Goal: Task Accomplishment & Management: Use online tool/utility

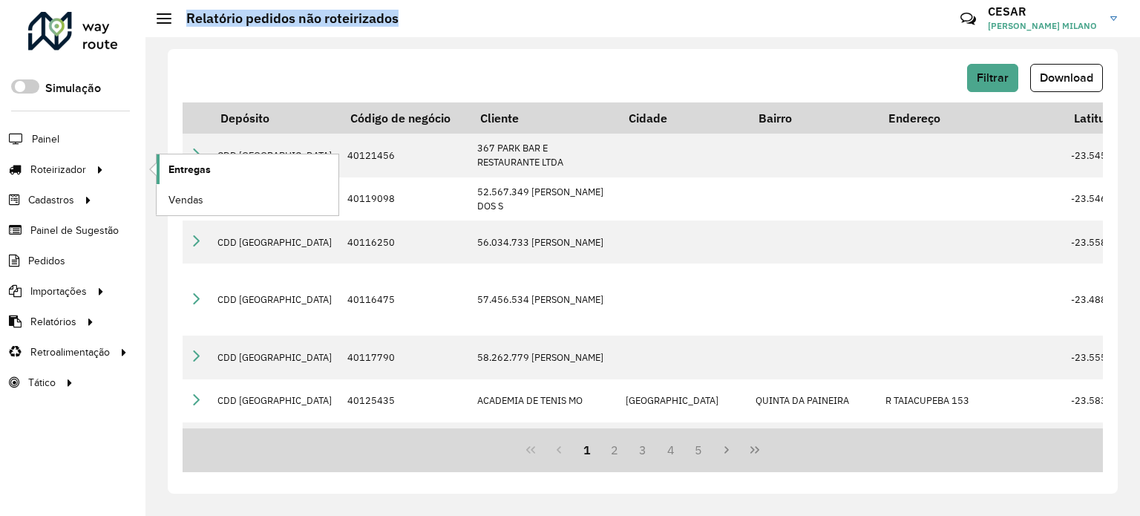
click at [183, 171] on span "Entregas" at bounding box center [190, 170] width 42 height 16
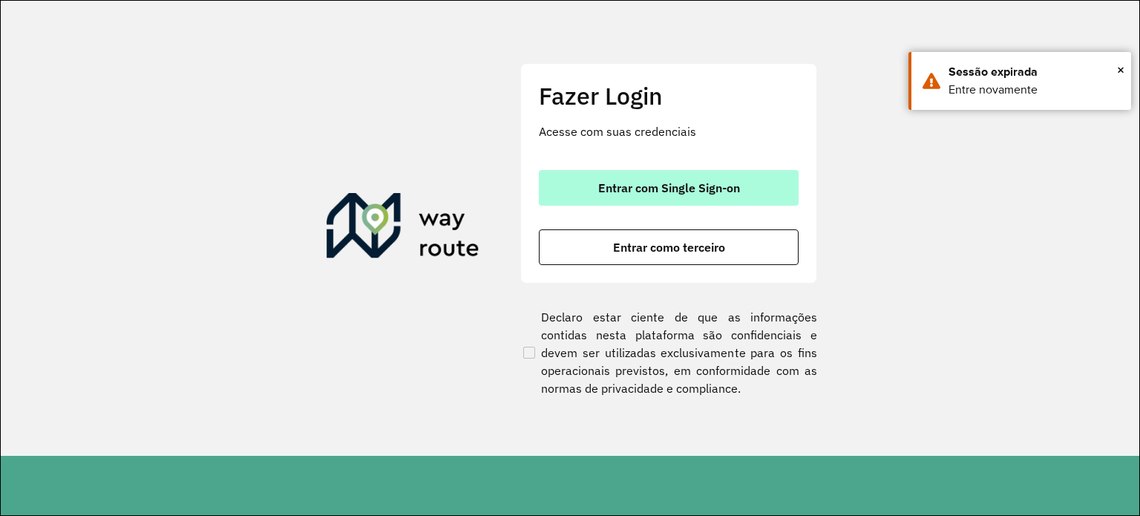
click at [560, 177] on button "Entrar com Single Sign-on" at bounding box center [669, 188] width 260 height 36
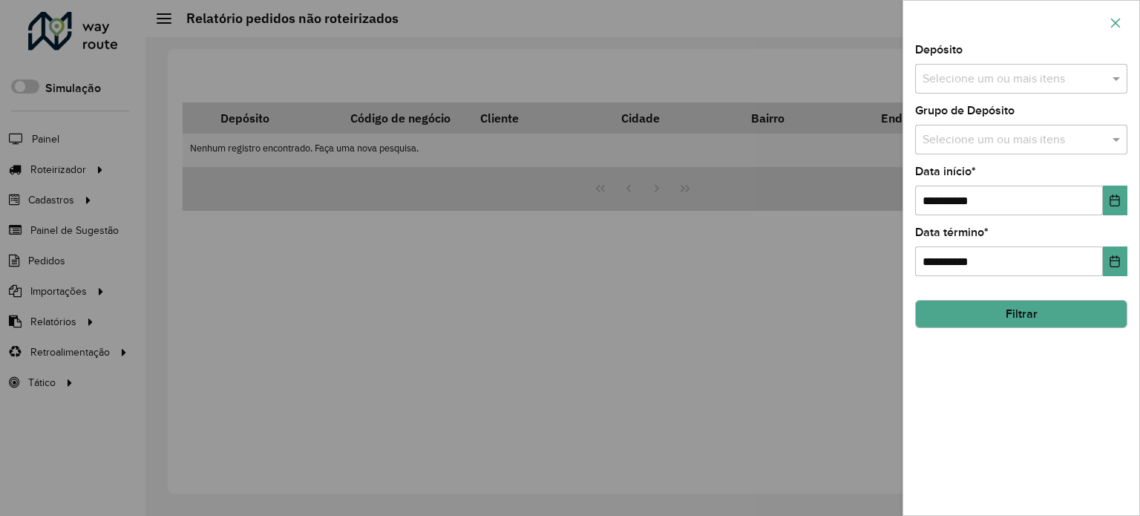
click at [1112, 27] on icon "button" at bounding box center [1116, 23] width 12 height 12
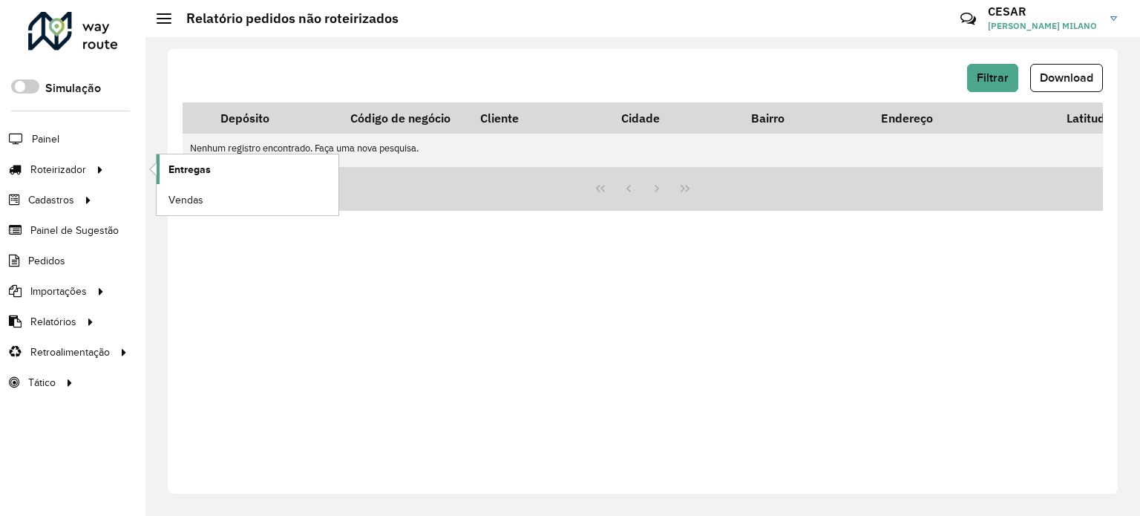
click at [208, 174] on span "Entregas" at bounding box center [190, 170] width 42 height 16
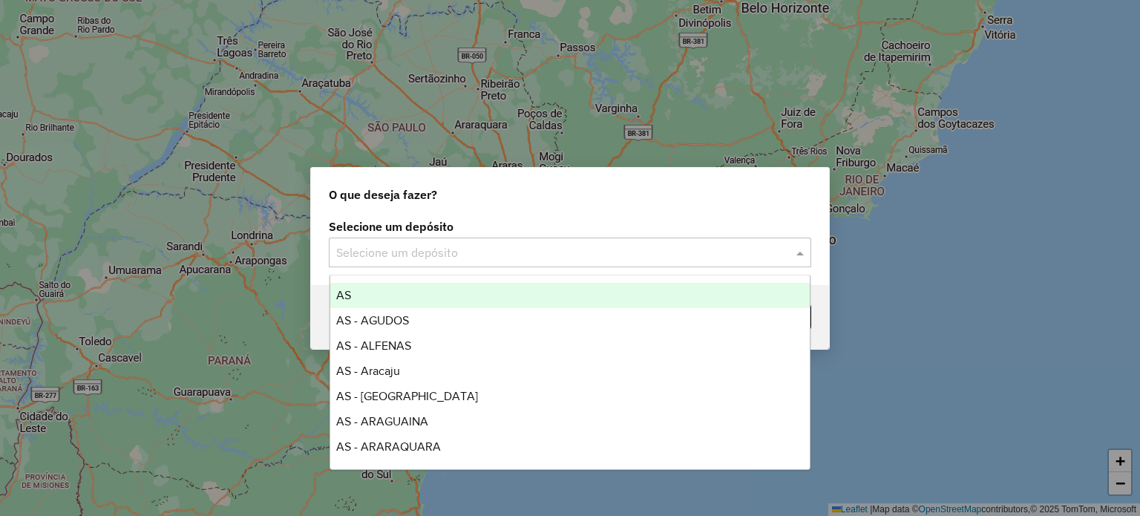
click at [536, 244] on input "text" at bounding box center [555, 253] width 438 height 18
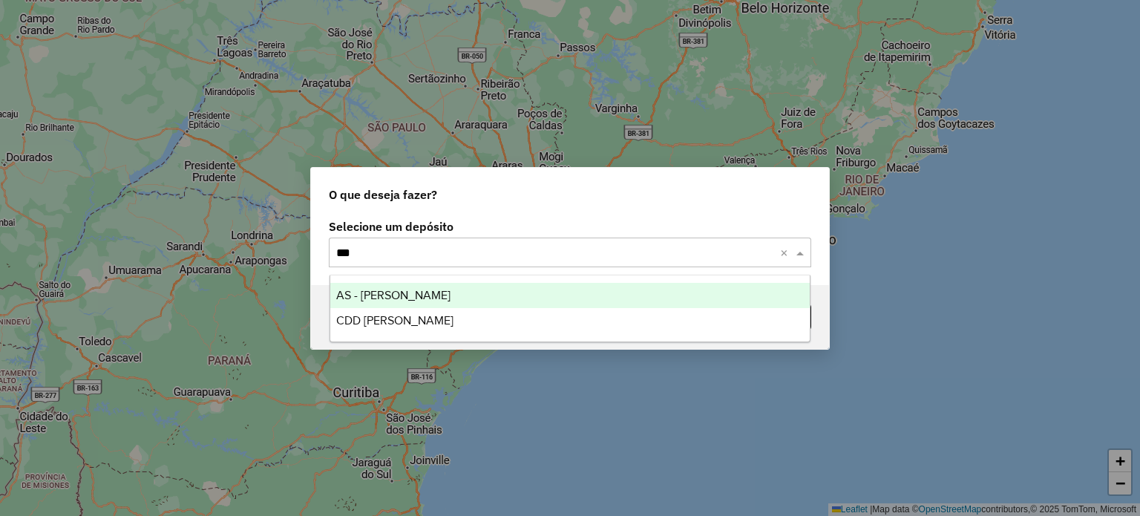
type input "****"
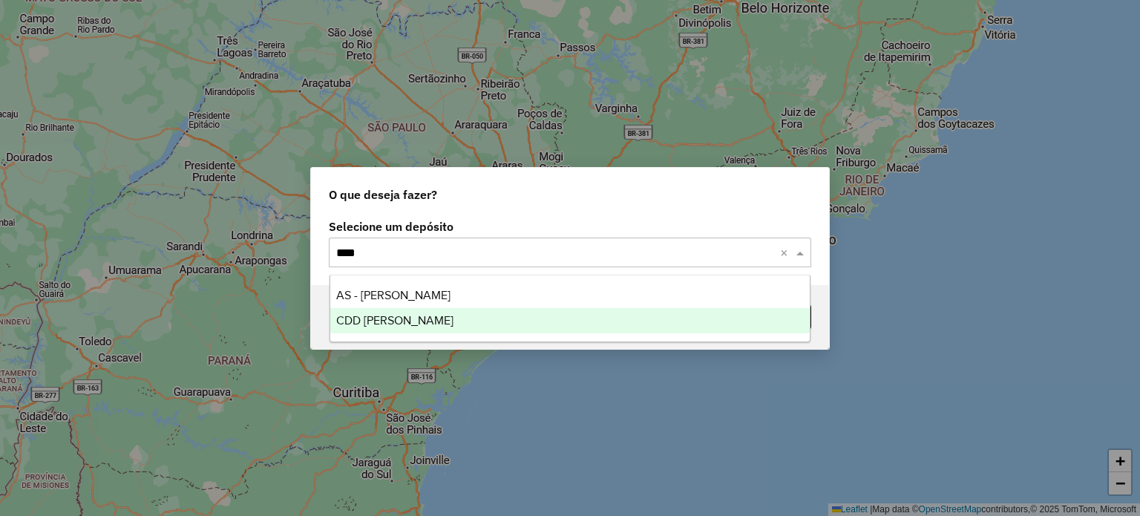
click at [462, 327] on div "CDD [PERSON_NAME]" at bounding box center [570, 320] width 480 height 25
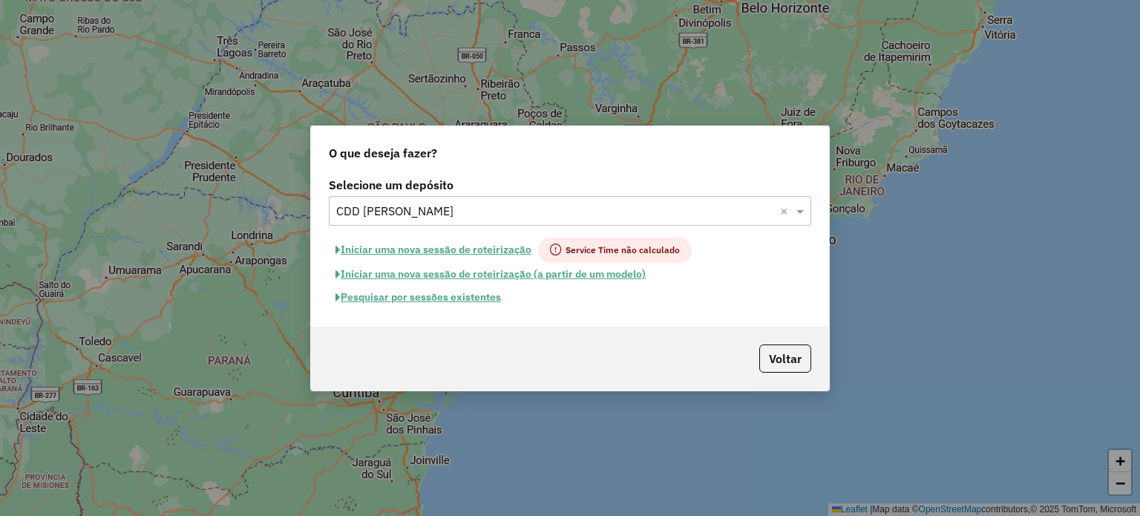
click at [467, 299] on button "Pesquisar por sessões existentes" at bounding box center [418, 297] width 179 height 23
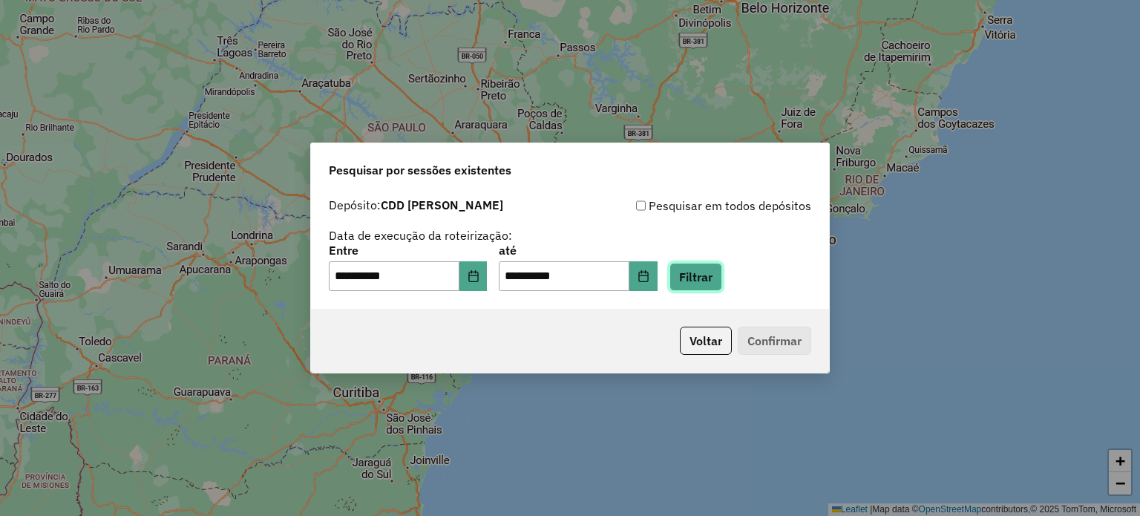
click at [710, 278] on button "Filtrar" at bounding box center [696, 277] width 53 height 28
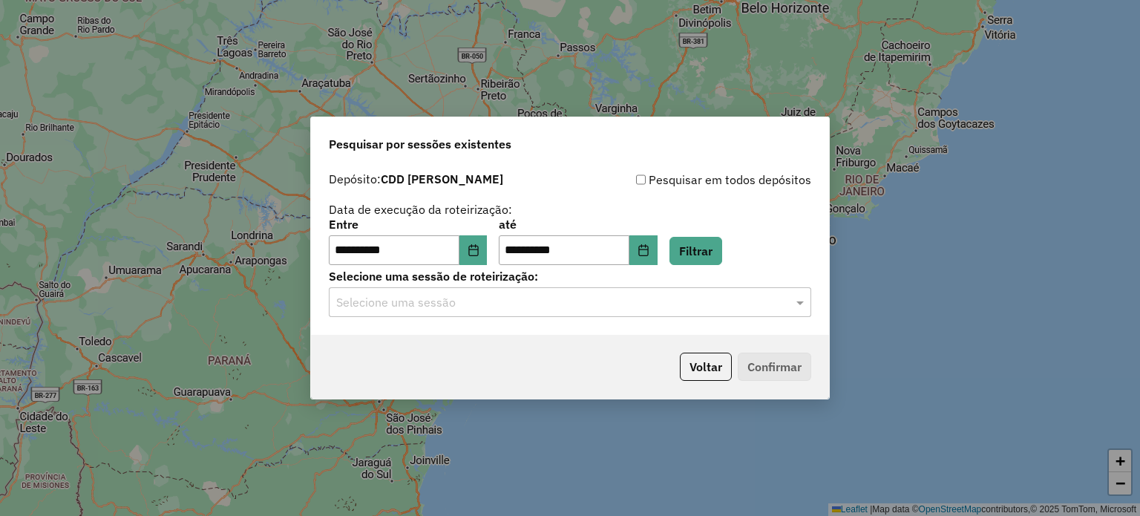
drag, startPoint x: 454, startPoint y: 311, endPoint x: 454, endPoint y: 322, distance: 11.2
click at [454, 311] on div "Selecione uma sessão" at bounding box center [570, 302] width 483 height 30
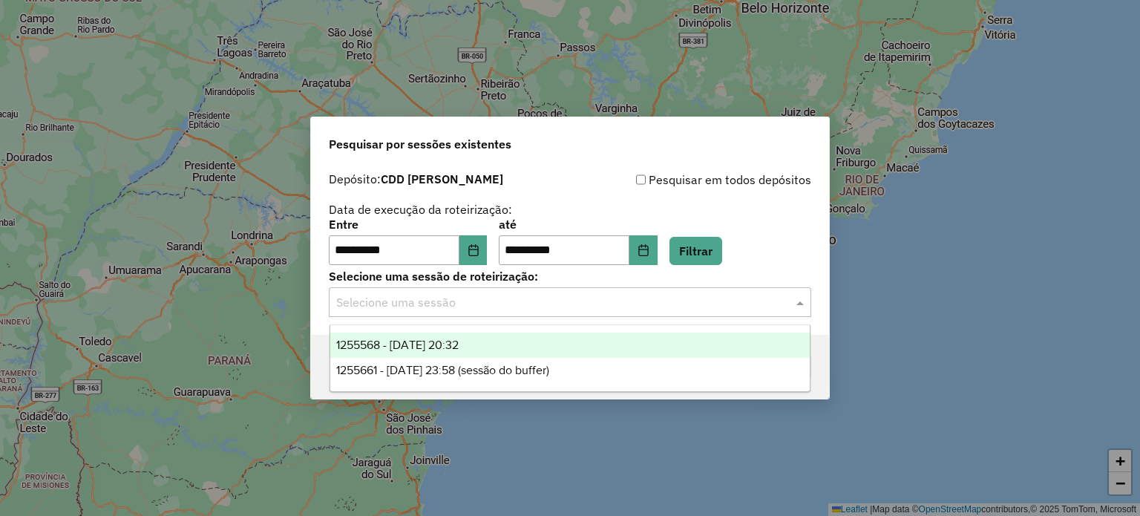
click at [450, 344] on span "1255568 - 29/08/2025 20:32" at bounding box center [397, 345] width 122 height 13
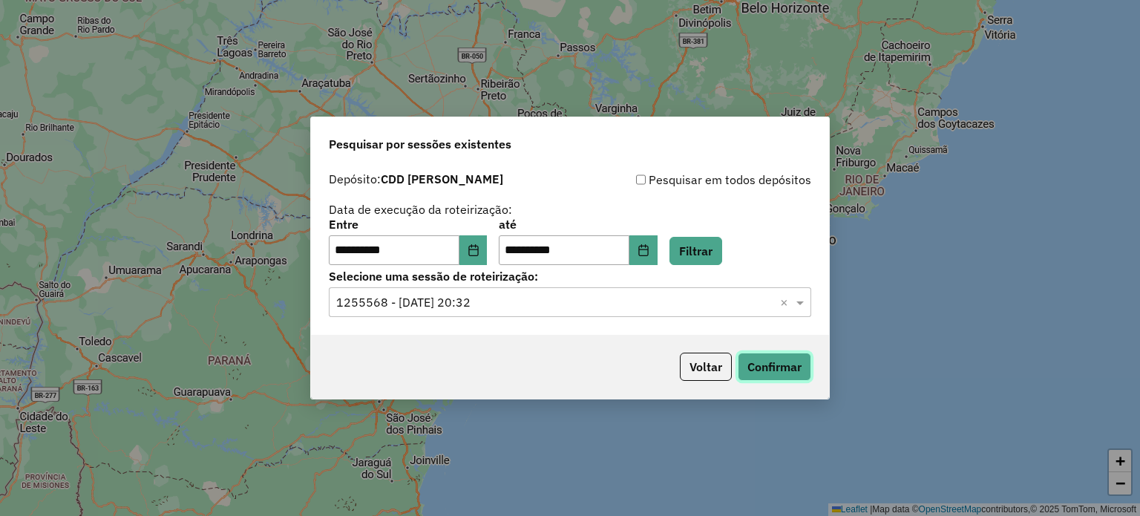
click at [756, 366] on button "Confirmar" at bounding box center [774, 367] width 73 height 28
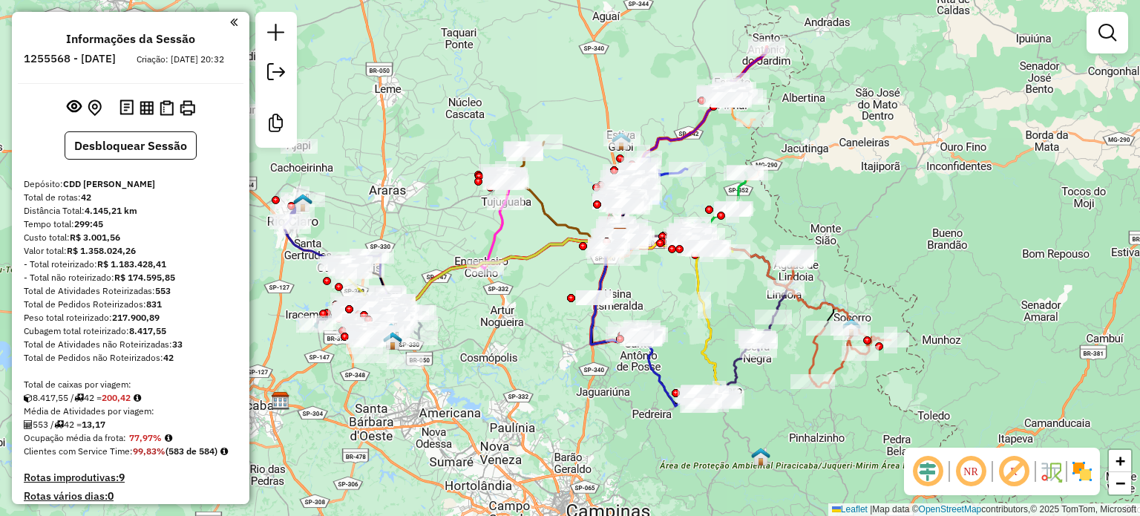
drag, startPoint x: 627, startPoint y: 228, endPoint x: 684, endPoint y: 200, distance: 64.4
click at [684, 200] on div "Janela de atendimento Grade de atendimento Capacidade Transportadoras Veículos …" at bounding box center [570, 258] width 1140 height 516
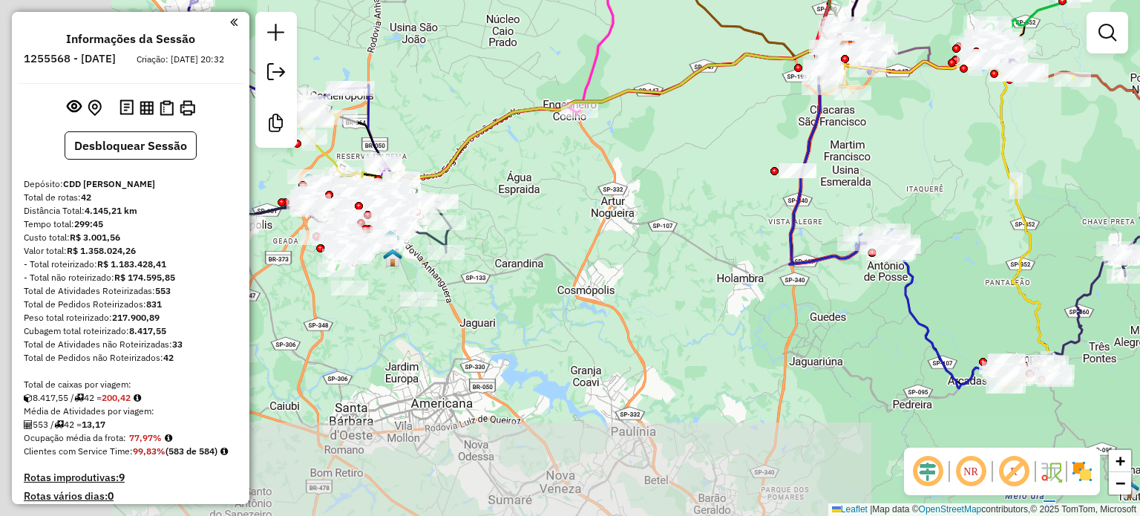
drag, startPoint x: 759, startPoint y: 255, endPoint x: 935, endPoint y: 143, distance: 208.6
click at [935, 143] on div "Janela de atendimento Grade de atendimento Capacidade Transportadoras Veículos …" at bounding box center [570, 258] width 1140 height 516
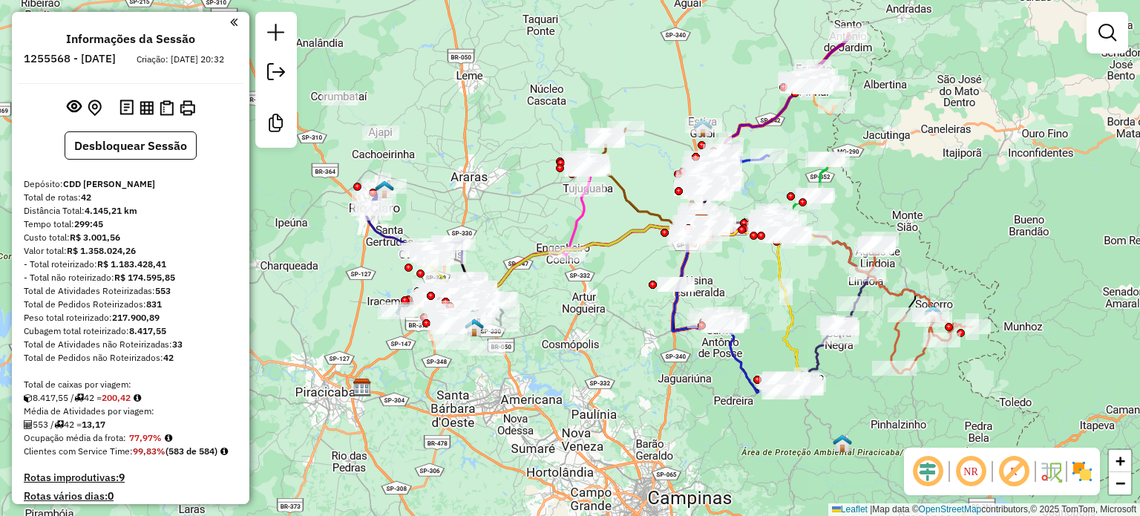
drag, startPoint x: 700, startPoint y: 255, endPoint x: 625, endPoint y: 327, distance: 104.5
click at [625, 327] on div "Janela de atendimento Grade de atendimento Capacidade Transportadoras Veículos …" at bounding box center [570, 258] width 1140 height 516
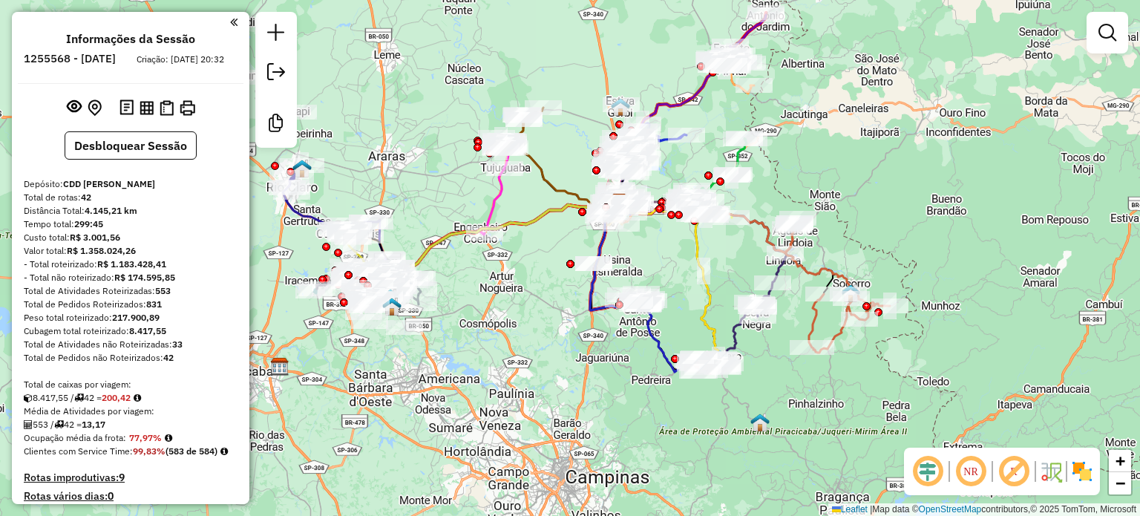
drag, startPoint x: 623, startPoint y: 312, endPoint x: 540, endPoint y: 290, distance: 85.9
click at [540, 290] on div "Janela de atendimento Grade de atendimento Capacidade Transportadoras Veículos …" at bounding box center [570, 258] width 1140 height 516
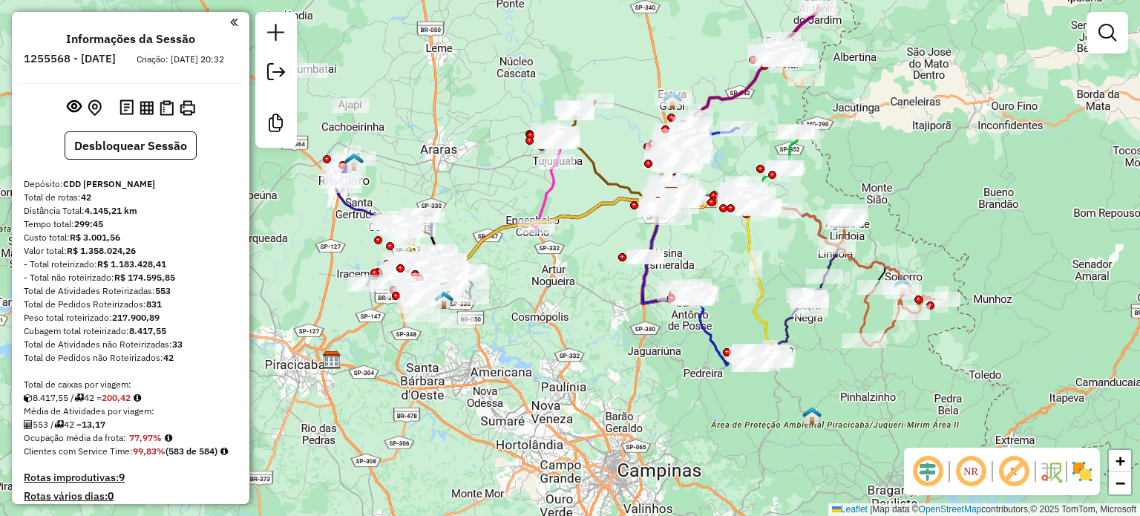
drag, startPoint x: 522, startPoint y: 318, endPoint x: 575, endPoint y: 312, distance: 53.0
click at [575, 312] on div "Janela de atendimento Grade de atendimento Capacidade Transportadoras Veículos …" at bounding box center [570, 258] width 1140 height 516
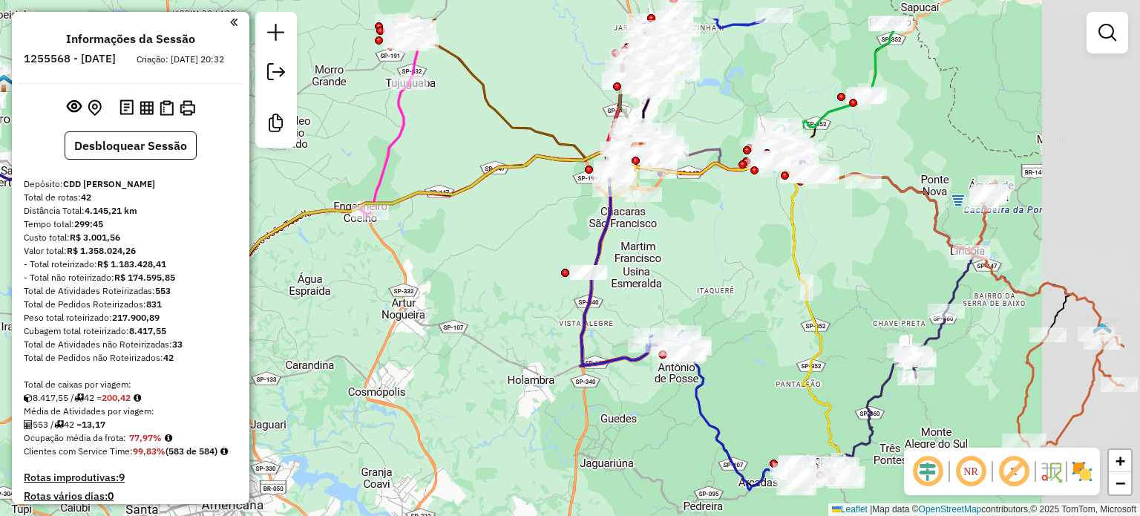
drag, startPoint x: 771, startPoint y: 218, endPoint x: 605, endPoint y: 298, distance: 183.9
click at [605, 298] on div "Janela de atendimento Grade de atendimento Capacidade Transportadoras Veículos …" at bounding box center [570, 258] width 1140 height 516
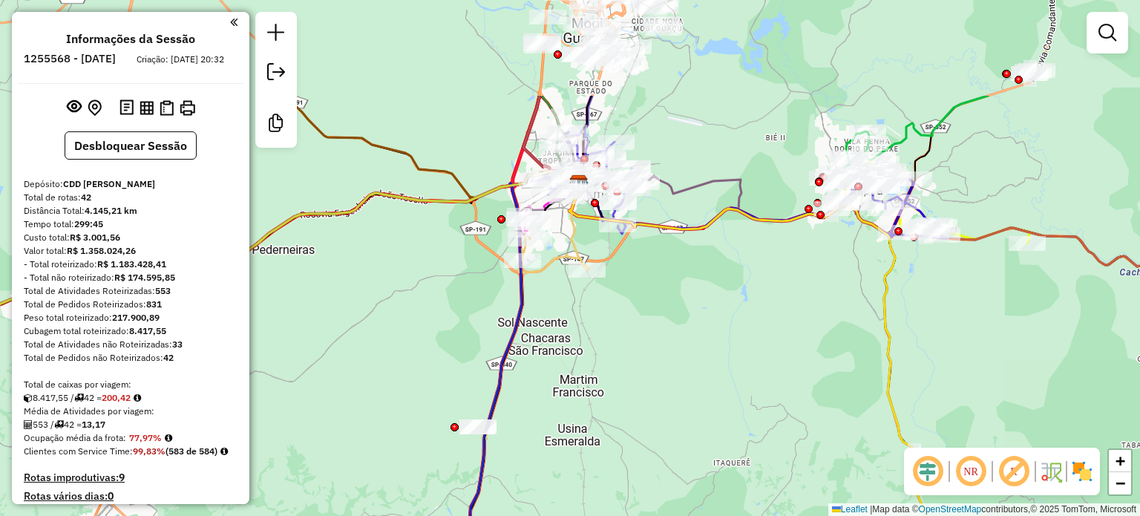
drag, startPoint x: 679, startPoint y: 261, endPoint x: 667, endPoint y: 368, distance: 108.3
click at [667, 368] on div "Janela de atendimento Grade de atendimento Capacidade Transportadoras Veículos …" at bounding box center [570, 258] width 1140 height 516
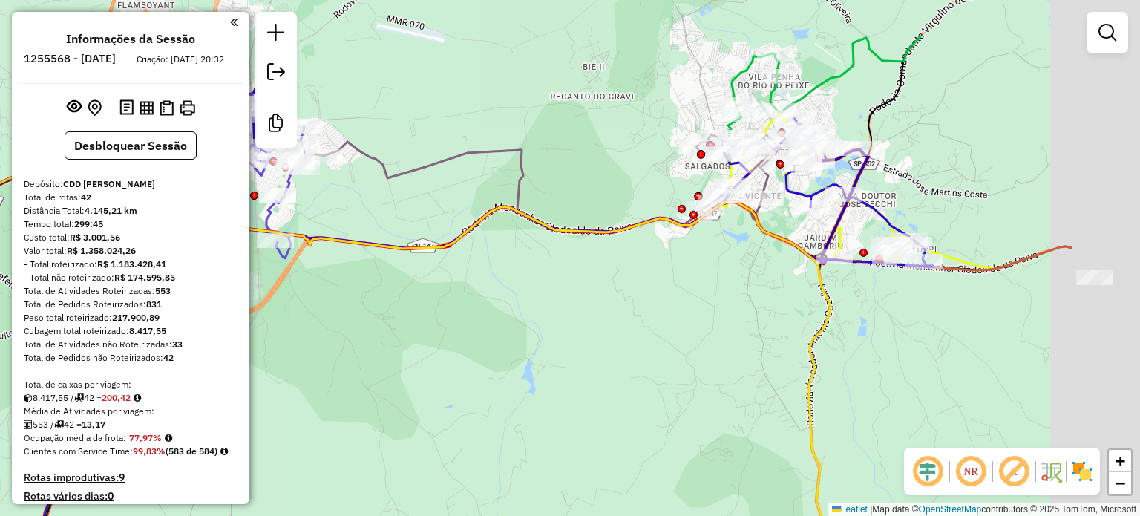
drag, startPoint x: 883, startPoint y: 248, endPoint x: 638, endPoint y: 374, distance: 275.6
click at [638, 374] on div "Janela de atendimento Grade de atendimento Capacidade Transportadoras Veículos …" at bounding box center [570, 258] width 1140 height 516
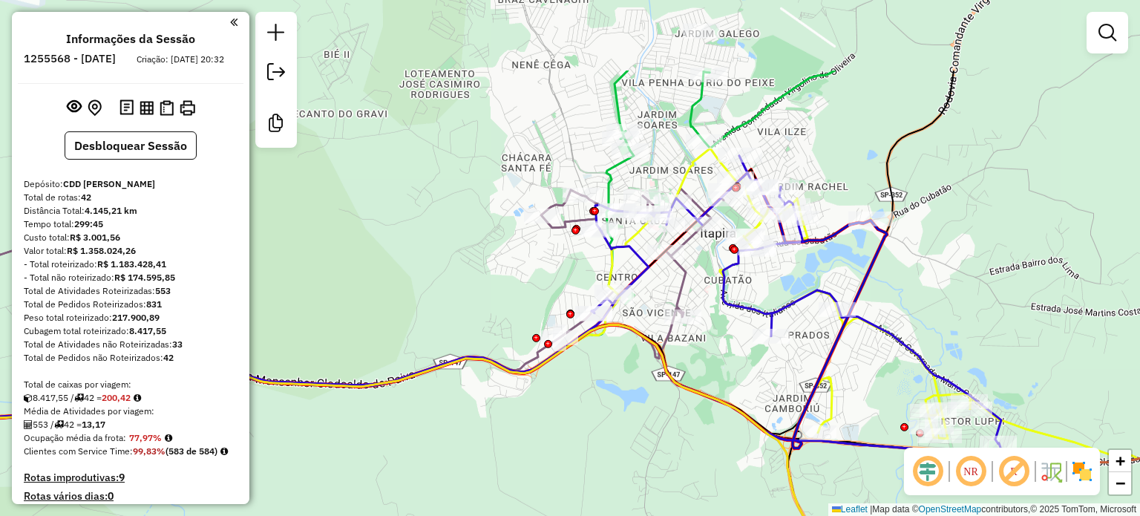
drag, startPoint x: 701, startPoint y: 282, endPoint x: 662, endPoint y: 398, distance: 122.1
click at [662, 398] on div "Janela de atendimento Grade de atendimento Capacidade Transportadoras Veículos …" at bounding box center [570, 258] width 1140 height 516
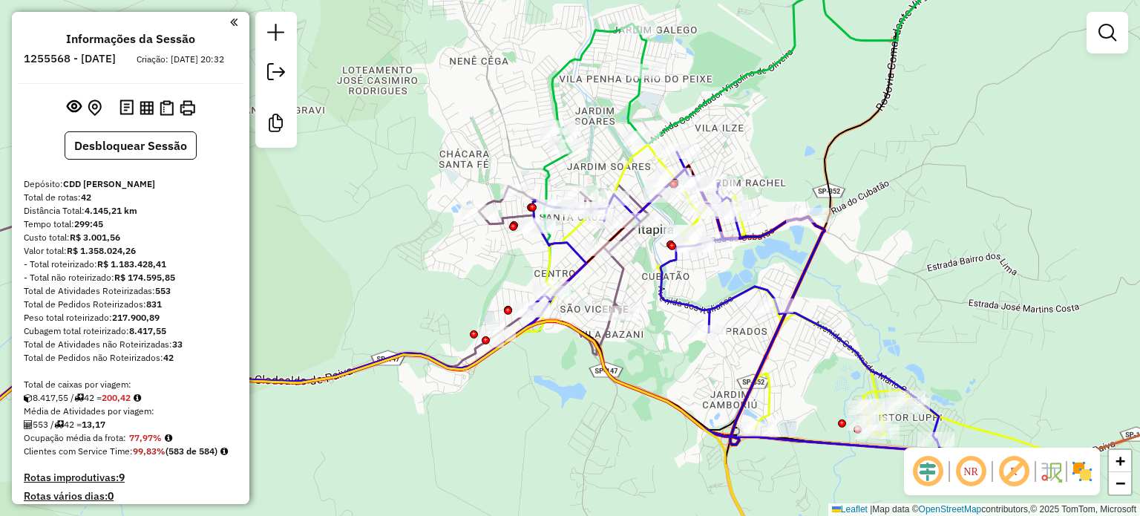
drag, startPoint x: 866, startPoint y: 157, endPoint x: 804, endPoint y: 154, distance: 62.5
click at [804, 154] on div "Janela de atendimento Grade de atendimento Capacidade Transportadoras Veículos …" at bounding box center [570, 258] width 1140 height 516
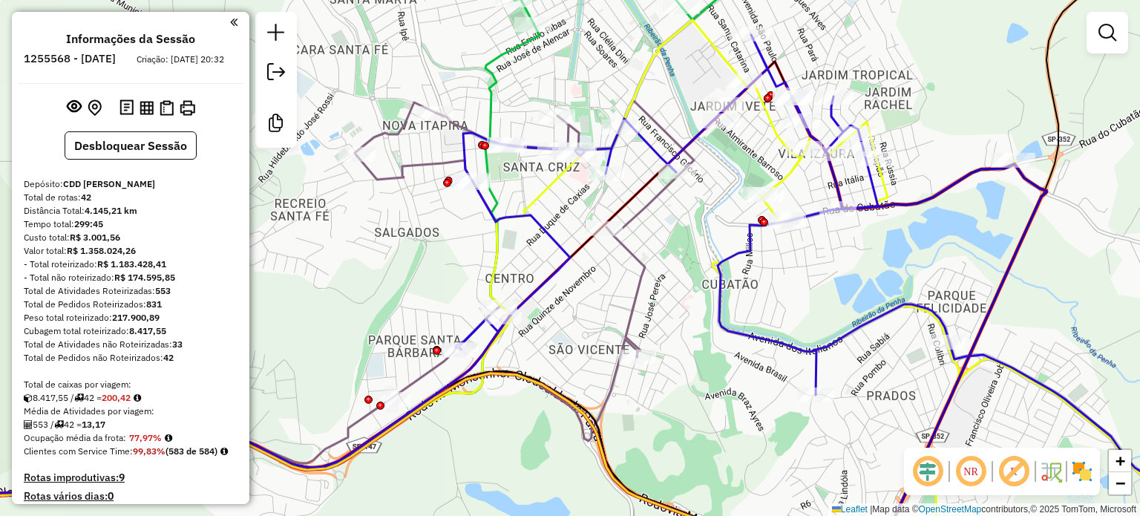
drag, startPoint x: 668, startPoint y: 245, endPoint x: 689, endPoint y: 278, distance: 39.3
click at [689, 278] on div "Janela de atendimento Grade de atendimento Capacidade Transportadoras Veículos …" at bounding box center [570, 258] width 1140 height 516
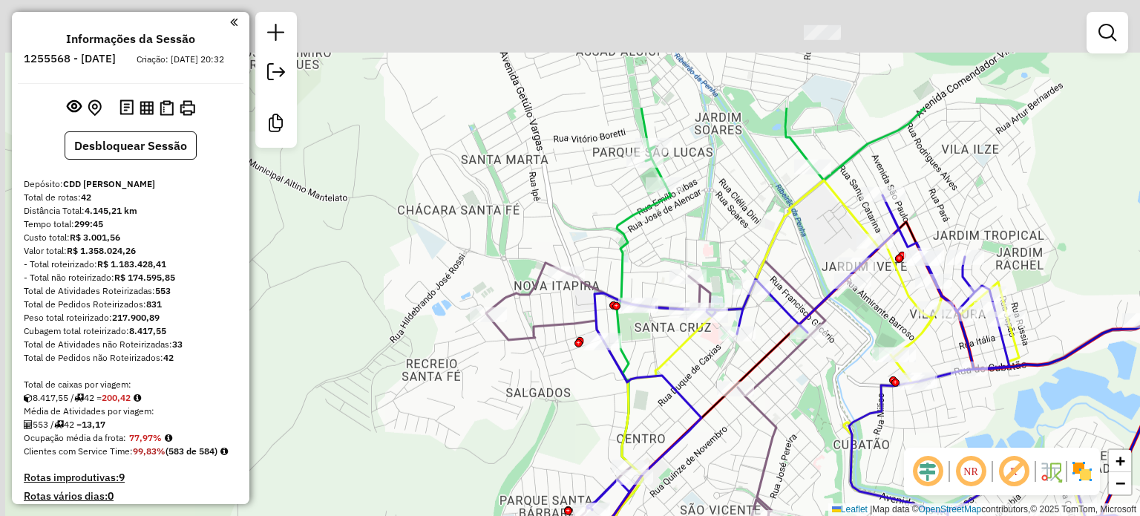
drag, startPoint x: 718, startPoint y: 281, endPoint x: 834, endPoint y: 382, distance: 153.6
click at [834, 382] on div "Janela de atendimento Grade de atendimento Capacidade Transportadoras Veículos …" at bounding box center [570, 258] width 1140 height 516
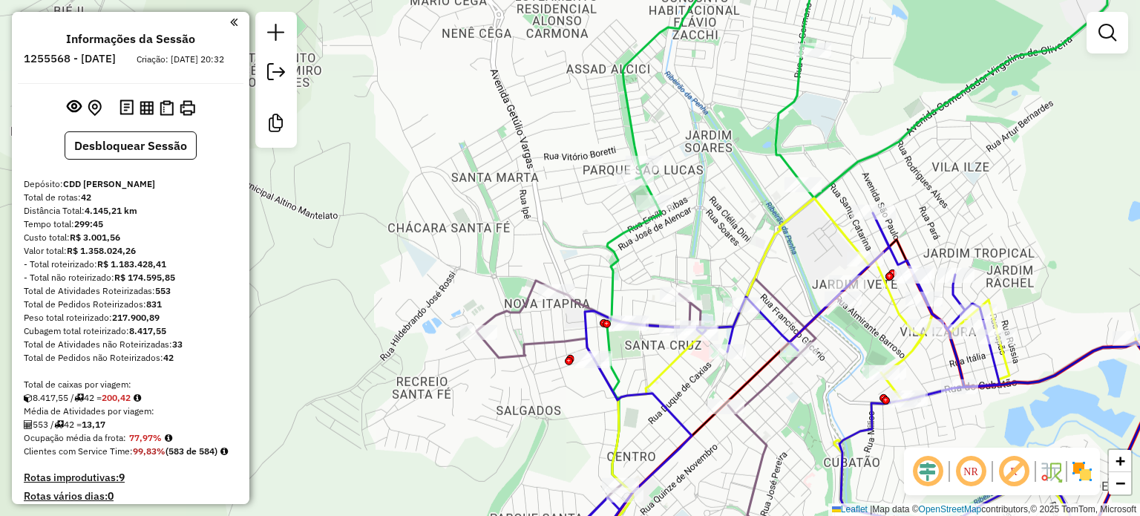
drag, startPoint x: 687, startPoint y: 237, endPoint x: 642, endPoint y: 240, distance: 45.4
click at [642, 240] on div "Janela de atendimento Grade de atendimento Capacidade Transportadoras Veículos …" at bounding box center [570, 258] width 1140 height 516
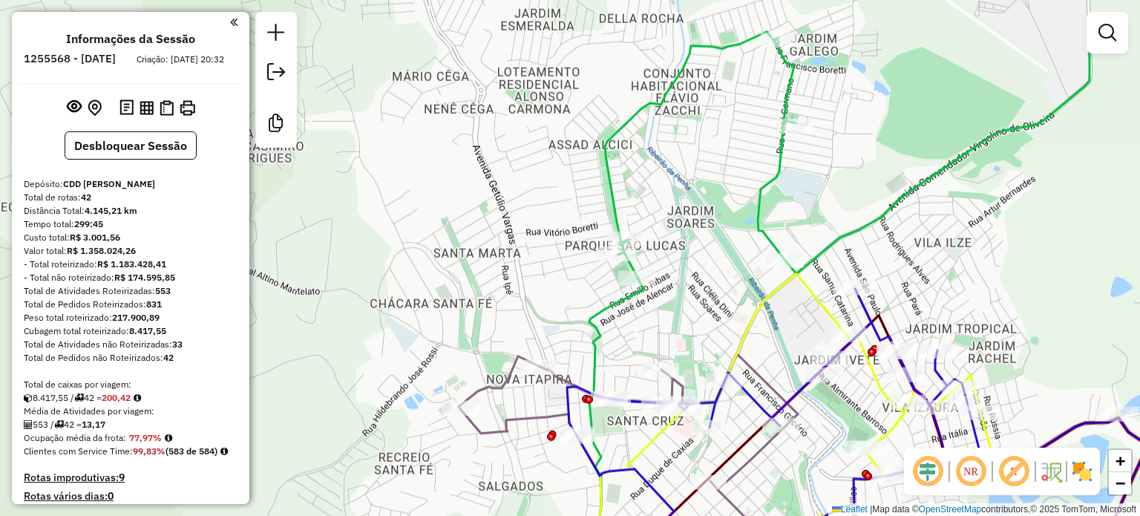
drag, startPoint x: 687, startPoint y: 156, endPoint x: 671, endPoint y: 234, distance: 79.5
click at [671, 234] on div "Janela de atendimento Grade de atendimento Capacidade Transportadoras Veículos …" at bounding box center [570, 258] width 1140 height 516
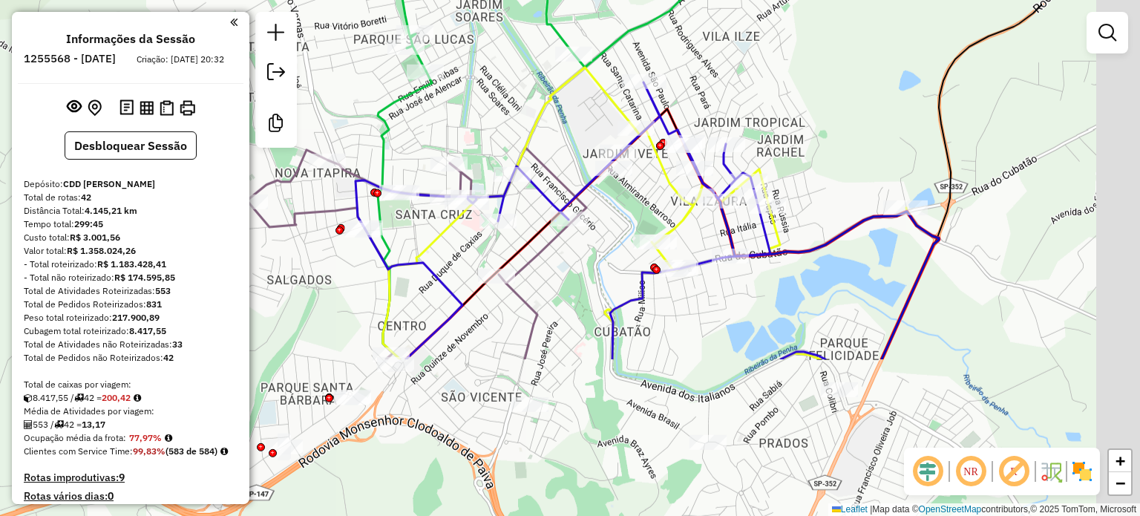
drag, startPoint x: 854, startPoint y: 252, endPoint x: 644, endPoint y: 42, distance: 296.1
click at [644, 42] on div "Janela de atendimento Grade de atendimento Capacidade Transportadoras Veículos …" at bounding box center [570, 258] width 1140 height 516
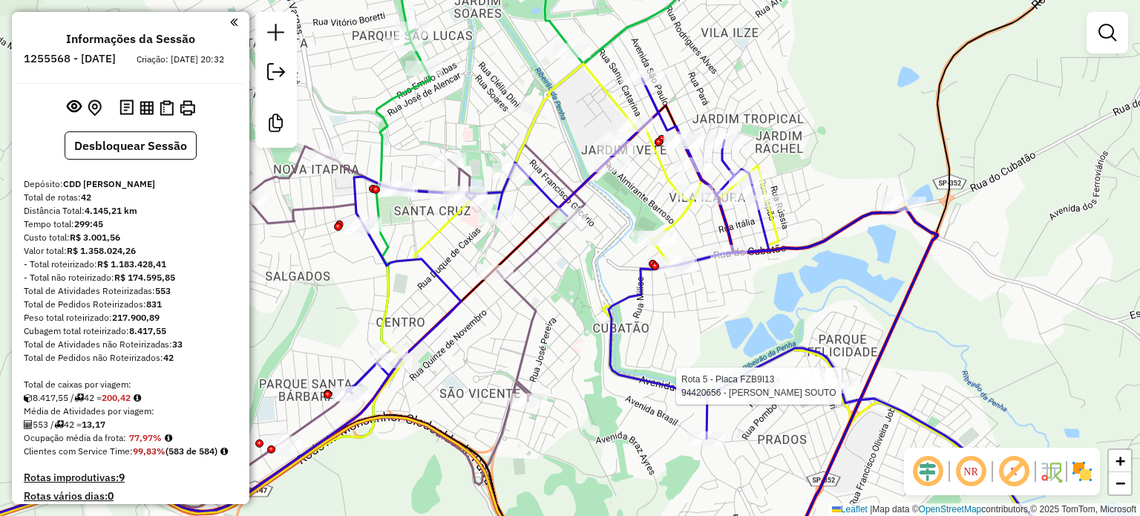
select select "**********"
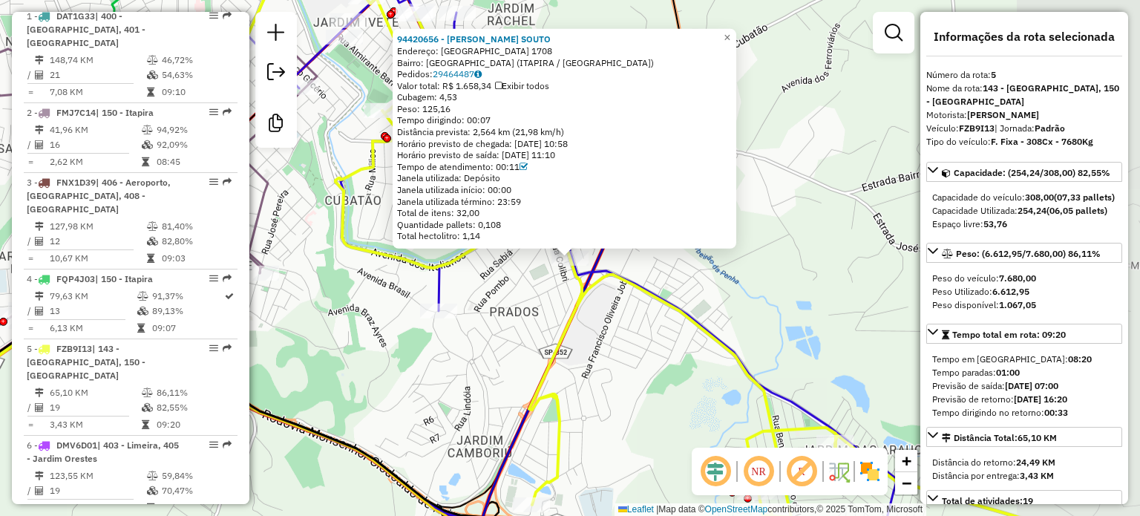
scroll to position [967, 0]
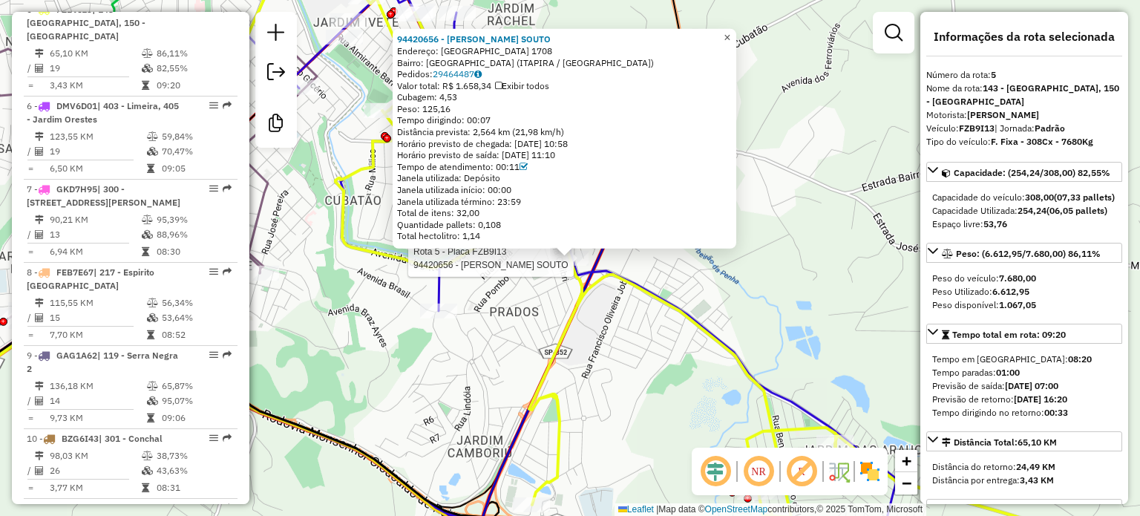
click at [730, 36] on span "×" at bounding box center [727, 37] width 7 height 13
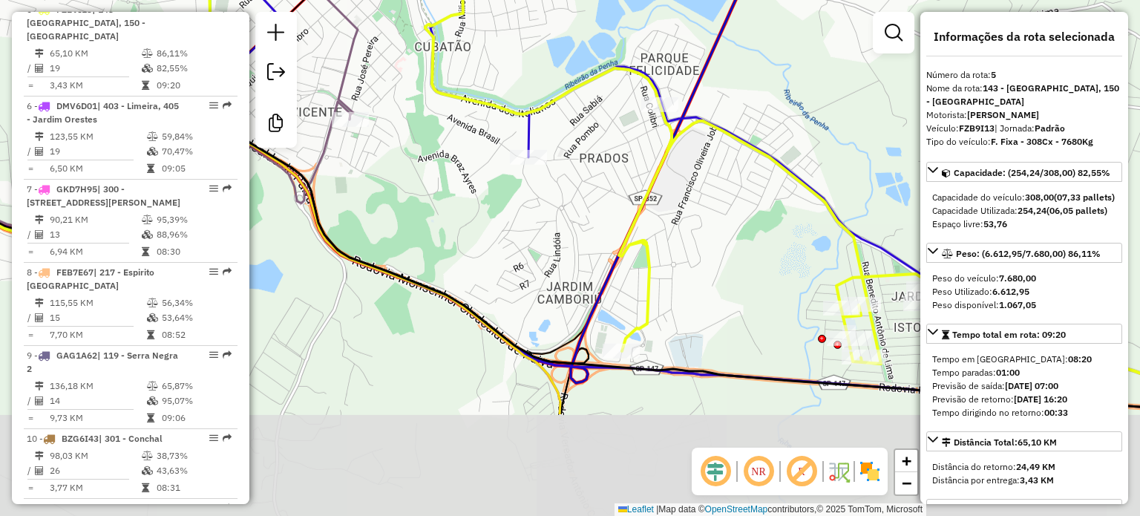
drag, startPoint x: 733, startPoint y: 189, endPoint x: 752, endPoint y: 83, distance: 107.8
click at [752, 83] on div "Janela de atendimento Grade de atendimento Capacidade Transportadoras Veículos …" at bounding box center [570, 258] width 1140 height 516
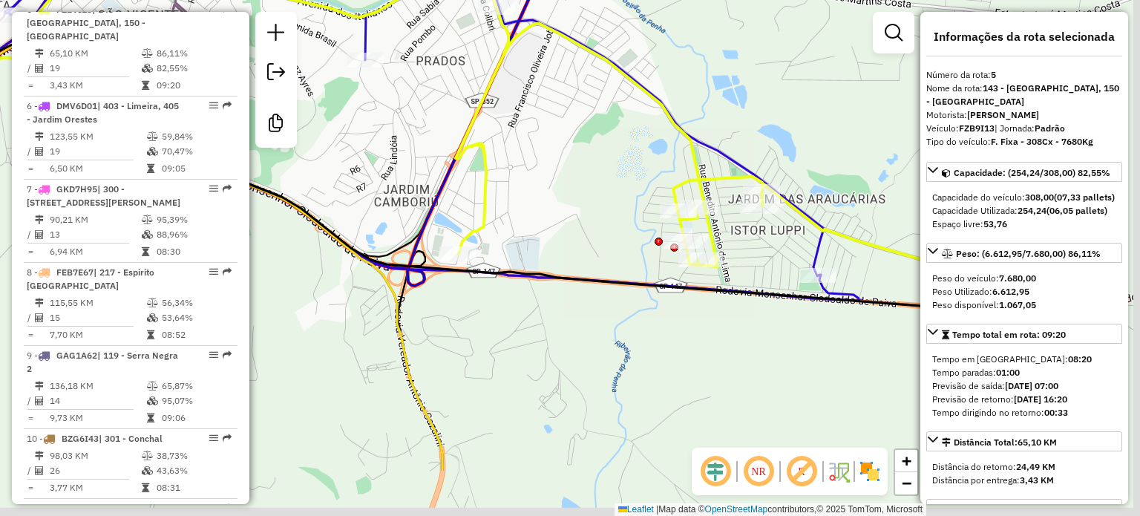
drag, startPoint x: 712, startPoint y: 279, endPoint x: 531, endPoint y: 174, distance: 209.2
click at [531, 174] on div "Janela de atendimento Grade de atendimento Capacidade Transportadoras Veículos …" at bounding box center [570, 258] width 1140 height 516
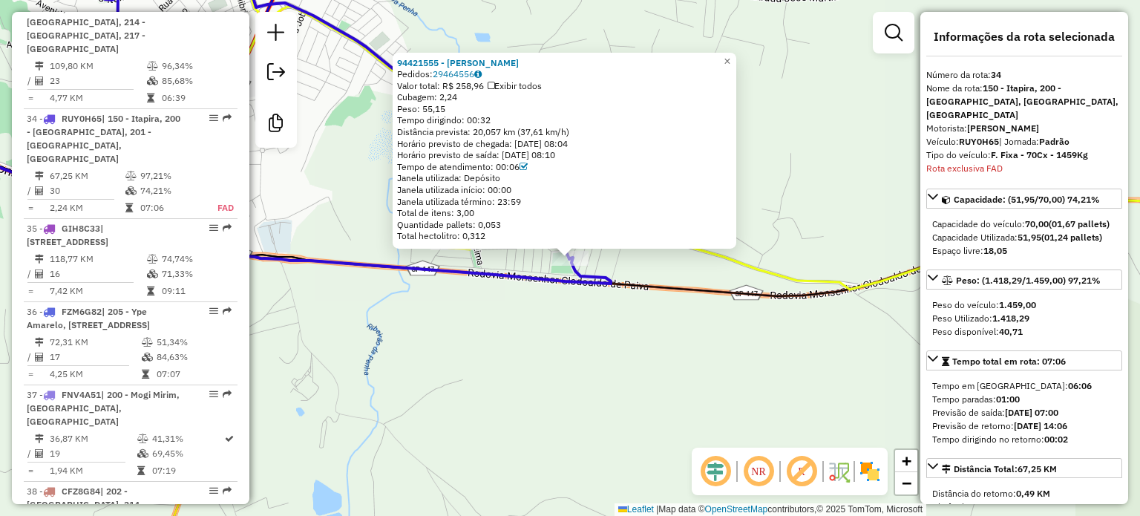
scroll to position [3534, 0]
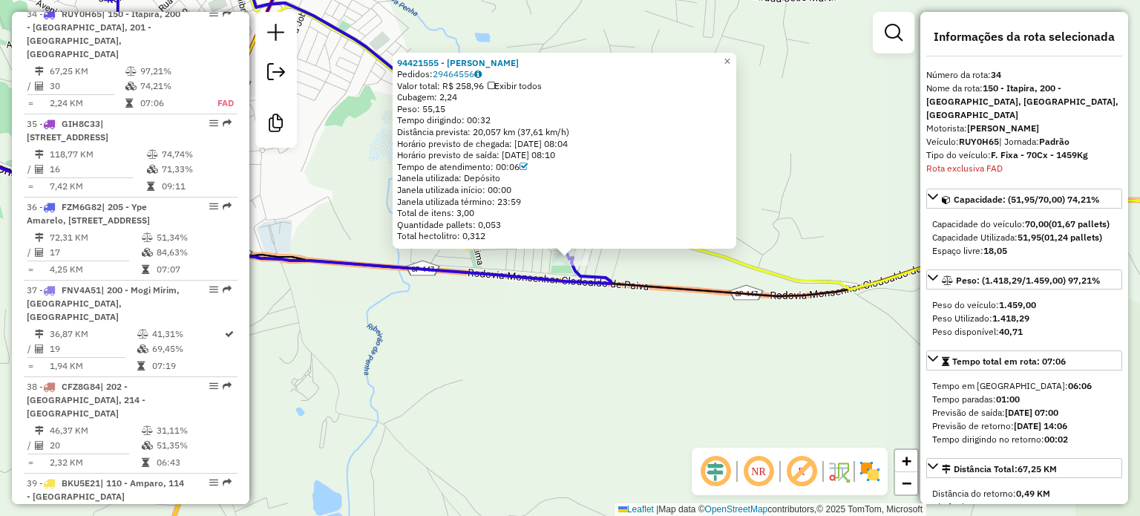
click at [510, 288] on div "94421555 - [PERSON_NAME]: 29464556 Valor total: R$ 258,96 Exibir todos Cubagem:…" at bounding box center [570, 258] width 1140 height 516
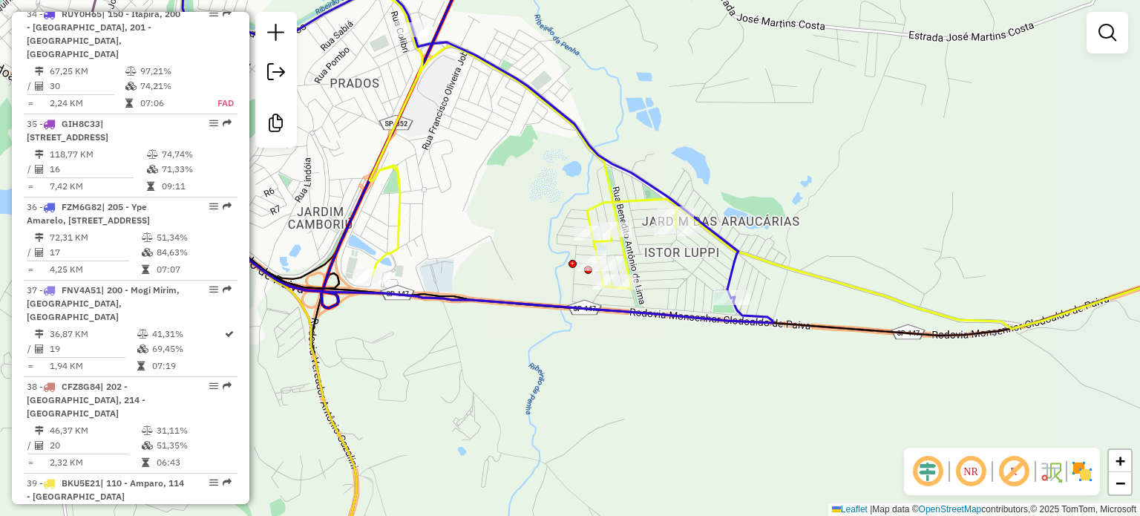
drag, startPoint x: 475, startPoint y: 307, endPoint x: 687, endPoint y: 355, distance: 217.6
click at [687, 355] on div "Janela de atendimento Grade de atendimento Capacidade Transportadoras Veículos …" at bounding box center [570, 258] width 1140 height 516
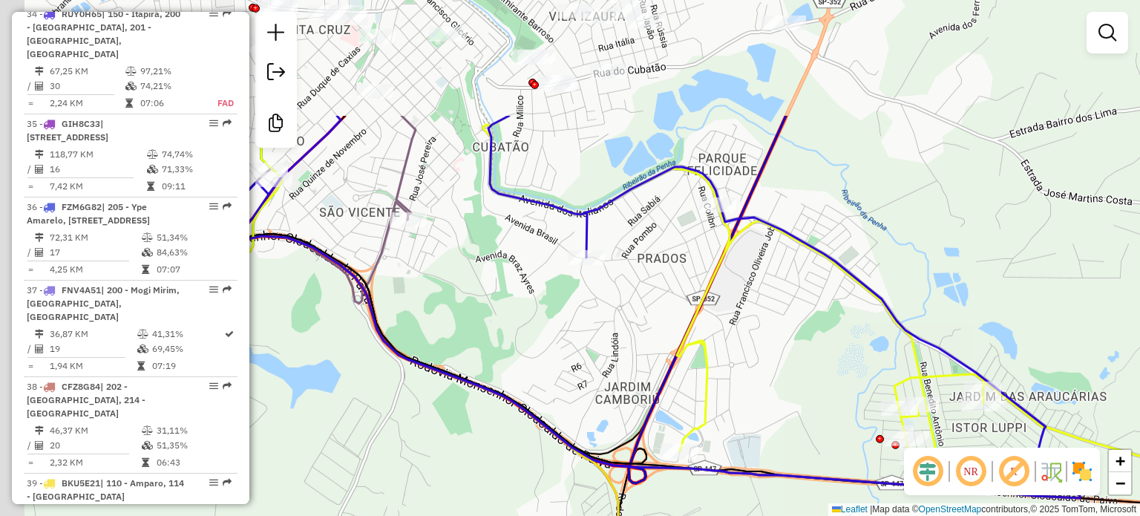
drag, startPoint x: 443, startPoint y: 180, endPoint x: 702, endPoint y: 344, distance: 307.1
click at [702, 344] on icon at bounding box center [996, 310] width 1027 height 388
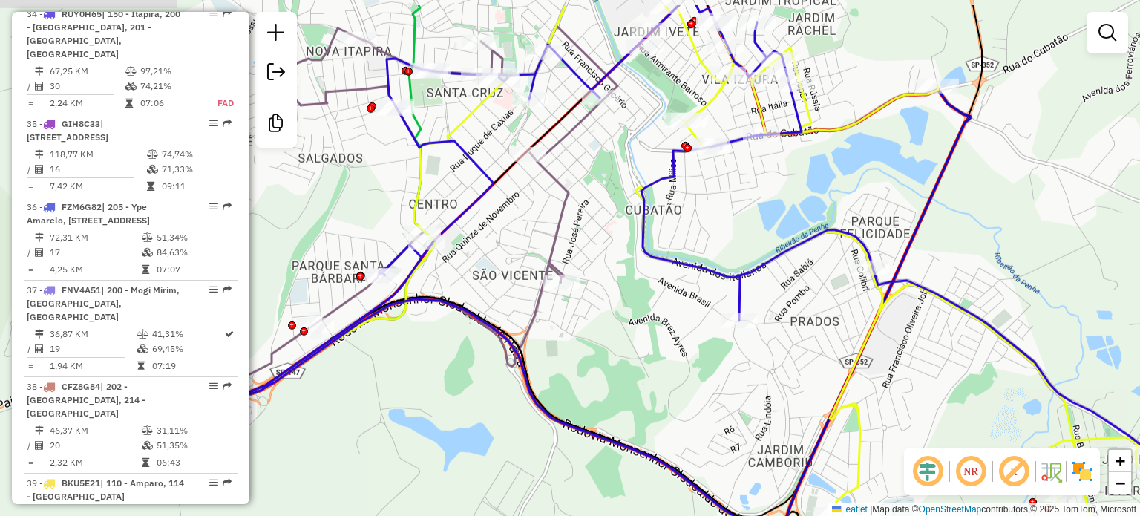
drag, startPoint x: 548, startPoint y: 262, endPoint x: 672, endPoint y: 328, distance: 140.5
click at [672, 328] on div "Janela de atendimento Grade de atendimento Capacidade Transportadoras Veículos …" at bounding box center [570, 258] width 1140 height 516
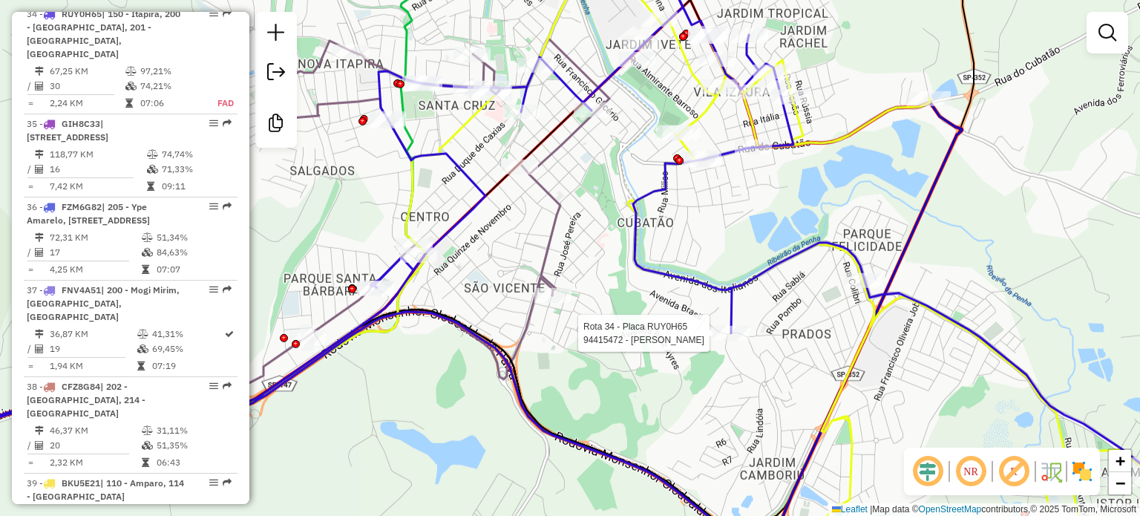
click at [712, 338] on div "Rota 34 - Placa RUY0H65 94415472 - [PERSON_NAME] APARECIDO Janela de atendiment…" at bounding box center [570, 258] width 1140 height 516
select select "**********"
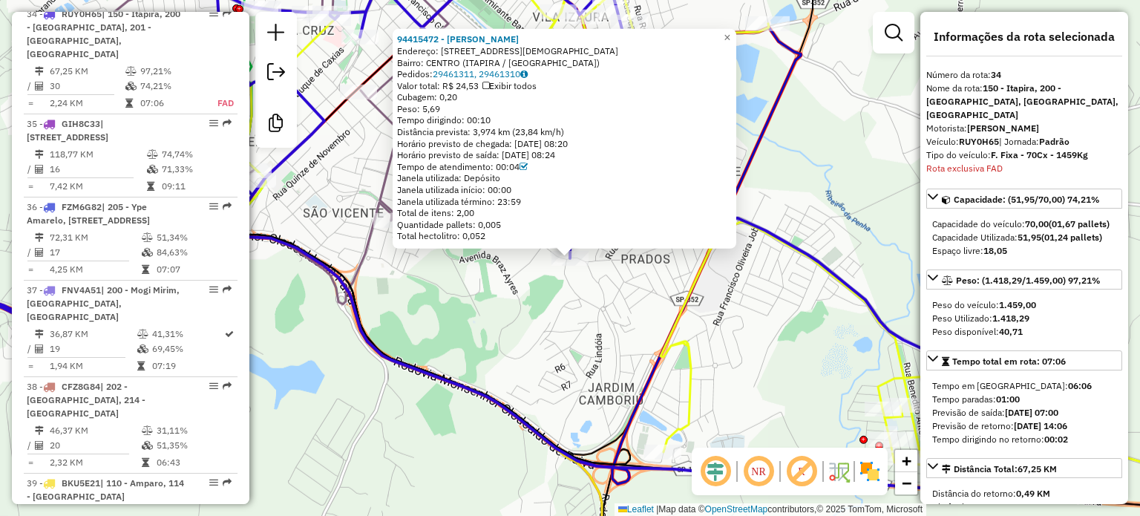
click at [601, 317] on div "94415472 - [PERSON_NAME] APARECIDO Endereço: AV dos [DEMOGRAPHIC_DATA] 2300 Bai…" at bounding box center [570, 258] width 1140 height 516
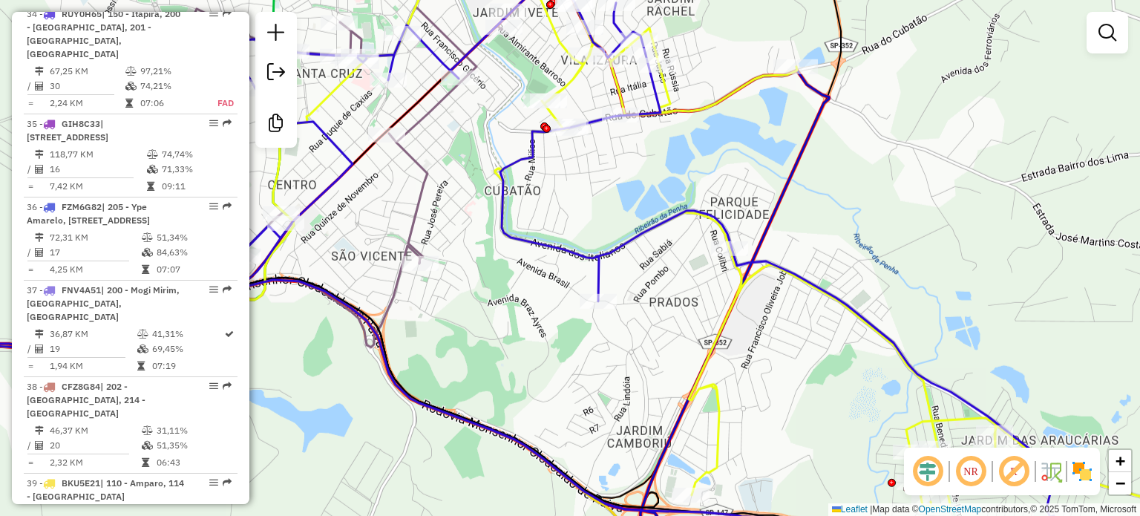
drag, startPoint x: 474, startPoint y: 276, endPoint x: 514, endPoint y: 359, distance: 92.6
click at [514, 359] on div "Janela de atendimento Grade de atendimento Capacidade Transportadoras Veículos …" at bounding box center [570, 258] width 1140 height 516
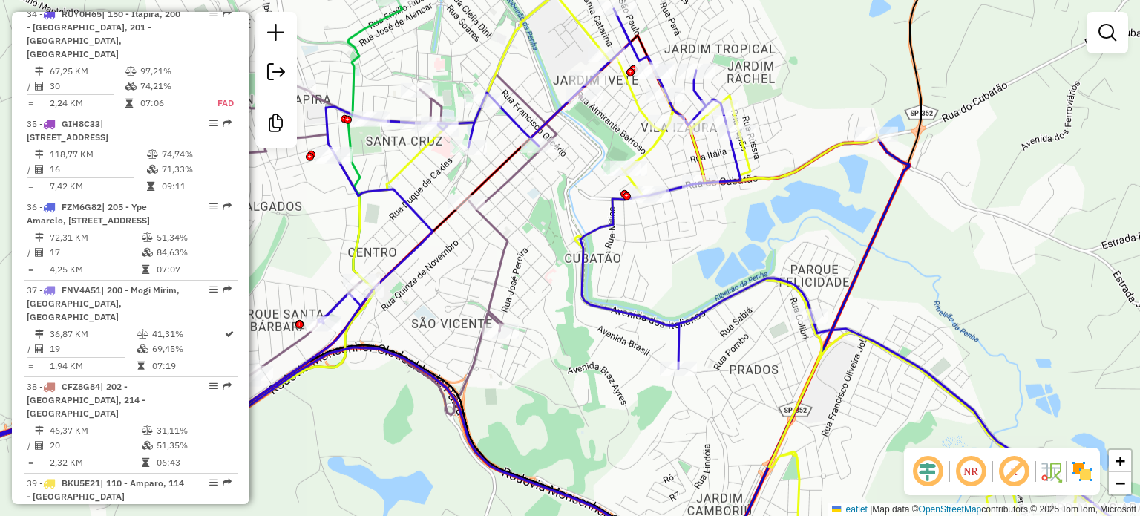
drag, startPoint x: 657, startPoint y: 313, endPoint x: 761, endPoint y: 318, distance: 104.1
click at [761, 318] on div "Janela de atendimento Grade de atendimento Capacidade Transportadoras Veículos …" at bounding box center [570, 258] width 1140 height 516
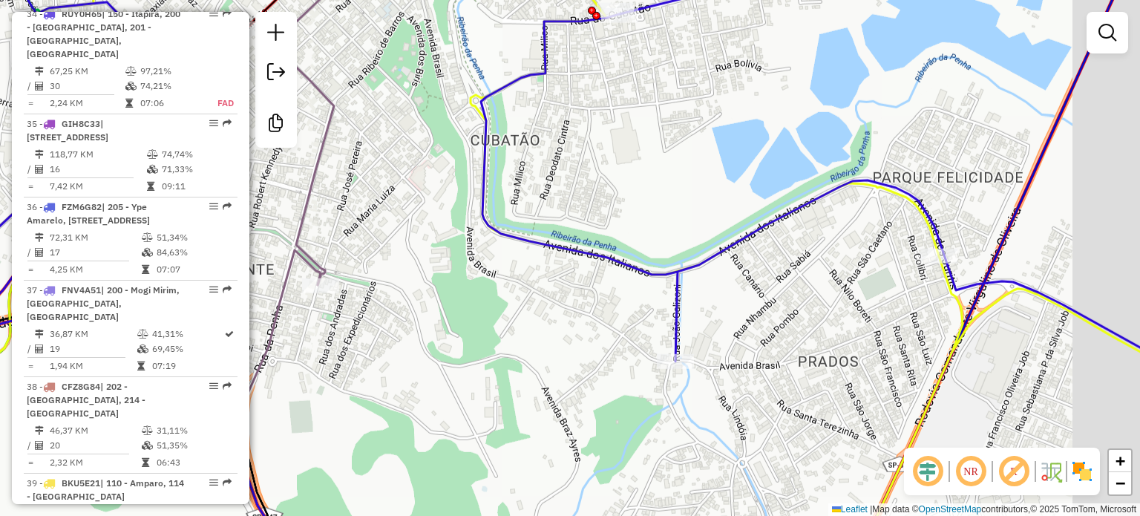
drag, startPoint x: 758, startPoint y: 238, endPoint x: 671, endPoint y: 236, distance: 86.9
click at [672, 237] on div "Janela de atendimento Grade de atendimento Capacidade Transportadoras Veículos …" at bounding box center [570, 258] width 1140 height 516
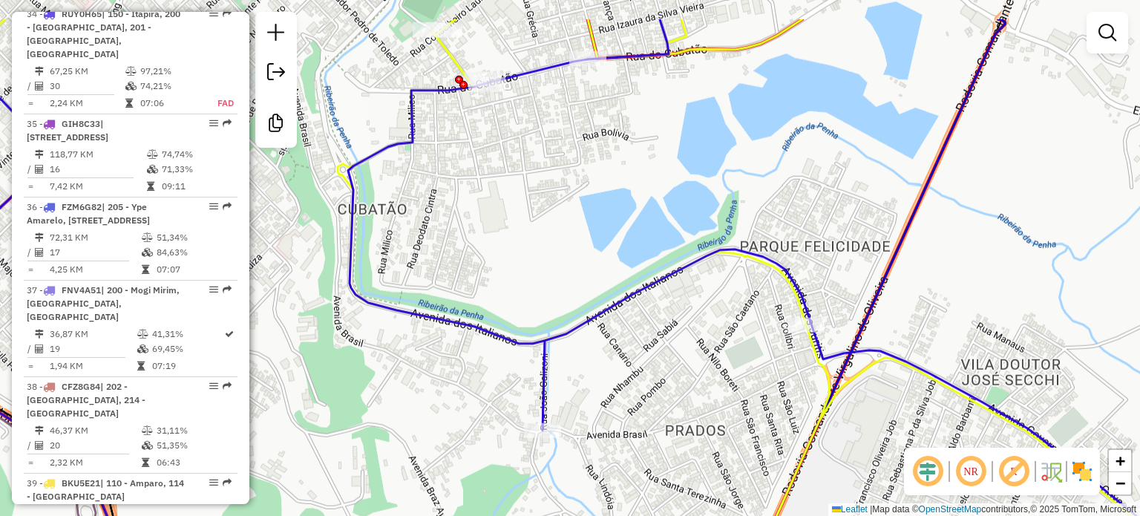
drag, startPoint x: 790, startPoint y: 283, endPoint x: 693, endPoint y: 359, distance: 123.1
click at [693, 359] on div "Janela de atendimento Grade de atendimento Capacidade Transportadoras Veículos …" at bounding box center [570, 258] width 1140 height 516
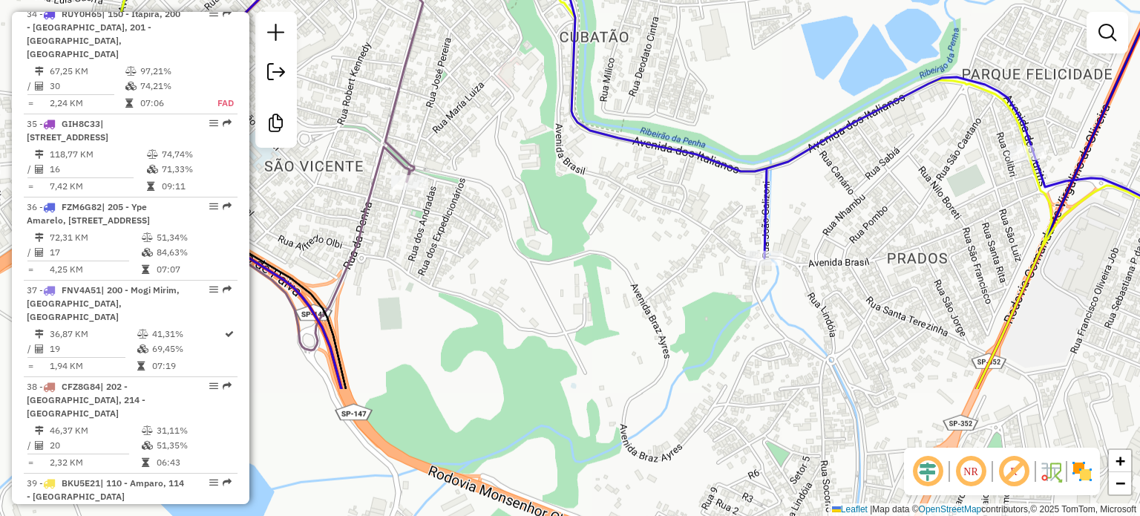
drag, startPoint x: 598, startPoint y: 243, endPoint x: 736, endPoint y: 111, distance: 191.7
click at [736, 111] on div "Janela de atendimento Grade de atendimento Capacidade Transportadoras Veículos …" at bounding box center [570, 258] width 1140 height 516
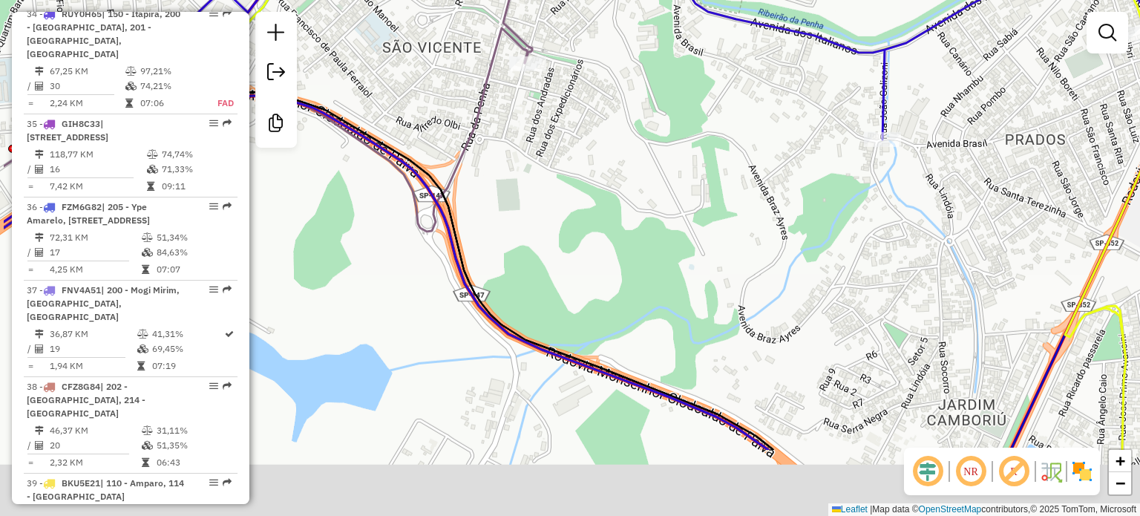
drag, startPoint x: 470, startPoint y: 393, endPoint x: 557, endPoint y: 294, distance: 132.1
click at [557, 294] on div "Janela de atendimento Grade de atendimento Capacidade Transportadoras Veículos …" at bounding box center [570, 258] width 1140 height 516
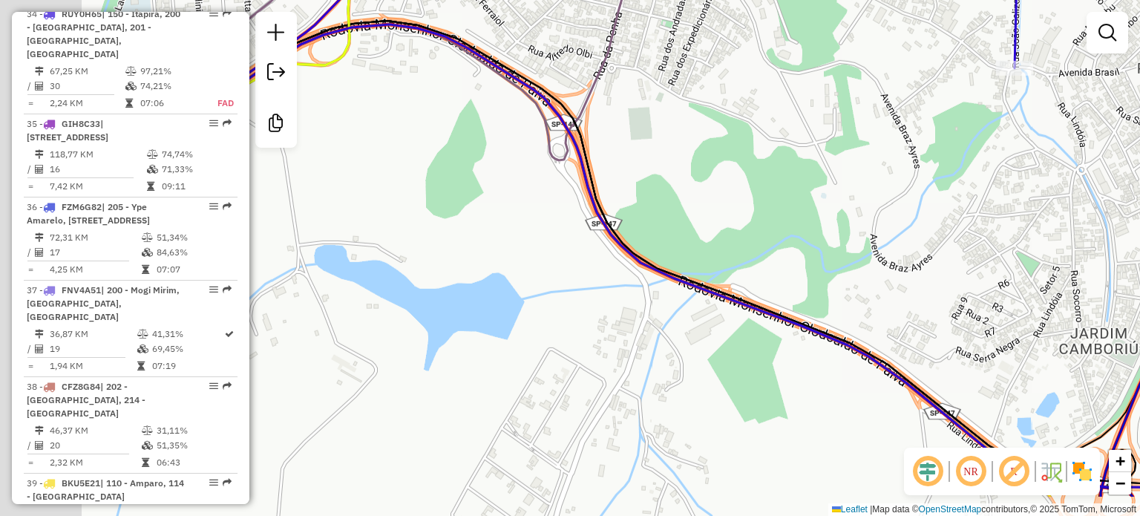
drag, startPoint x: 344, startPoint y: 387, endPoint x: 480, endPoint y: 315, distance: 153.4
click at [480, 315] on div "Janela de atendimento Grade de atendimento Capacidade Transportadoras Veículos …" at bounding box center [570, 258] width 1140 height 516
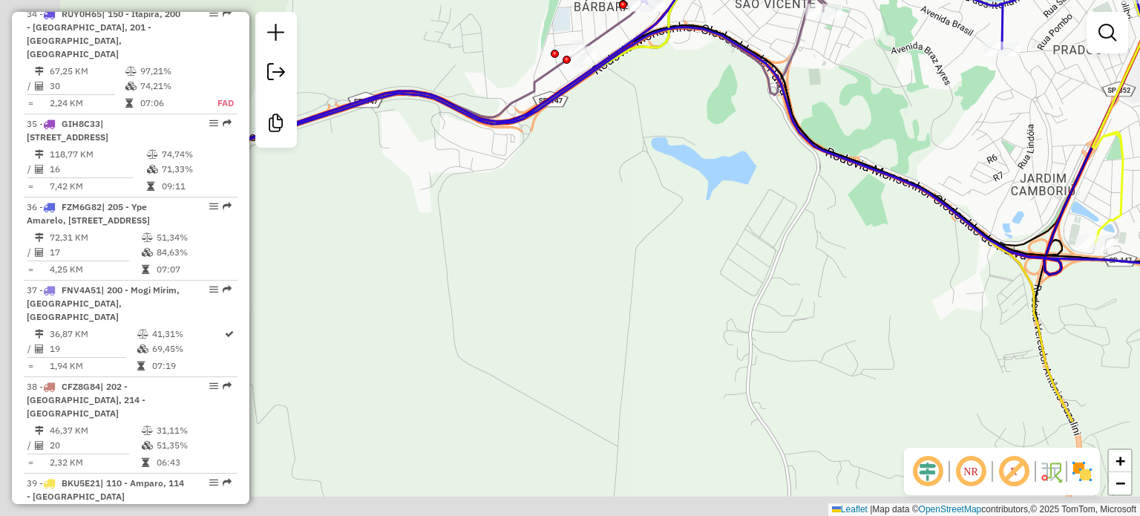
drag, startPoint x: 609, startPoint y: 278, endPoint x: 680, endPoint y: 214, distance: 95.6
click at [680, 214] on div "Janela de atendimento Grade de atendimento Capacidade Transportadoras Veículos …" at bounding box center [570, 258] width 1140 height 516
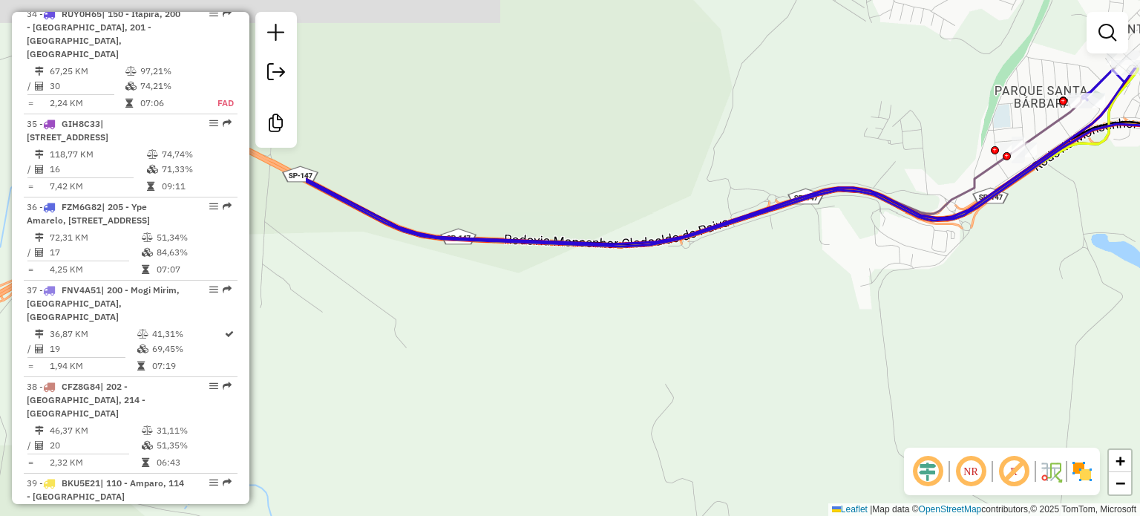
drag, startPoint x: 485, startPoint y: 305, endPoint x: 909, endPoint y: 431, distance: 442.3
click at [909, 431] on div "Janela de atendimento Grade de atendimento Capacidade Transportadoras Veículos …" at bounding box center [570, 258] width 1140 height 516
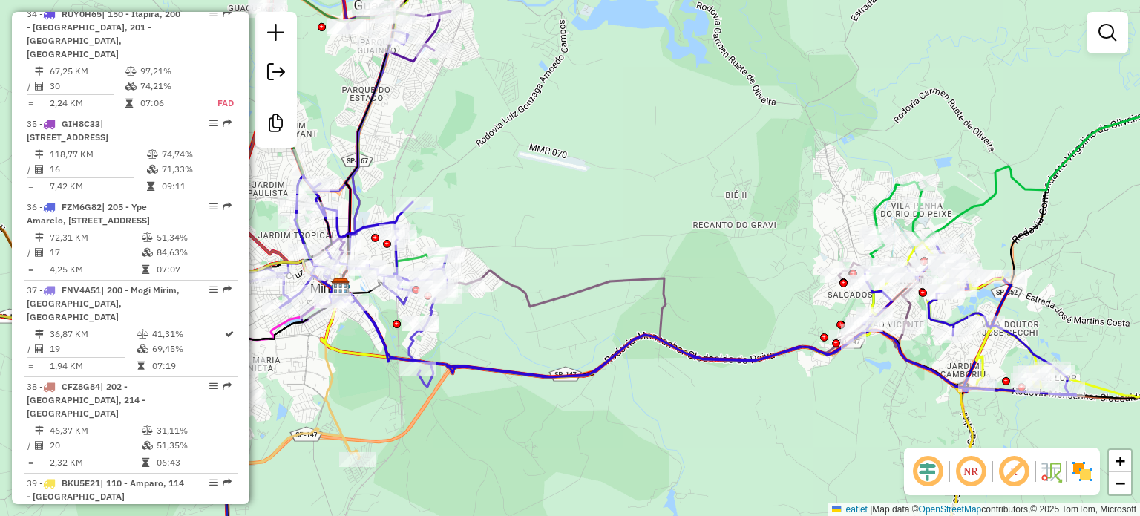
drag, startPoint x: 797, startPoint y: 385, endPoint x: 674, endPoint y: 373, distance: 123.1
click at [674, 373] on div "Janela de atendimento Grade de atendimento Capacidade Transportadoras Veículos …" at bounding box center [570, 258] width 1140 height 516
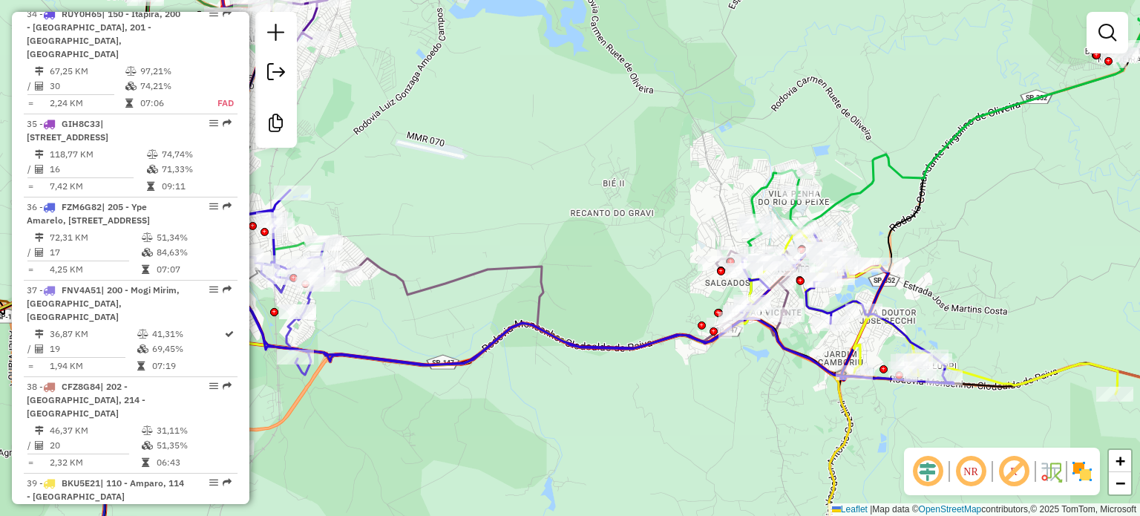
click at [692, 341] on icon at bounding box center [563, 273] width 782 height 220
select select "**********"
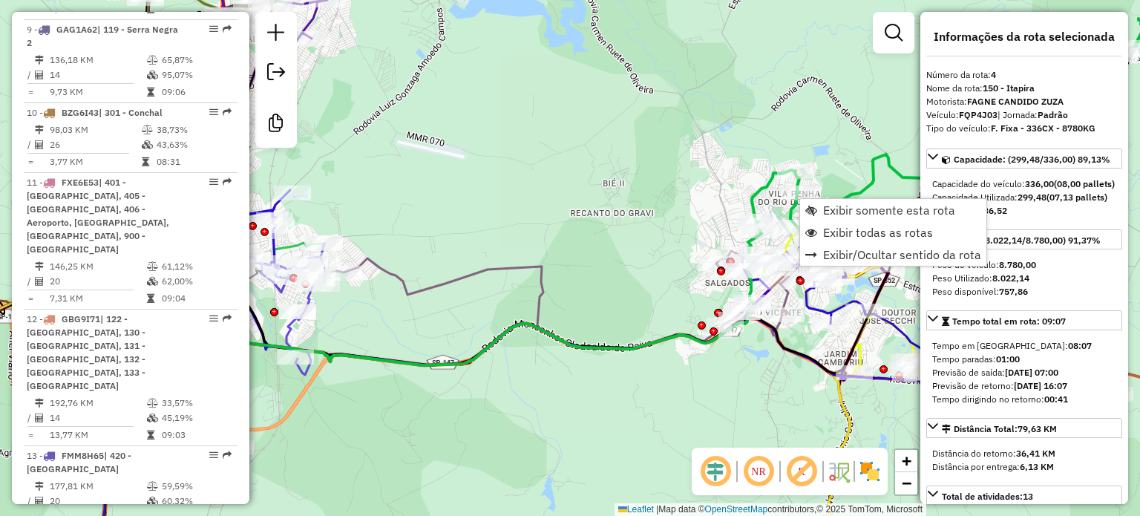
scroll to position [897, 0]
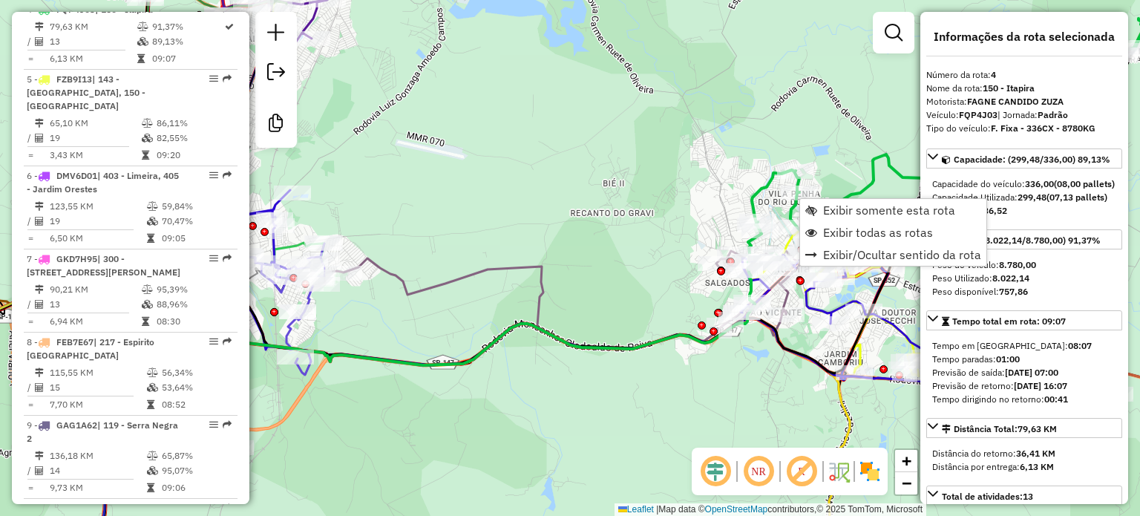
click at [674, 206] on div "Janela de atendimento Grade de atendimento Capacidade Transportadoras Veículos …" at bounding box center [570, 258] width 1140 height 516
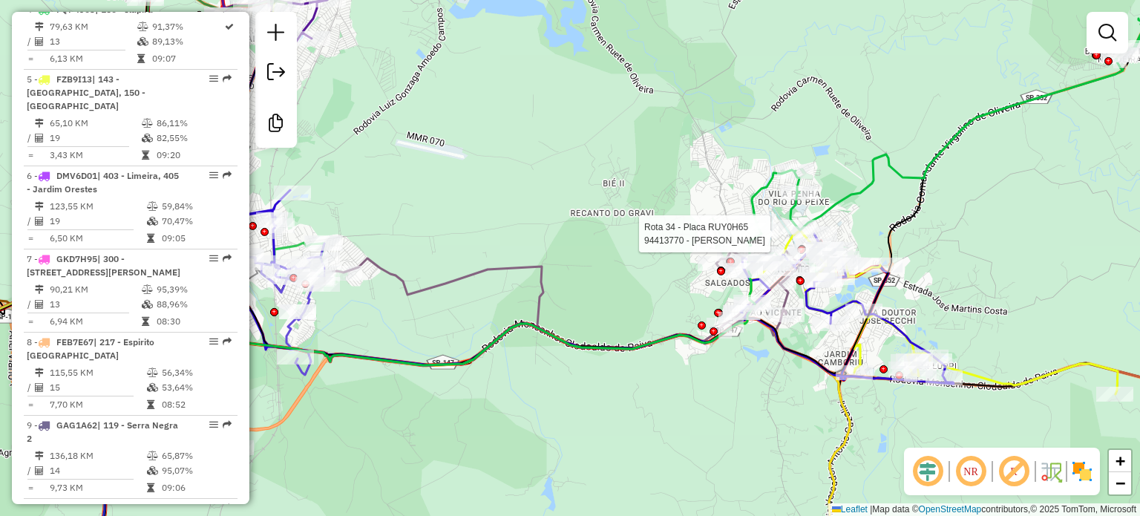
select select "**********"
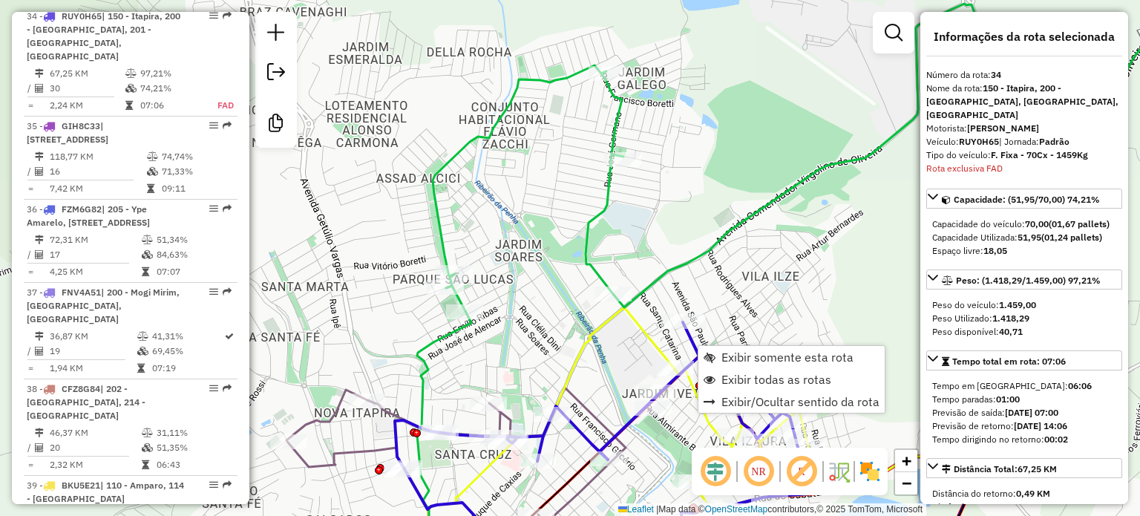
scroll to position [3534, 0]
click at [690, 344] on icon at bounding box center [602, 445] width 415 height 246
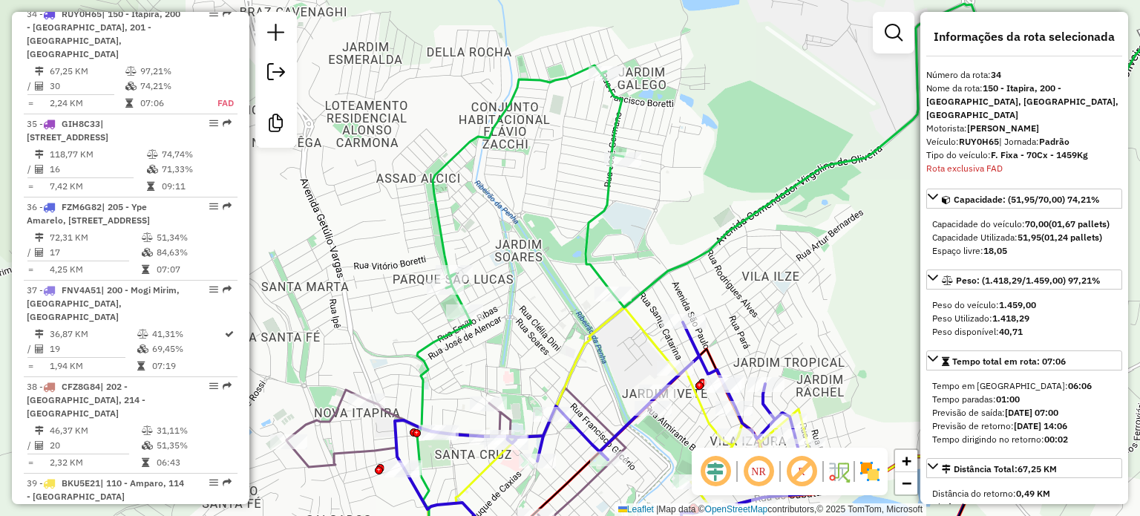
click at [690, 344] on icon at bounding box center [602, 445] width 415 height 246
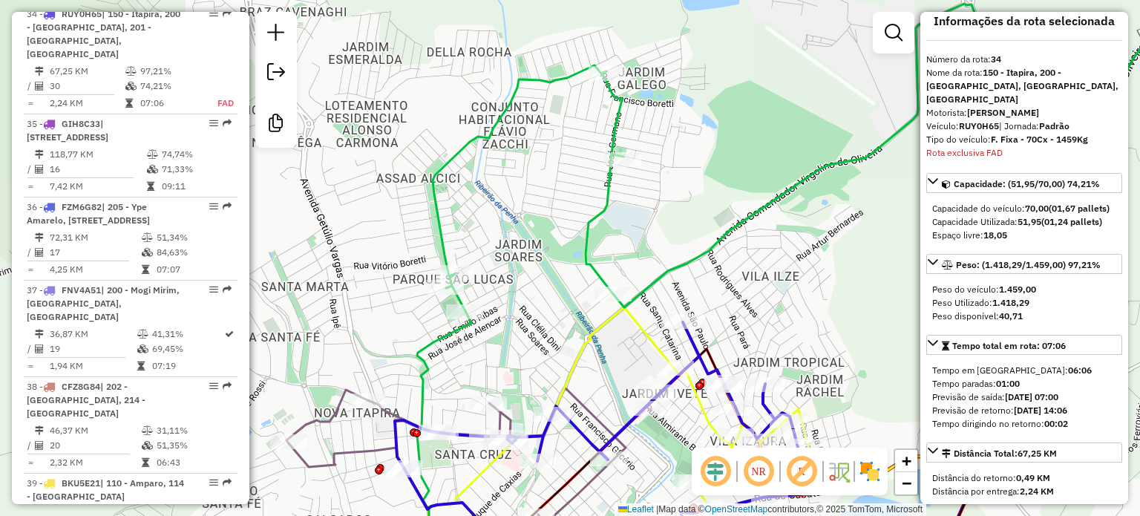
scroll to position [0, 0]
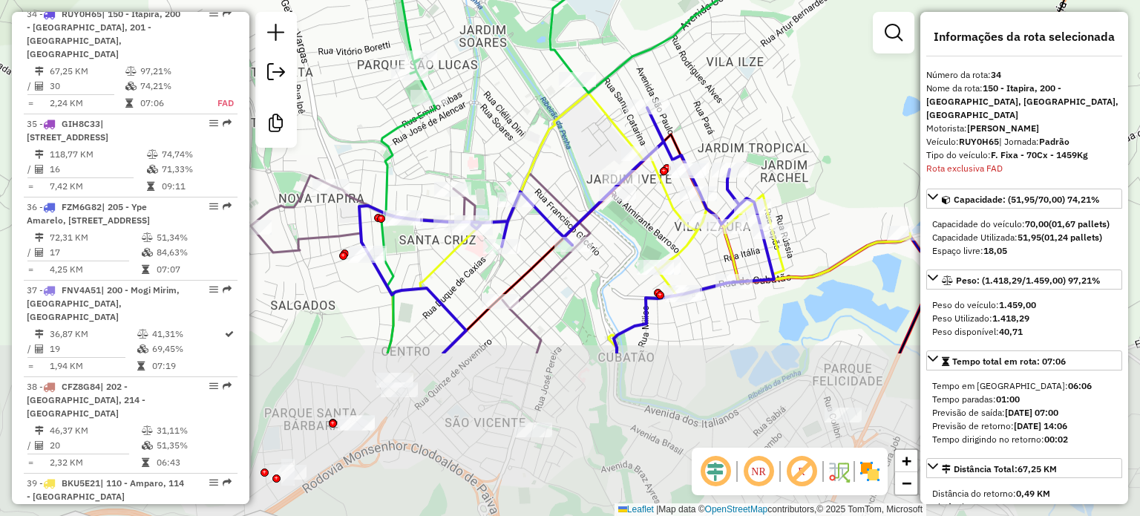
drag, startPoint x: 774, startPoint y: 303, endPoint x: 751, endPoint y: 111, distance: 192.9
click at [751, 111] on div "Janela de atendimento Grade de atendimento Capacidade Transportadoras Veículos …" at bounding box center [570, 258] width 1140 height 516
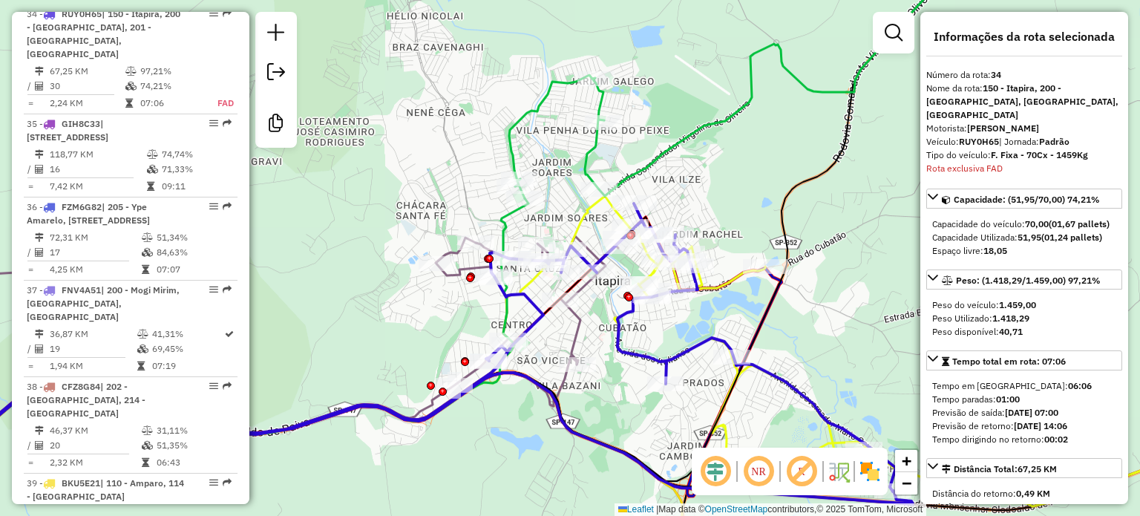
click at [581, 229] on icon at bounding box center [258, 331] width 744 height 270
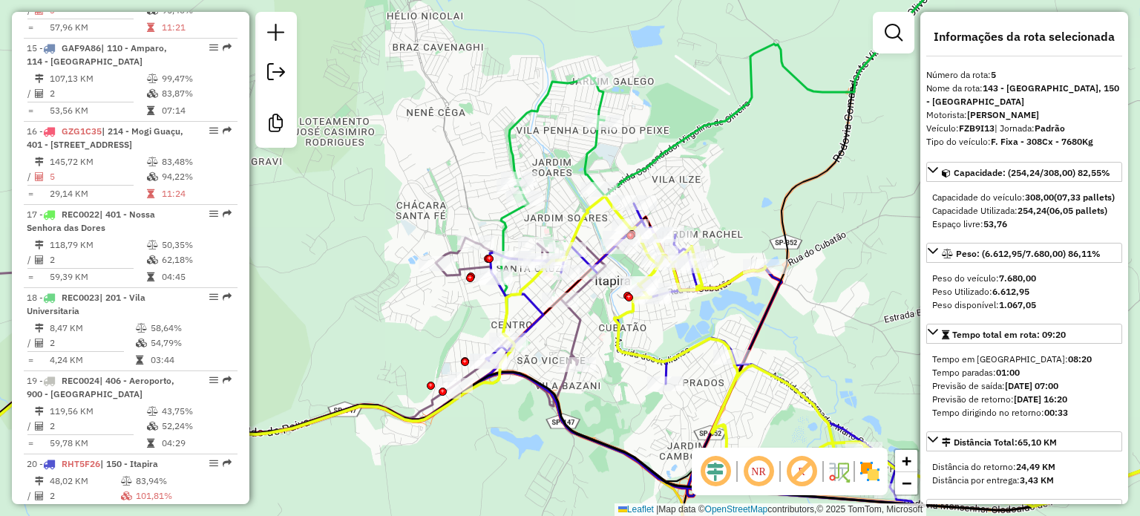
scroll to position [967, 0]
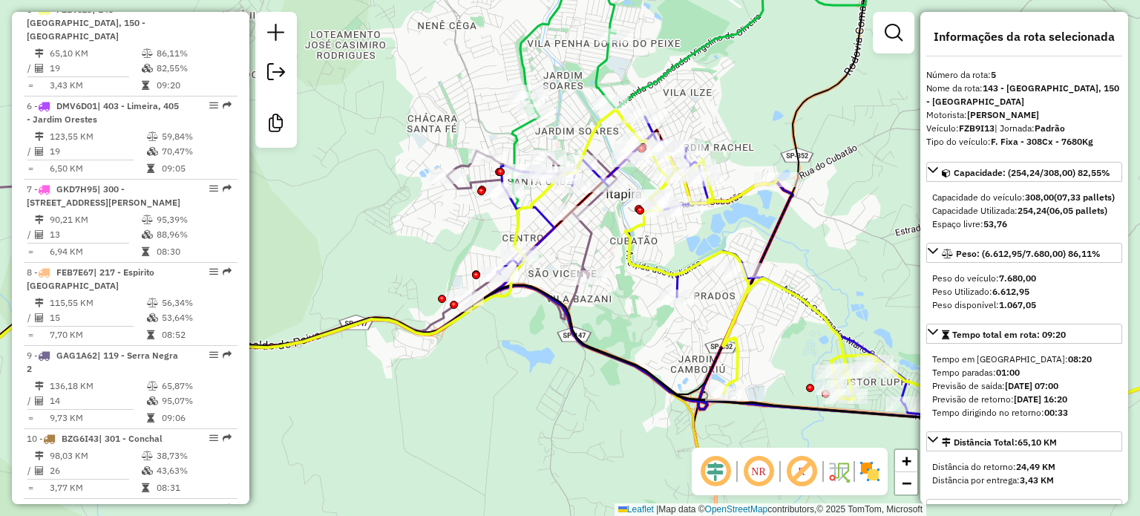
drag, startPoint x: 674, startPoint y: 366, endPoint x: 701, endPoint y: 293, distance: 77.5
click at [701, 293] on div "Janela de atendimento Grade de atendimento Capacidade Transportadoras Veículos …" at bounding box center [570, 258] width 1140 height 516
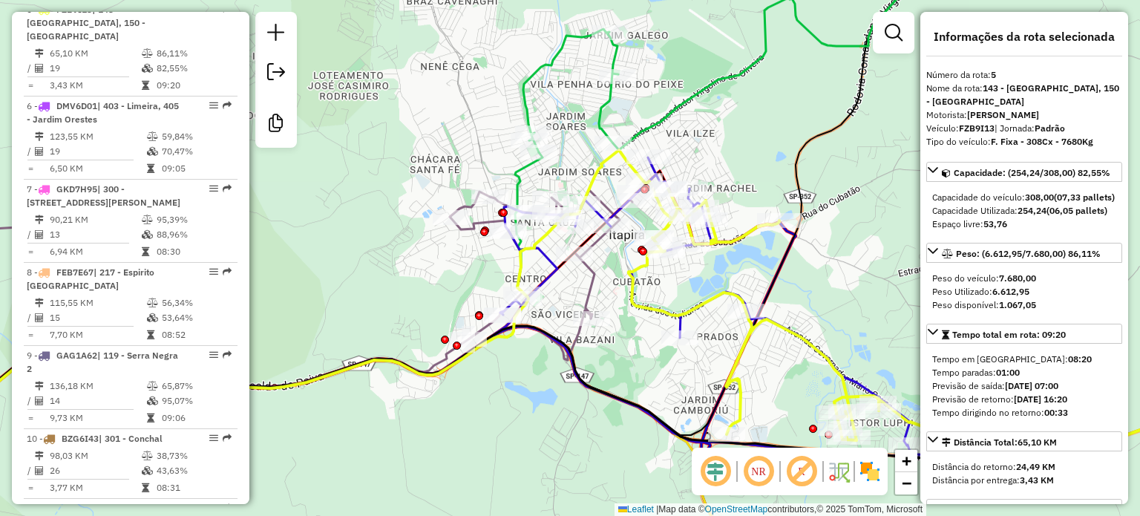
drag, startPoint x: 684, startPoint y: 357, endPoint x: 678, endPoint y: 391, distance: 34.7
click at [678, 391] on div "Janela de atendimento Grade de atendimento Capacidade Transportadoras Veículos …" at bounding box center [570, 258] width 1140 height 516
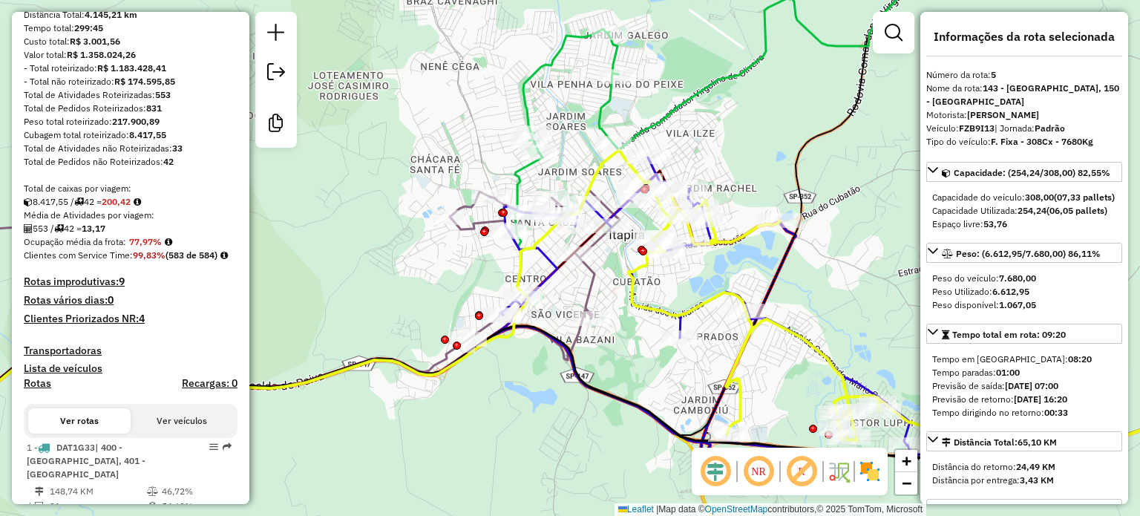
scroll to position [0, 0]
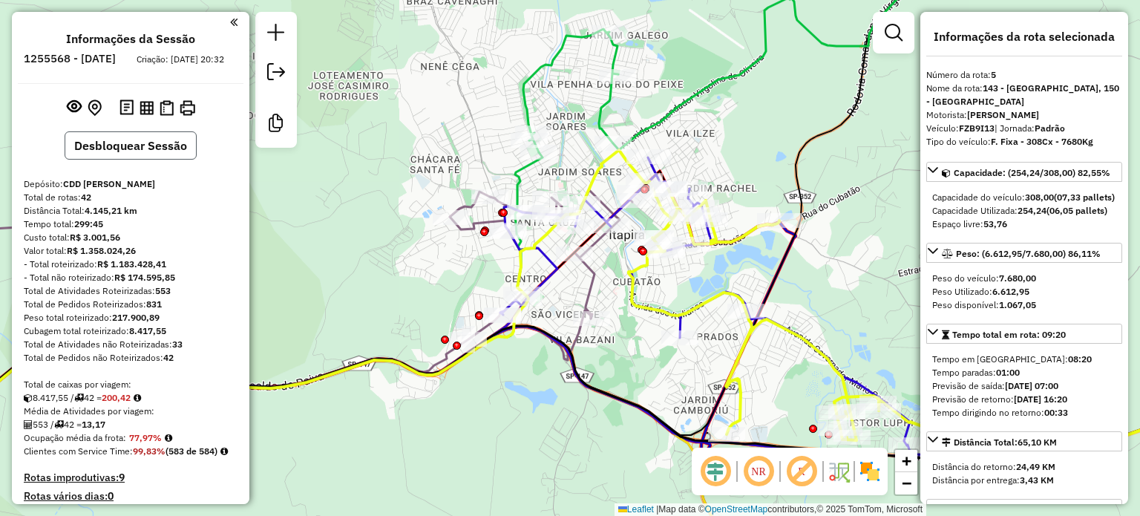
click at [138, 157] on button "Desbloquear Sessão" at bounding box center [131, 145] width 132 height 28
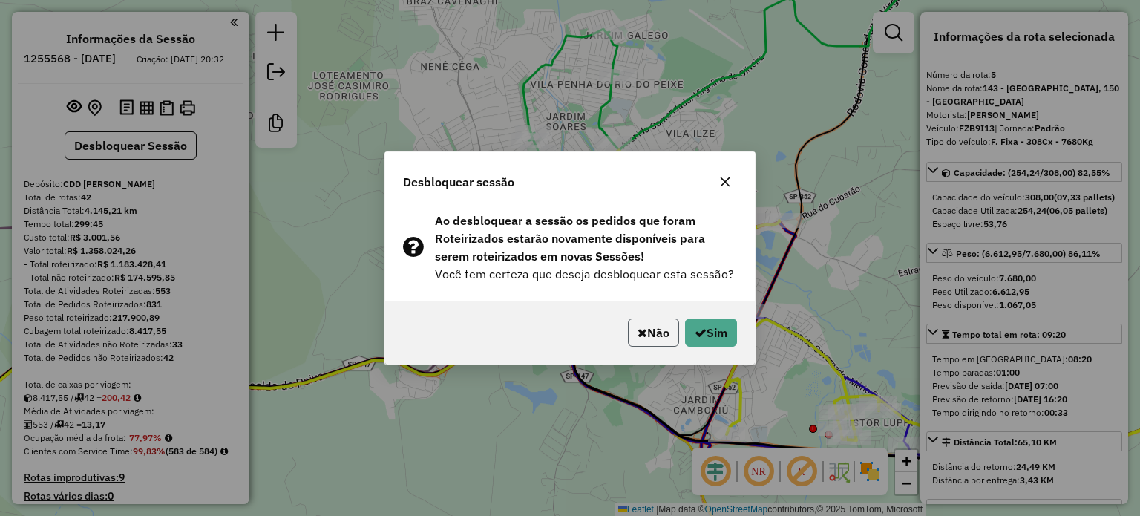
click at [632, 341] on button "Não" at bounding box center [653, 332] width 51 height 28
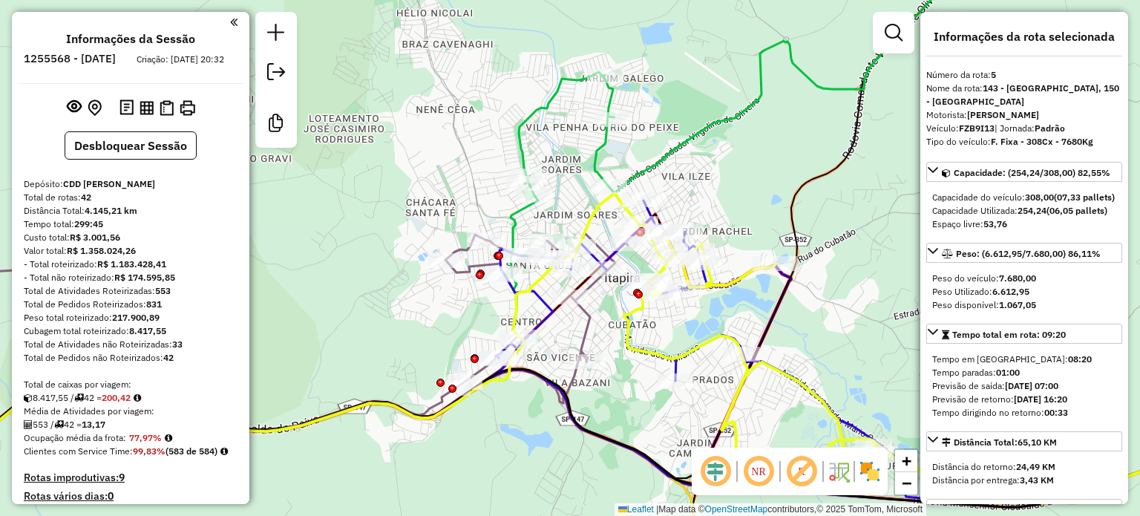
drag, startPoint x: 496, startPoint y: 361, endPoint x: 503, endPoint y: 376, distance: 17.3
click at [504, 381] on icon at bounding box center [260, 328] width 758 height 271
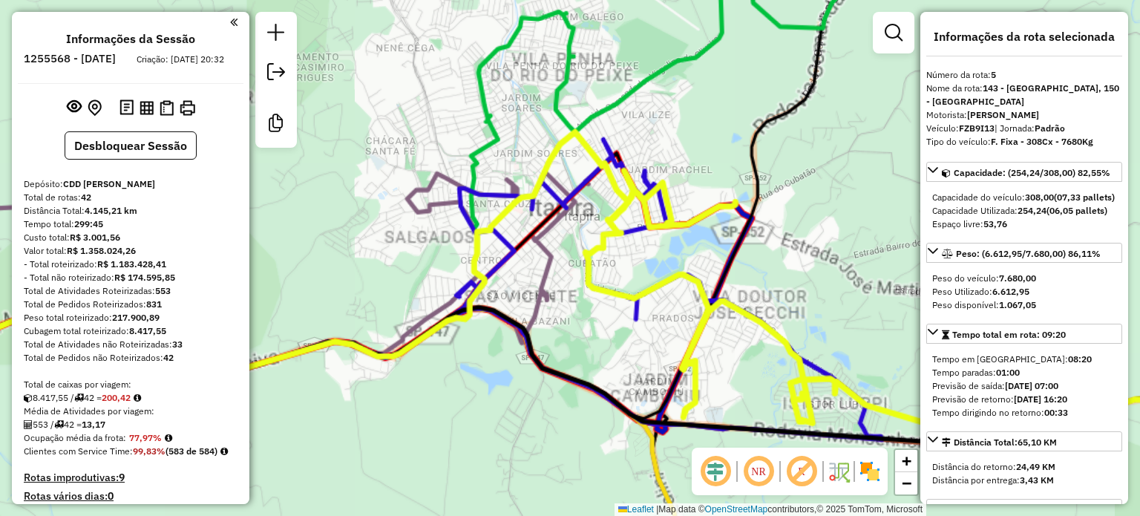
drag, startPoint x: 550, startPoint y: 375, endPoint x: 567, endPoint y: 343, distance: 36.2
click at [567, 343] on div "Janela de atendimento Grade de atendimento Capacidade Transportadoras Veículos …" at bounding box center [570, 258] width 1140 height 516
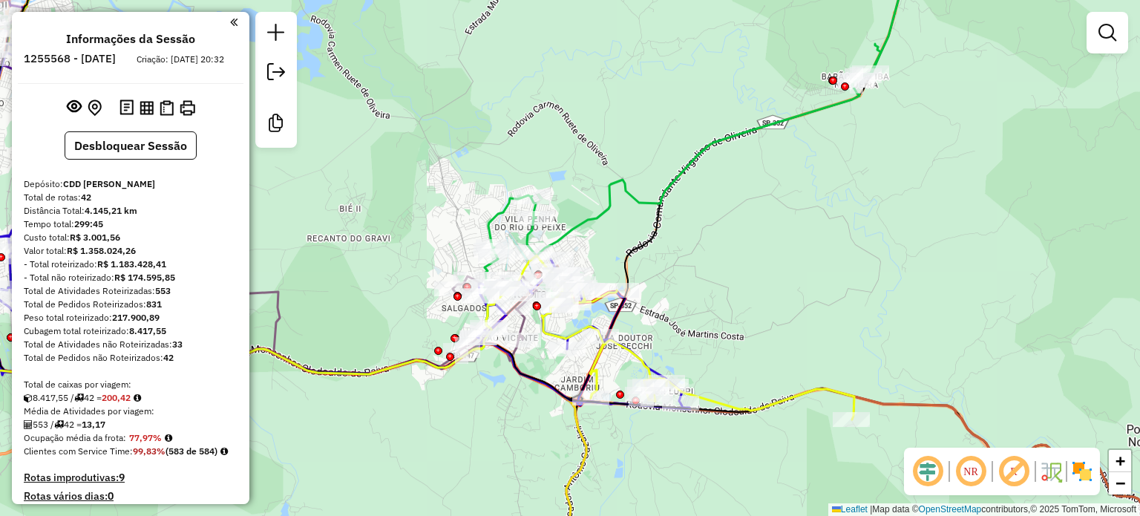
click at [831, 85] on div at bounding box center [833, 80] width 8 height 8
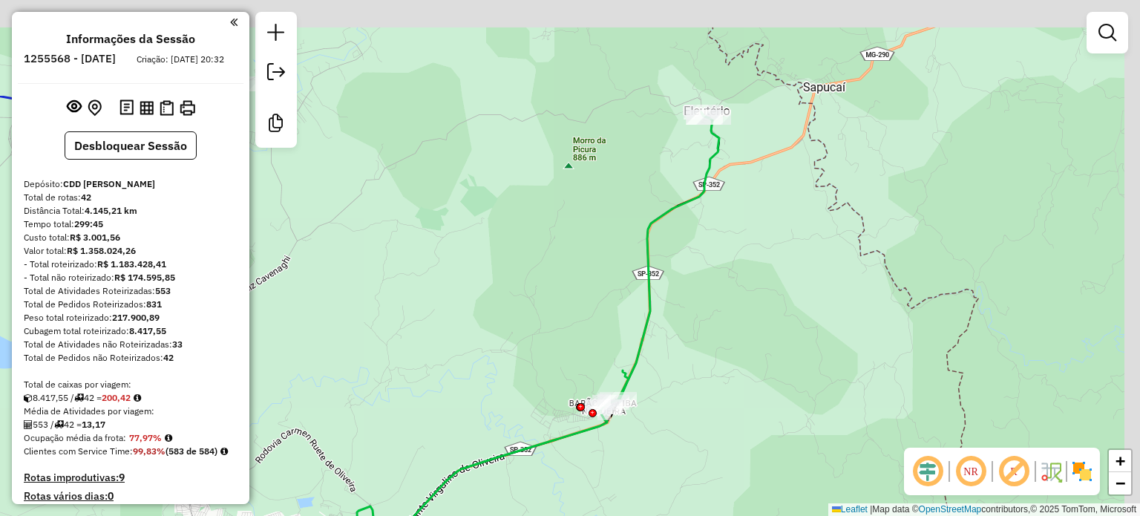
drag, startPoint x: 778, startPoint y: 284, endPoint x: 713, endPoint y: 395, distance: 128.1
click at [713, 395] on div "Janela de atendimento Grade de atendimento Capacidade Transportadoras Veículos …" at bounding box center [570, 258] width 1140 height 516
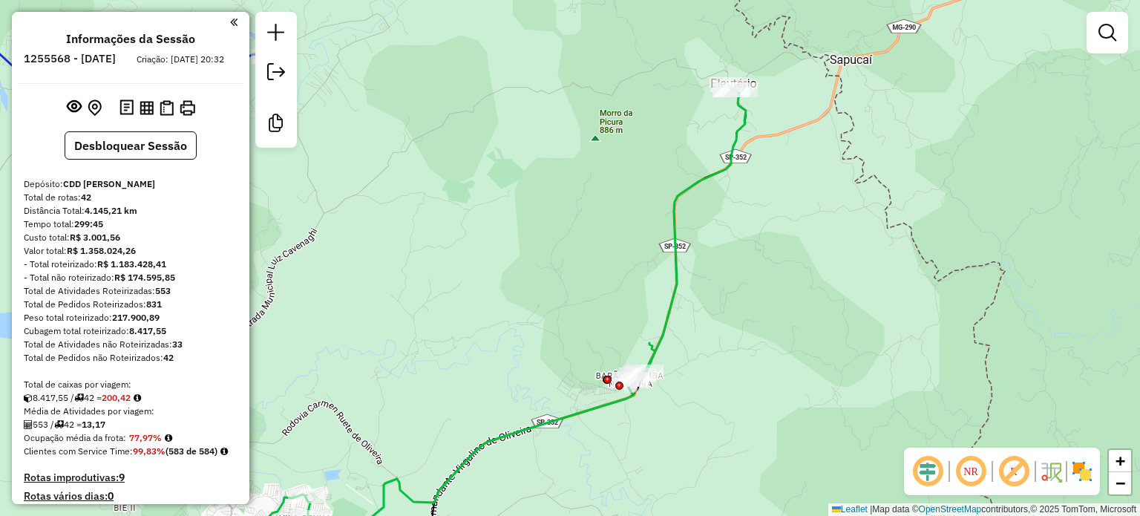
drag, startPoint x: 713, startPoint y: 382, endPoint x: 742, endPoint y: 347, distance: 45.8
click at [740, 351] on div "Janela de atendimento Grade de atendimento Capacidade Transportadoras Veículos …" at bounding box center [570, 258] width 1140 height 516
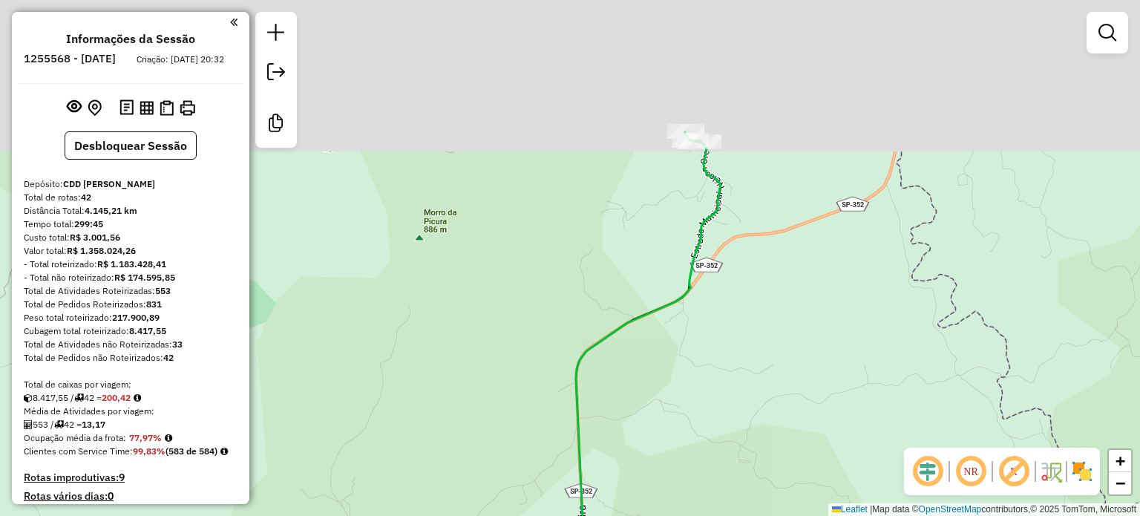
drag, startPoint x: 746, startPoint y: 376, endPoint x: 739, endPoint y: 427, distance: 50.9
click at [739, 427] on div "Janela de atendimento Grade de atendimento Capacidade Transportadoras Veículos …" at bounding box center [570, 258] width 1140 height 516
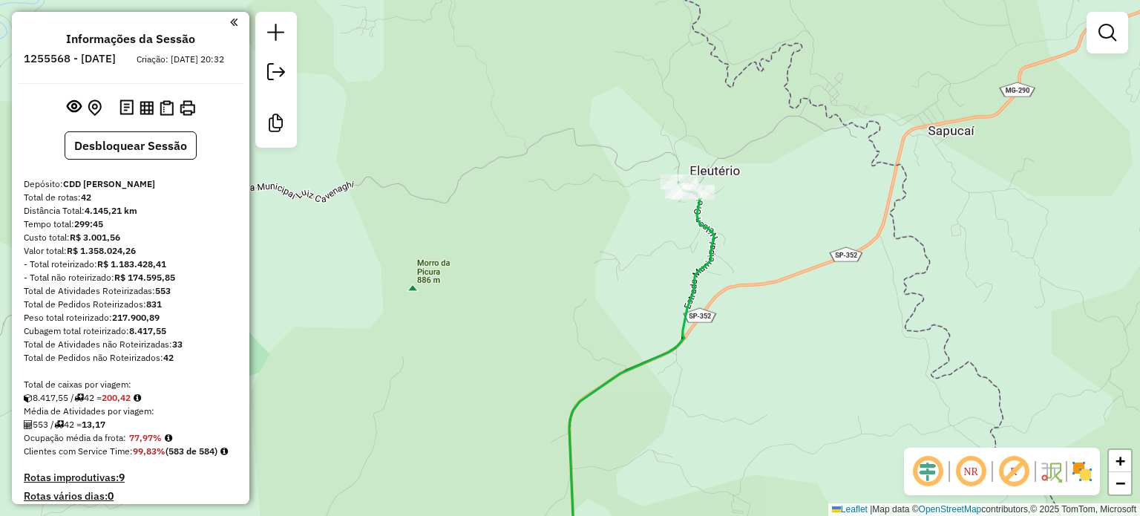
drag, startPoint x: 644, startPoint y: 394, endPoint x: 775, endPoint y: 166, distance: 263.3
click at [774, 174] on div "Janela de atendimento Grade de atendimento Capacidade Transportadoras Veículos …" at bounding box center [570, 258] width 1140 height 516
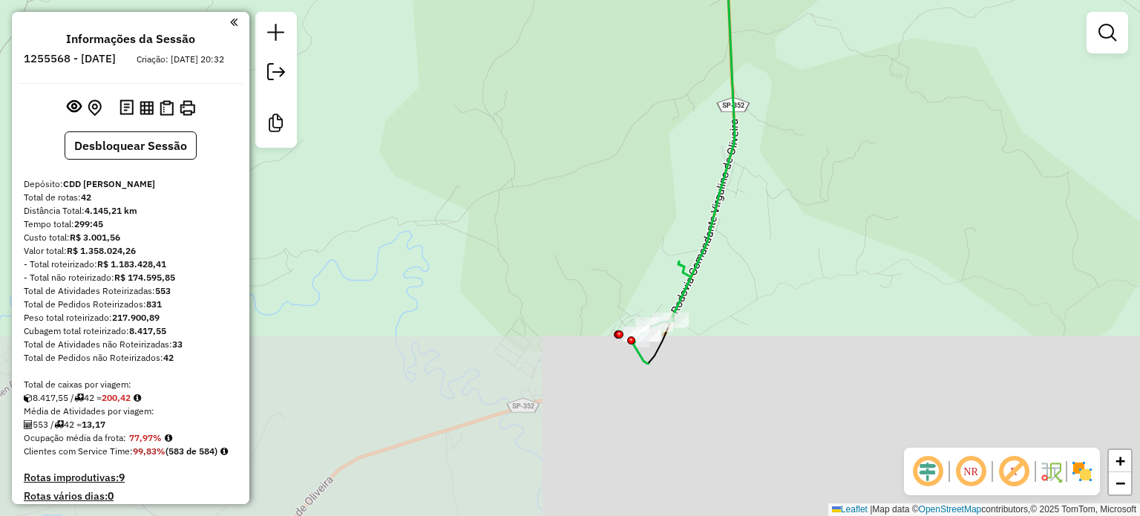
drag, startPoint x: 766, startPoint y: 285, endPoint x: 778, endPoint y: 207, distance: 78.8
click at [778, 212] on div "Janela de atendimento Grade de atendimento Capacidade Transportadoras Veículos …" at bounding box center [570, 258] width 1140 height 516
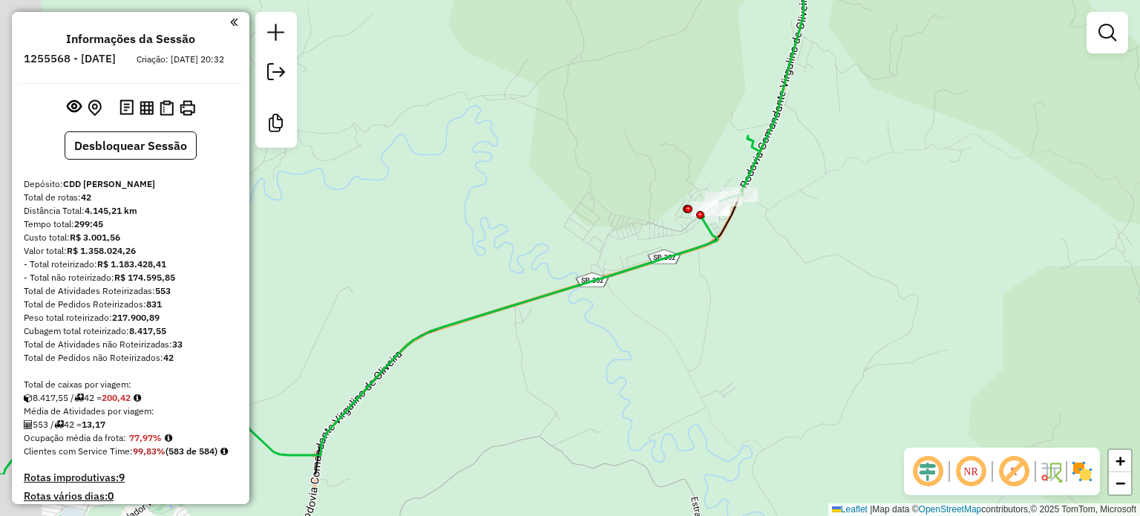
drag, startPoint x: 716, startPoint y: 348, endPoint x: 770, endPoint y: 258, distance: 105.5
click at [781, 250] on div "Janela de atendimento Grade de atendimento Capacidade Transportadoras Veículos …" at bounding box center [570, 258] width 1140 height 516
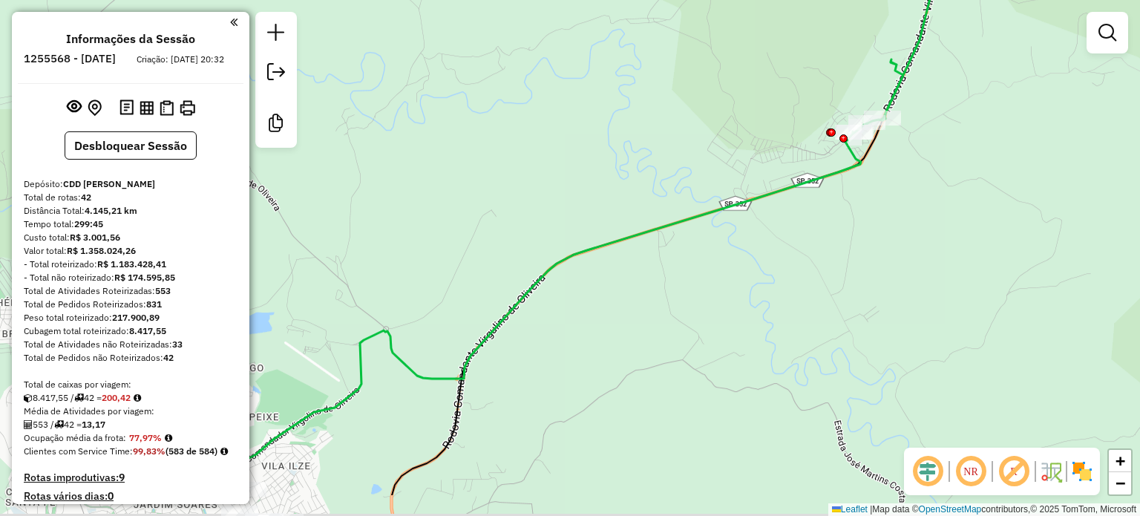
drag, startPoint x: 612, startPoint y: 362, endPoint x: 831, endPoint y: 244, distance: 249.4
click at [834, 244] on div "Janela de atendimento Grade de atendimento Capacidade Transportadoras Veículos …" at bounding box center [570, 258] width 1140 height 516
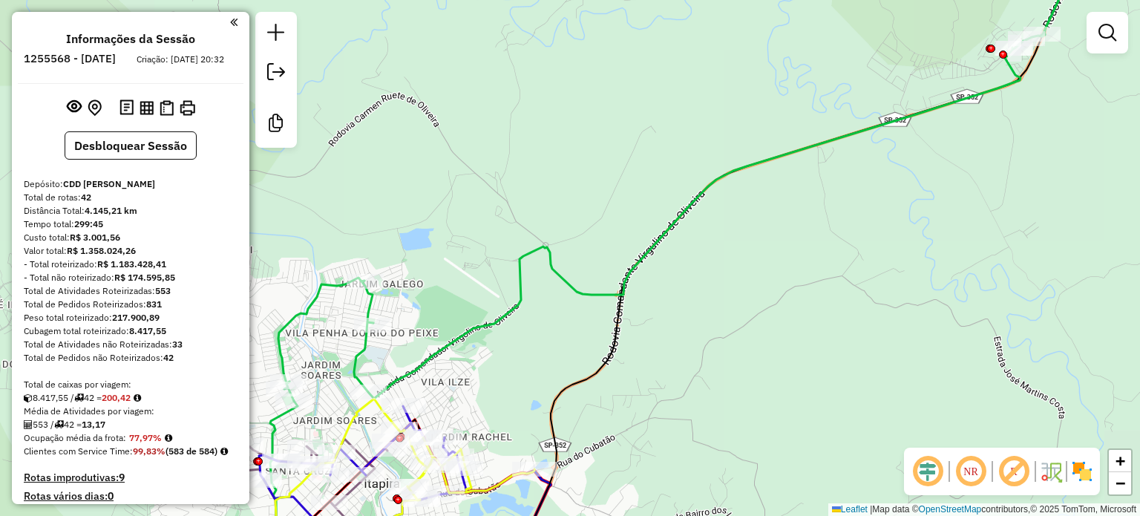
drag, startPoint x: 668, startPoint y: 353, endPoint x: 824, endPoint y: 299, distance: 165.0
click at [824, 299] on div "Janela de atendimento Grade de atendimento Capacidade Transportadoras Veículos …" at bounding box center [570, 258] width 1140 height 516
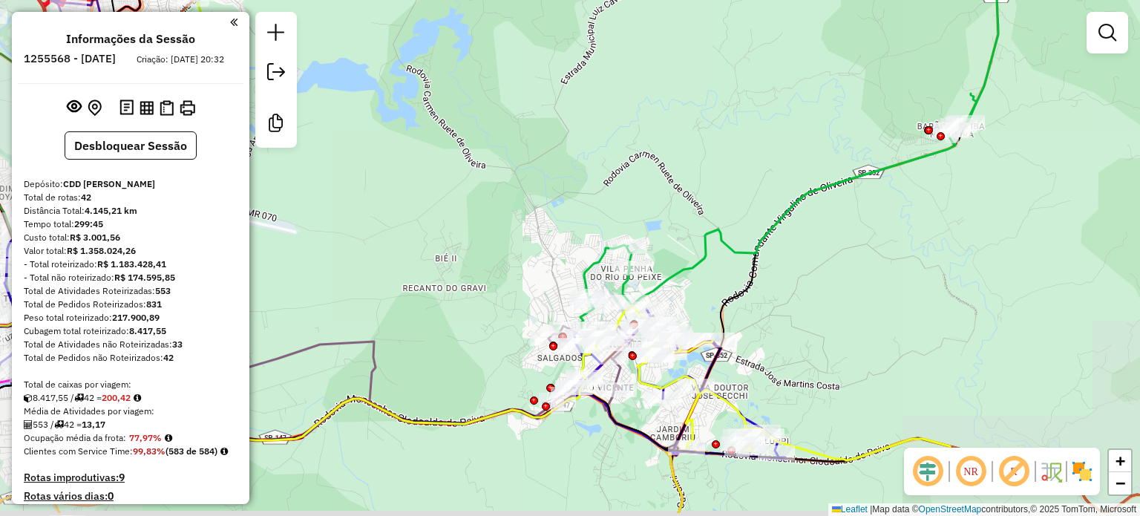
drag, startPoint x: 743, startPoint y: 382, endPoint x: 702, endPoint y: 153, distance: 232.4
click at [702, 130] on div "Janela de atendimento Grade de atendimento Capacidade Transportadoras Veículos …" at bounding box center [570, 258] width 1140 height 516
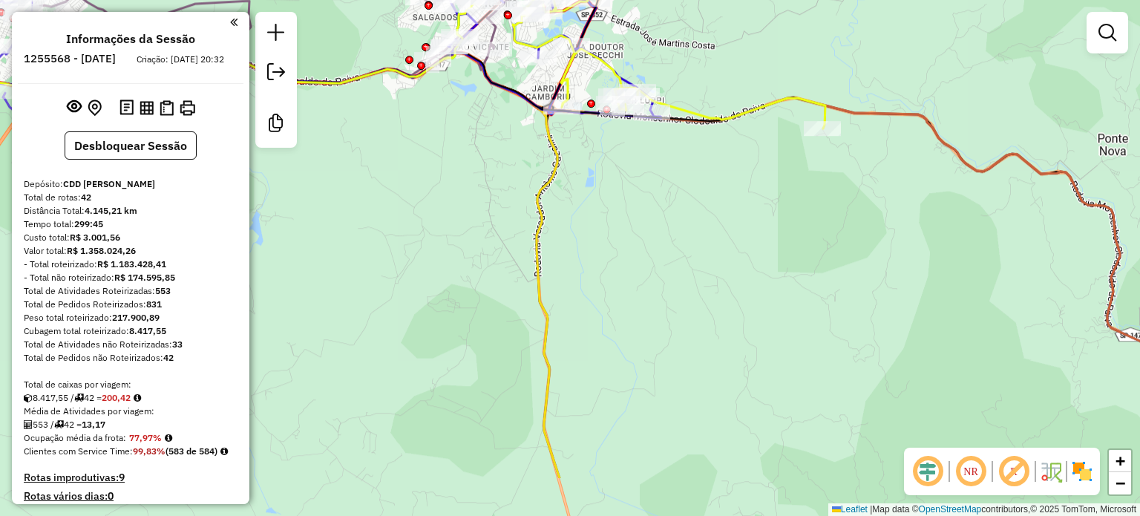
drag, startPoint x: 719, startPoint y: 220, endPoint x: 597, endPoint y: 103, distance: 168.5
click at [600, 102] on div "Rota 5 - Placa FZB9I13 94422308 - MERCADO FSOUZA LTDA Janela de atendimento Gra…" at bounding box center [570, 258] width 1140 height 516
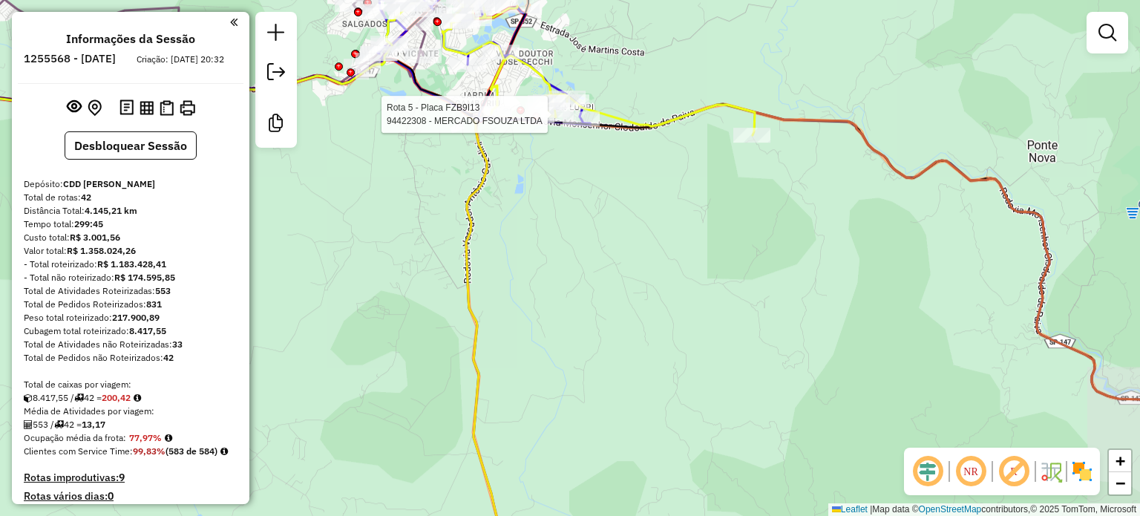
drag, startPoint x: 568, startPoint y: 189, endPoint x: 392, endPoint y: 227, distance: 180.0
click at [395, 226] on div "Rota 5 - Placa FZB9I13 94422308 - MERCADO FSOUZA LTDA Janela de atendimento Gra…" at bounding box center [570, 258] width 1140 height 516
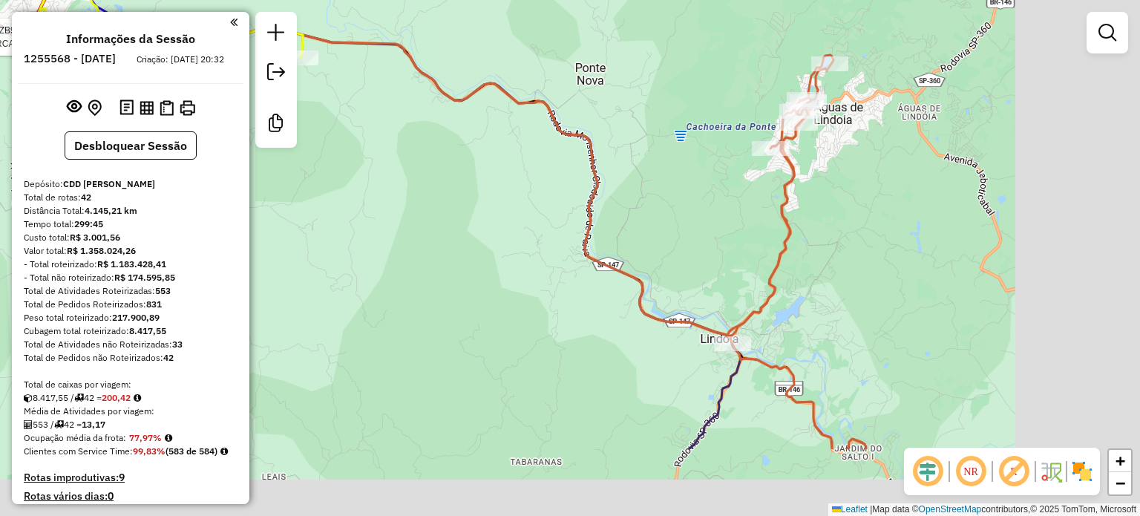
drag, startPoint x: 657, startPoint y: 424, endPoint x: 467, endPoint y: 324, distance: 214.5
click at [467, 324] on div "Rota 5 - Placa FZB9I13 94422308 - MERCADO FSOUZA LTDA Janela de atendimento Gra…" at bounding box center [570, 258] width 1140 height 516
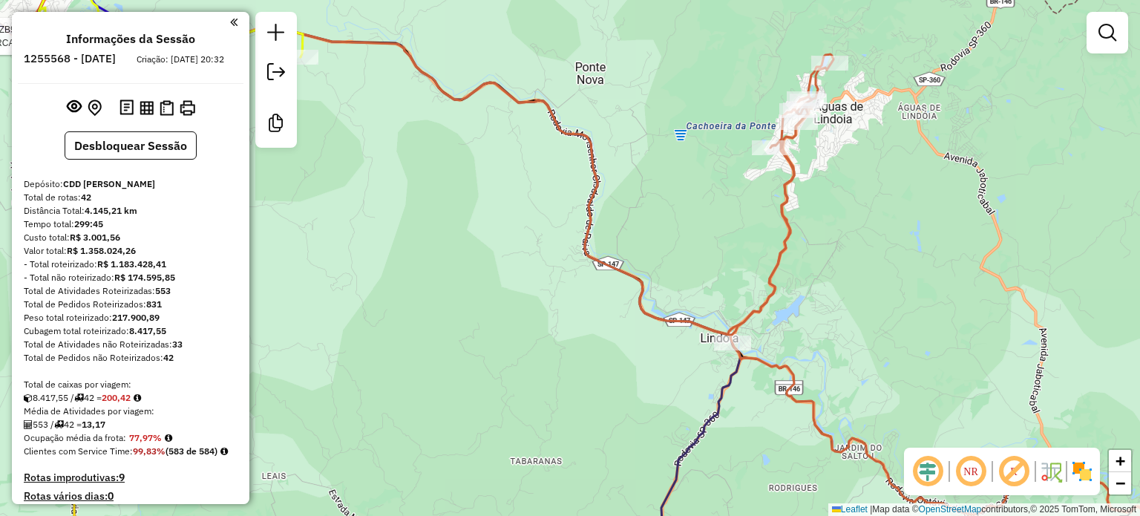
click at [793, 171] on icon at bounding box center [975, 310] width 494 height 513
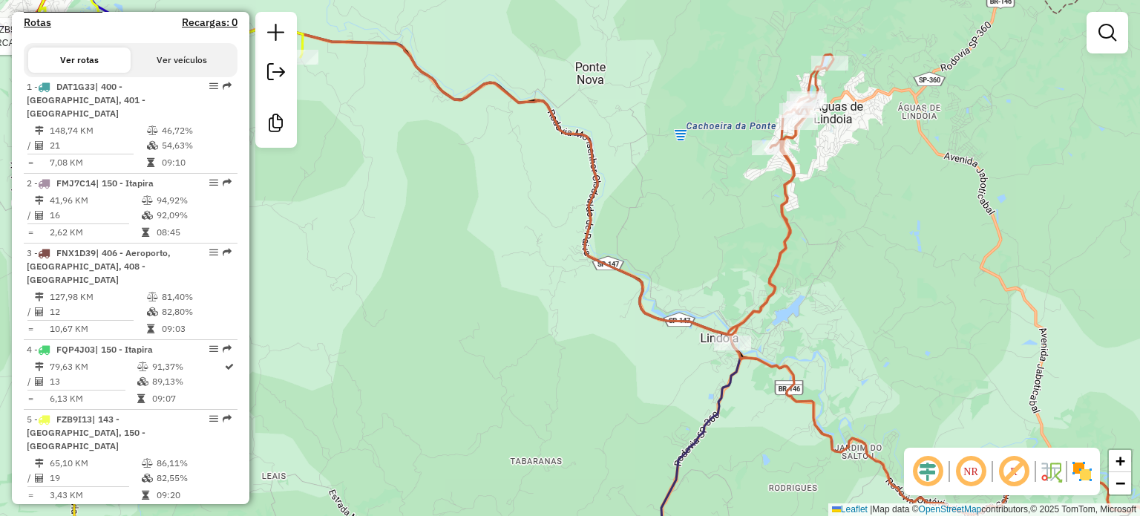
select select "**********"
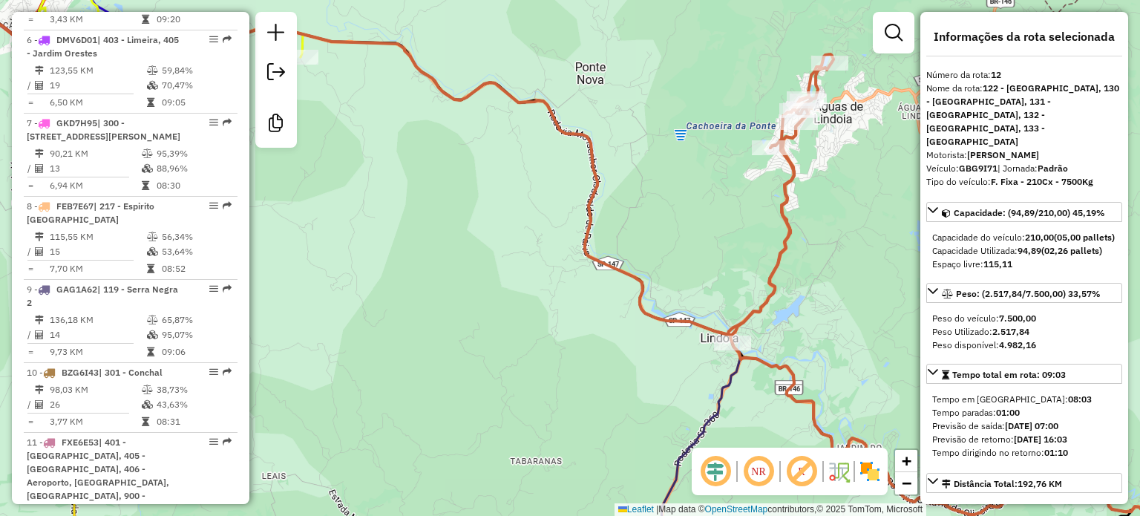
scroll to position [1588, 0]
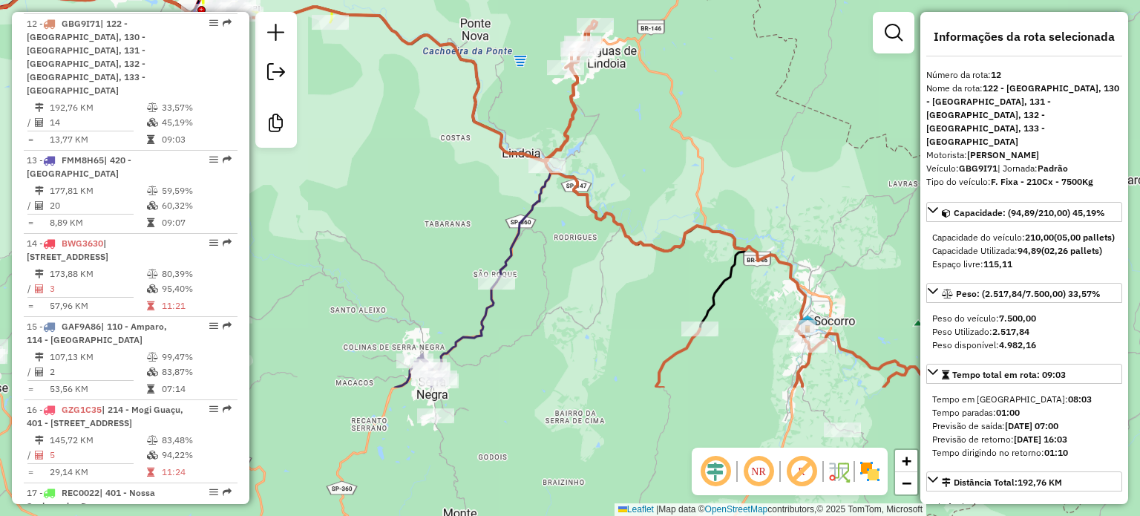
drag, startPoint x: 436, startPoint y: 253, endPoint x: 442, endPoint y: 131, distance: 121.9
click at [442, 133] on div "Janela de atendimento Grade de atendimento Capacidade Transportadoras Veículos …" at bounding box center [570, 258] width 1140 height 516
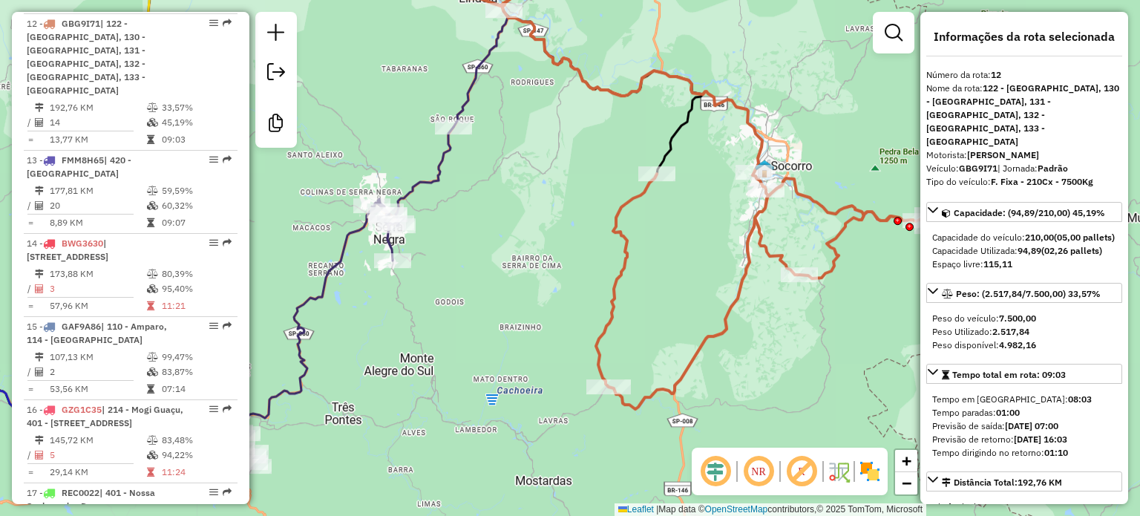
drag, startPoint x: 656, startPoint y: 301, endPoint x: 623, endPoint y: 228, distance: 80.1
click at [623, 228] on icon at bounding box center [711, 137] width 419 height 543
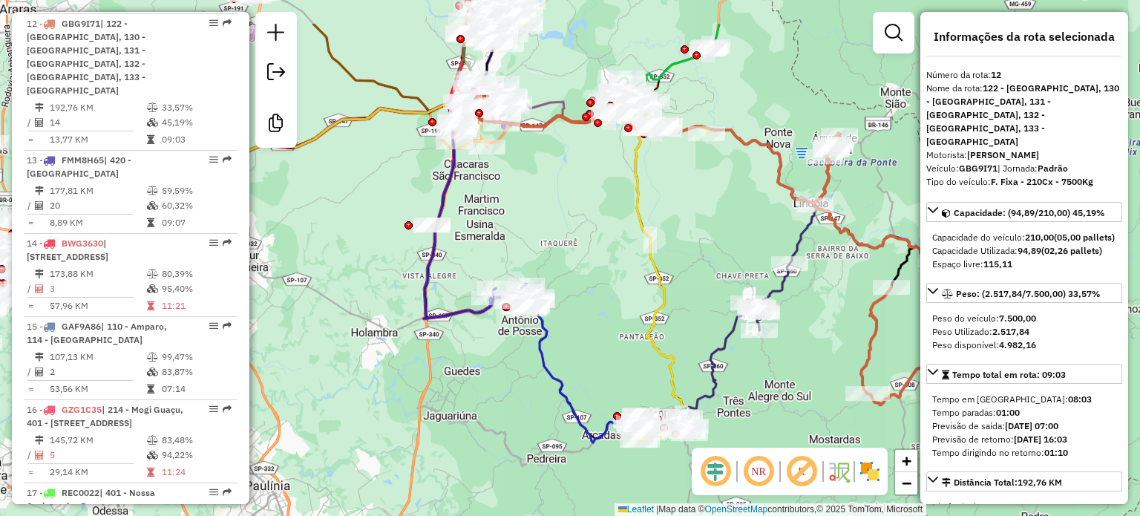
drag, startPoint x: 376, startPoint y: 274, endPoint x: 624, endPoint y: 359, distance: 262.7
click at [624, 359] on div "Janela de atendimento Grade de atendimento Capacidade Transportadoras Veículos …" at bounding box center [570, 258] width 1140 height 516
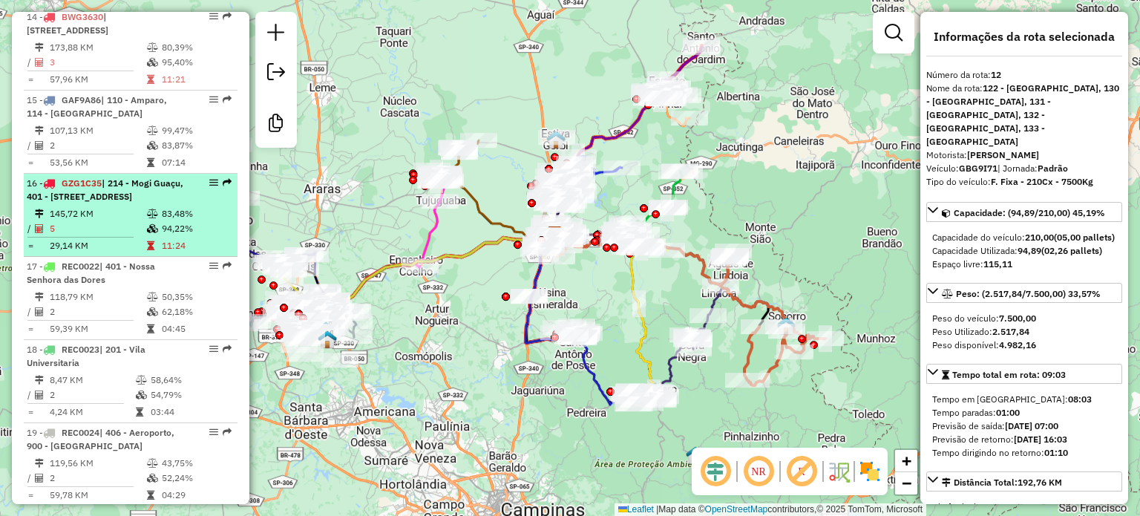
scroll to position [1885, 0]
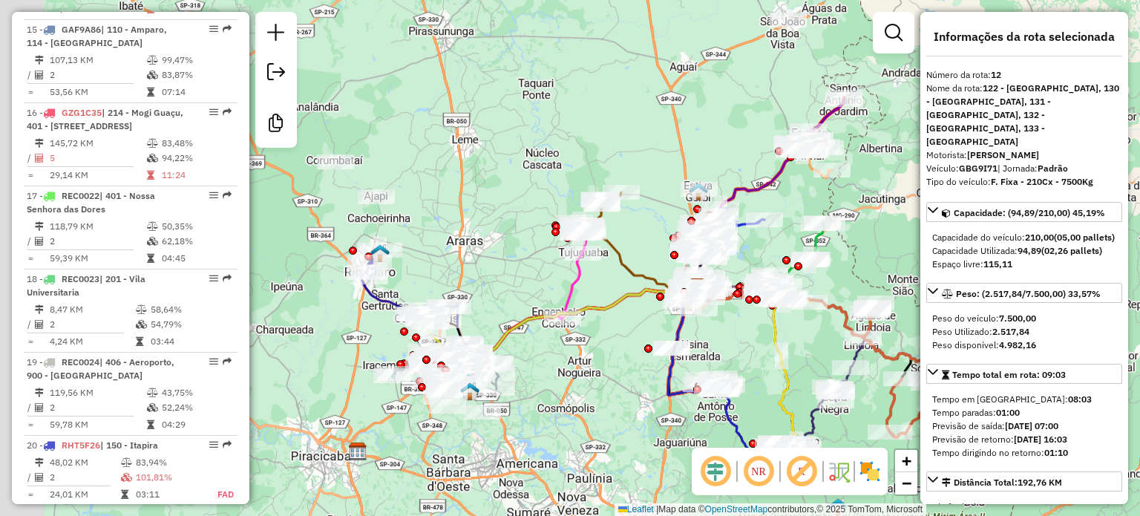
drag, startPoint x: 618, startPoint y: 390, endPoint x: 751, endPoint y: 377, distance: 133.5
click at [751, 377] on div "Janela de atendimento Grade de atendimento Capacidade Transportadoras Veículos …" at bounding box center [570, 258] width 1140 height 516
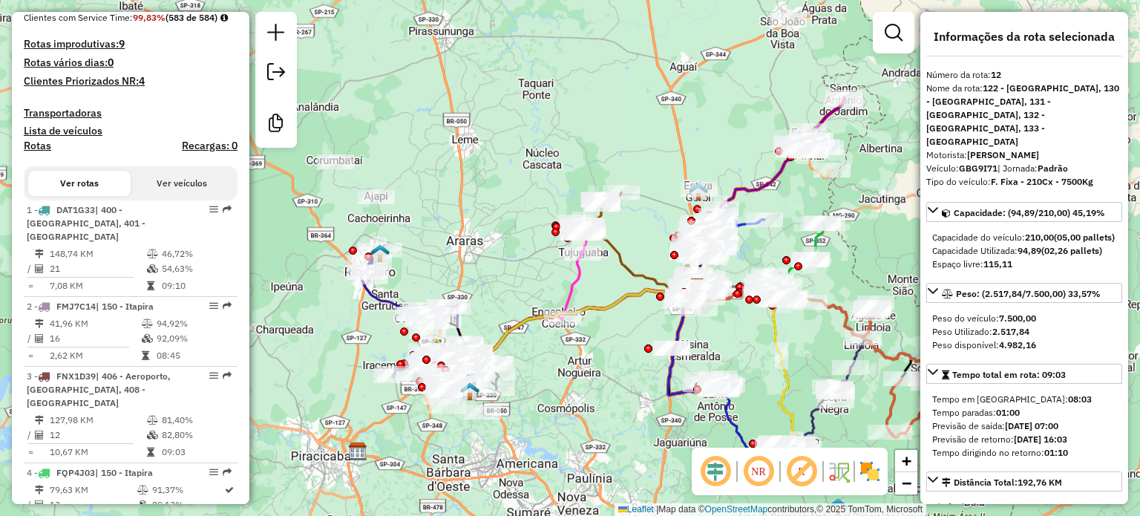
scroll to position [400, 0]
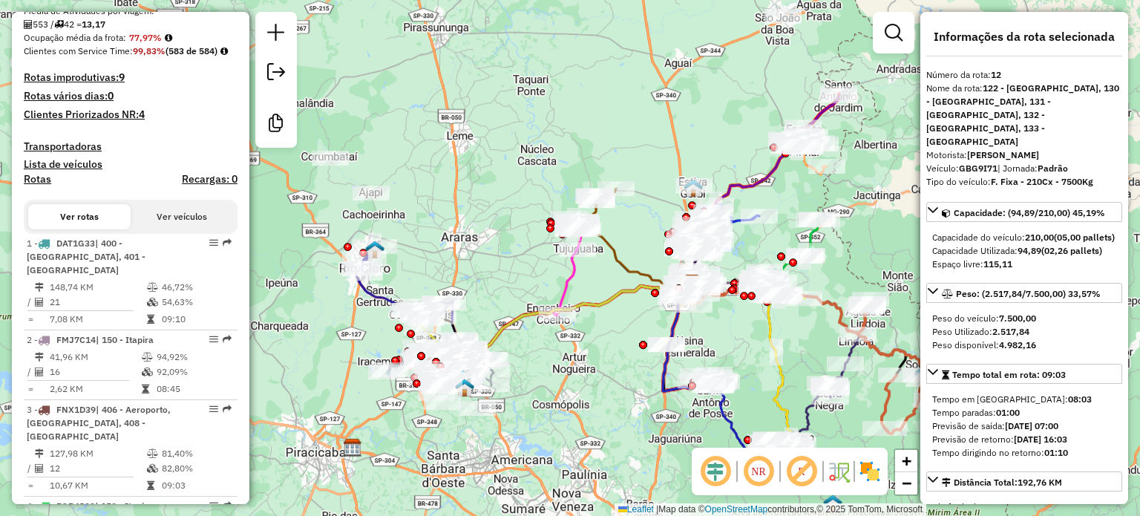
drag, startPoint x: 455, startPoint y: 244, endPoint x: 429, endPoint y: 208, distance: 44.7
click at [431, 209] on div "Janela de atendimento Grade de atendimento Capacidade Transportadoras Veículos …" at bounding box center [570, 258] width 1140 height 516
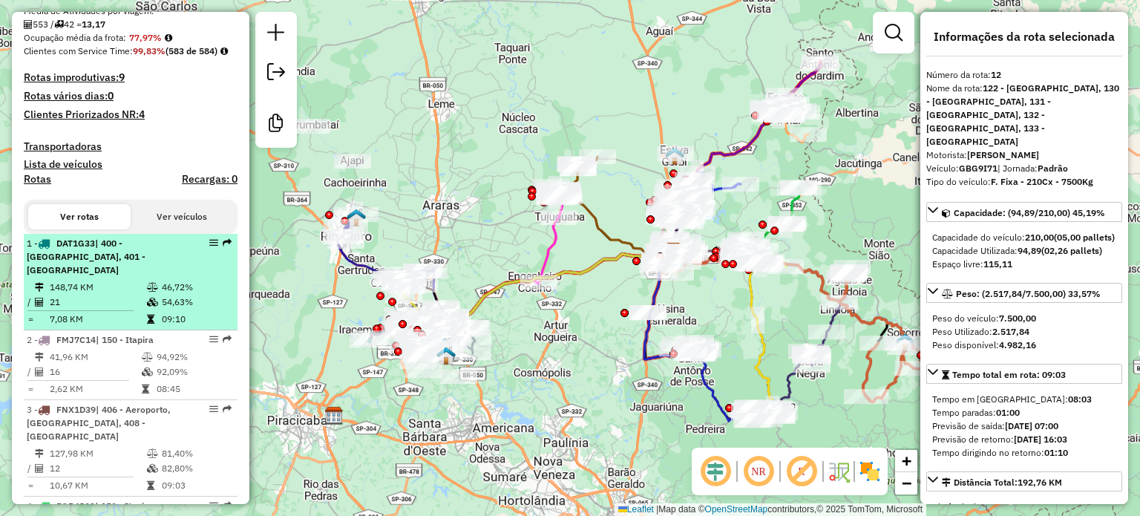
click at [135, 327] on td "7,08 KM" at bounding box center [97, 319] width 97 height 15
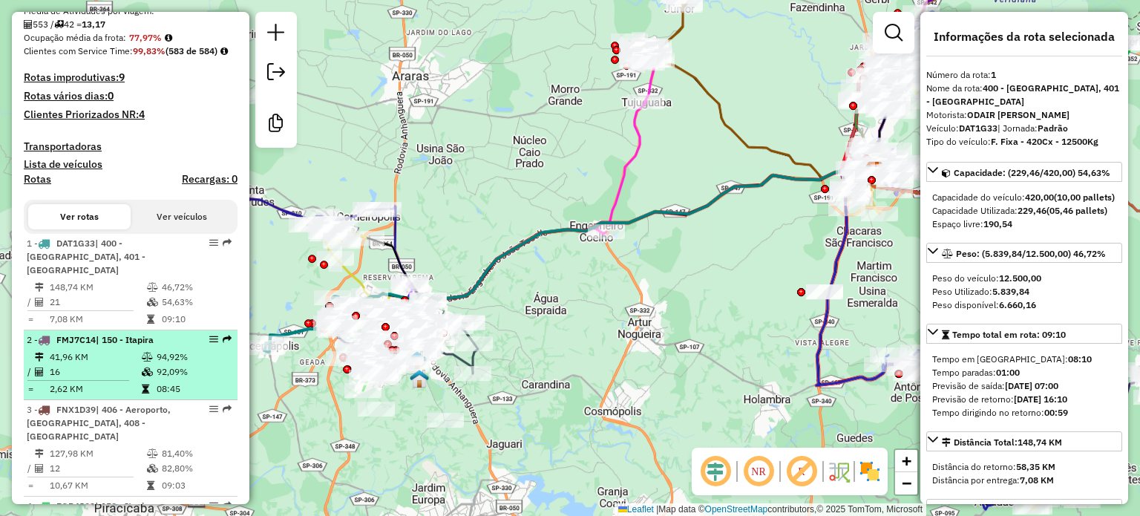
click at [143, 364] on td at bounding box center [148, 357] width 15 height 15
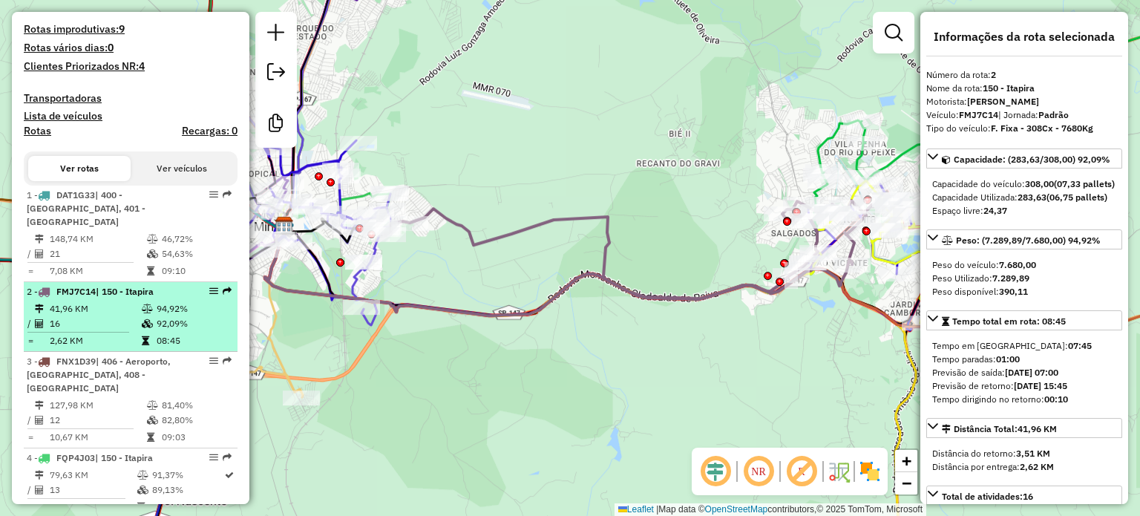
scroll to position [474, 0]
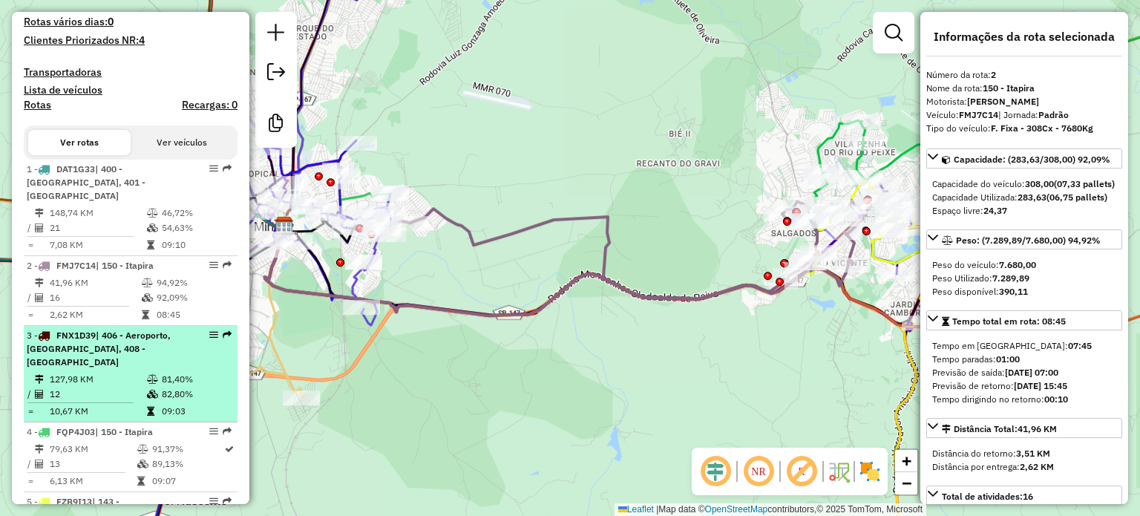
click at [179, 369] on div "3 - FNX1D39 | 406 - Aeroporto, [GEOGRAPHIC_DATA], 408 - [GEOGRAPHIC_DATA]" at bounding box center [105, 349] width 157 height 40
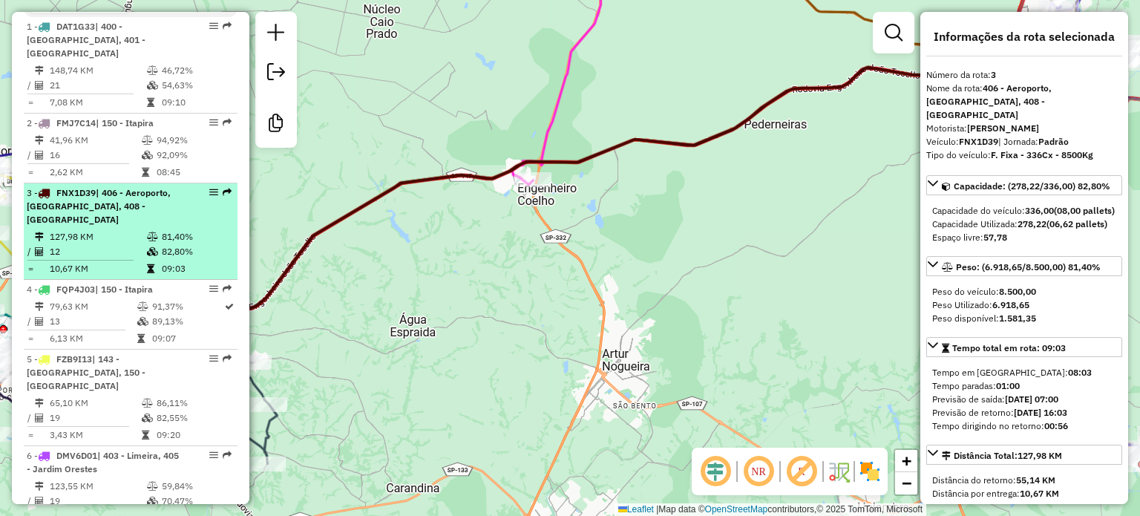
scroll to position [623, 0]
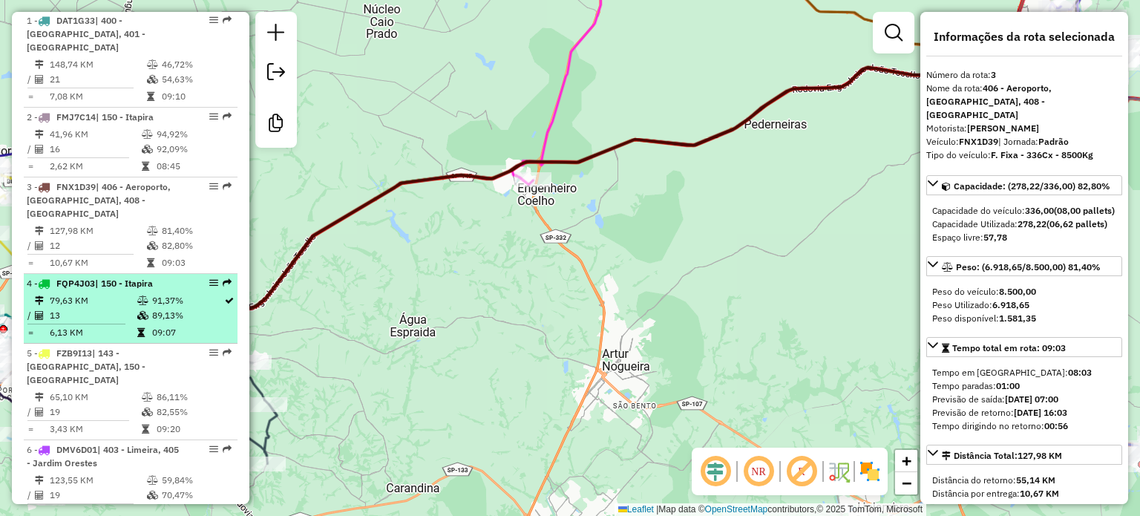
click at [164, 340] on td "09:07" at bounding box center [187, 332] width 72 height 15
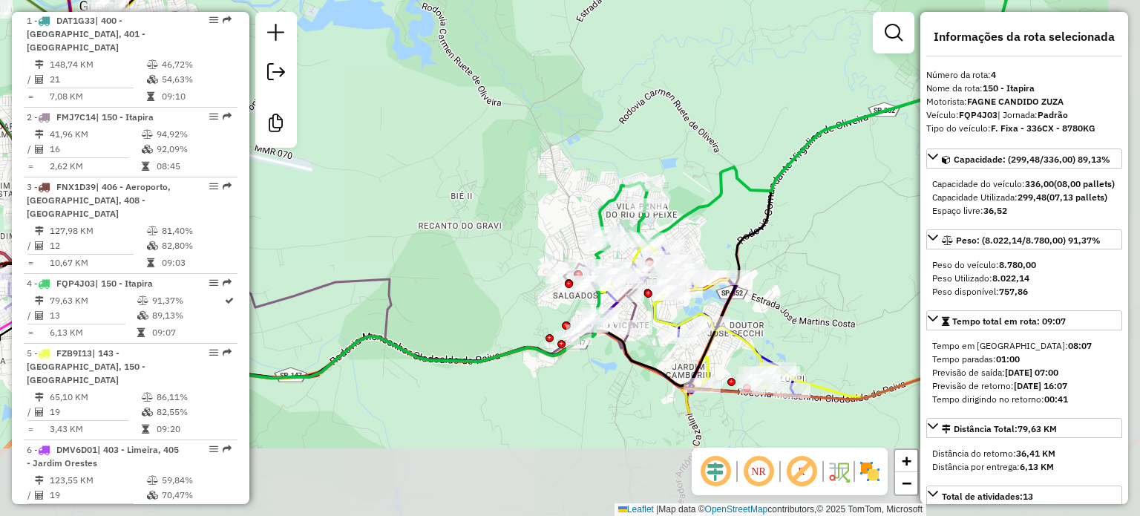
drag, startPoint x: 583, startPoint y: 333, endPoint x: 520, endPoint y: 189, distance: 157.9
click at [520, 189] on div "Janela de atendimento Grade de atendimento Capacidade Transportadoras Veículos …" at bounding box center [570, 258] width 1140 height 516
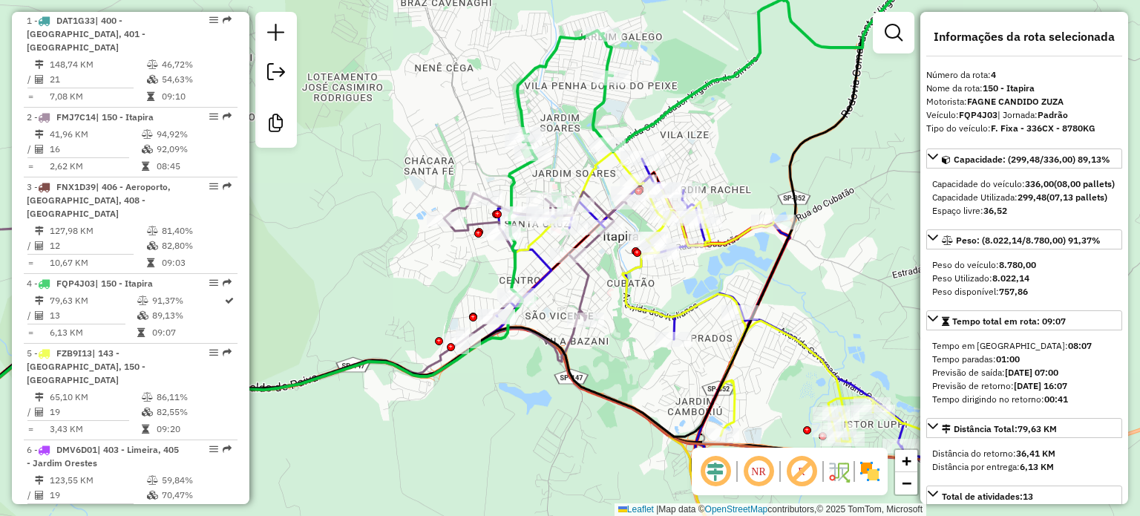
drag, startPoint x: 572, startPoint y: 311, endPoint x: 417, endPoint y: 301, distance: 154.8
click at [417, 301] on div "Janela de atendimento Grade de atendimento Capacidade Transportadoras Veículos …" at bounding box center [570, 258] width 1140 height 516
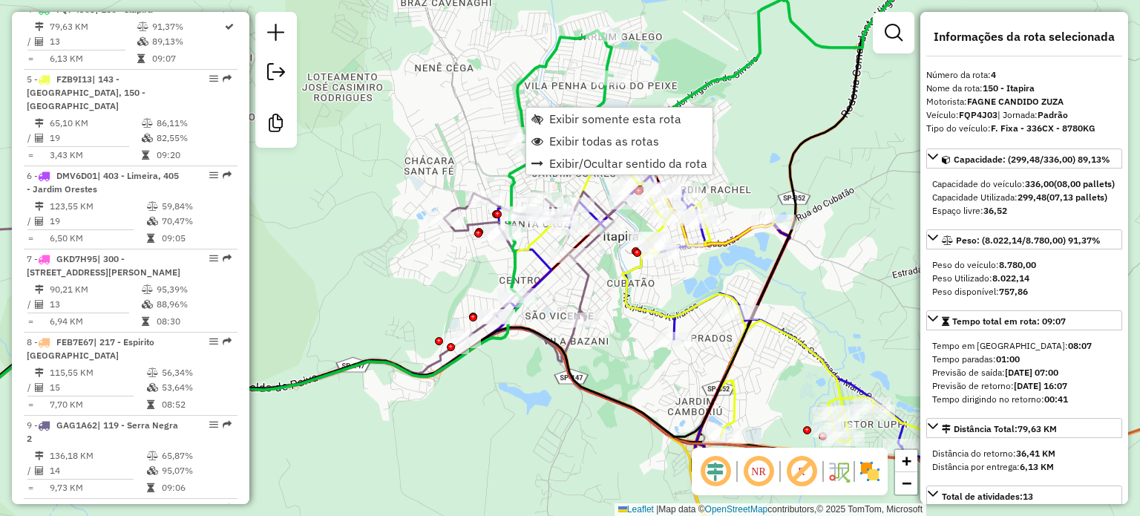
scroll to position [897, 0]
click at [546, 123] on link "Exibir somente esta rota" at bounding box center [619, 119] width 186 height 22
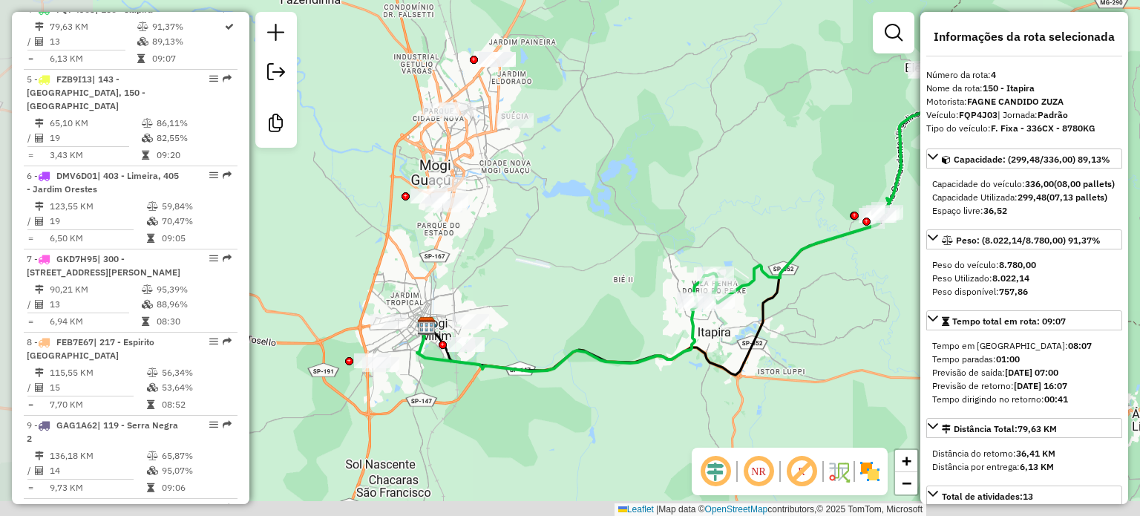
drag, startPoint x: 569, startPoint y: 218, endPoint x: 618, endPoint y: 207, distance: 50.8
click at [618, 207] on div "Janela de atendimento Grade de atendimento Capacidade Transportadoras Veículos …" at bounding box center [570, 258] width 1140 height 516
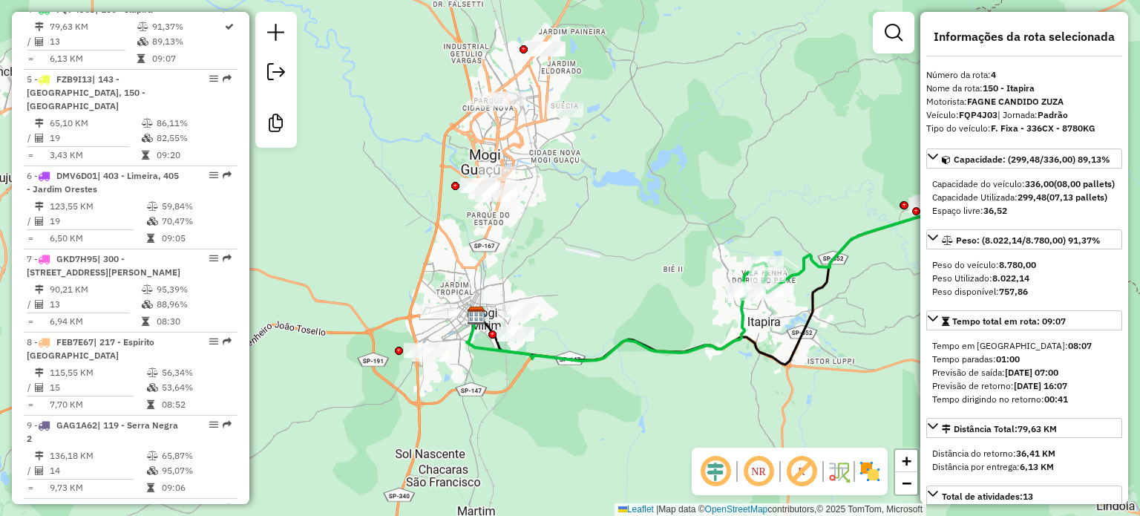
click at [468, 234] on div "Janela de atendimento Grade de atendimento Capacidade Transportadoras Veículos …" at bounding box center [570, 258] width 1140 height 516
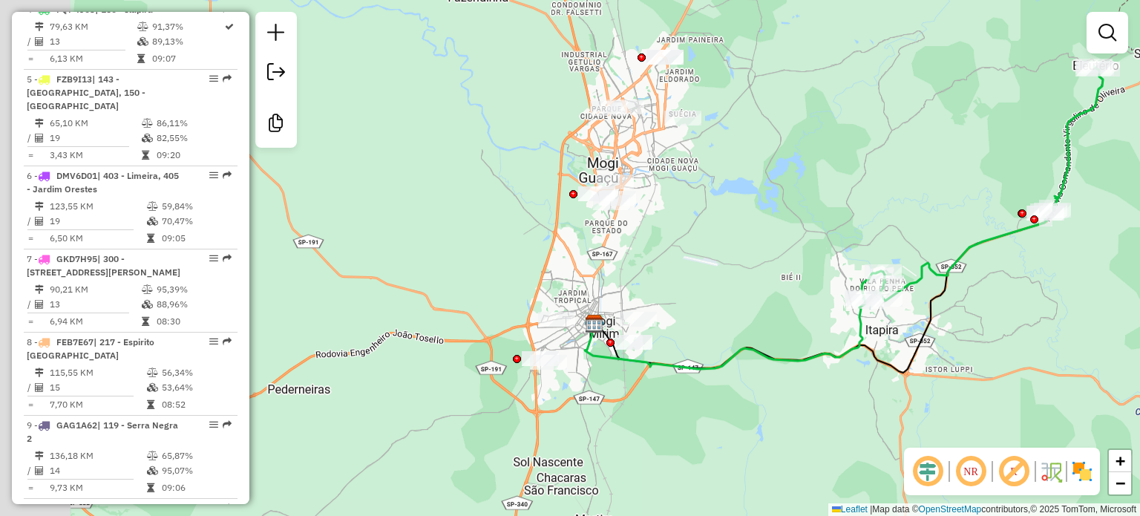
drag, startPoint x: 469, startPoint y: 390, endPoint x: 600, endPoint y: 397, distance: 130.9
click at [600, 397] on div "Janela de atendimento Grade de atendimento Capacidade Transportadoras Veículos …" at bounding box center [570, 258] width 1140 height 516
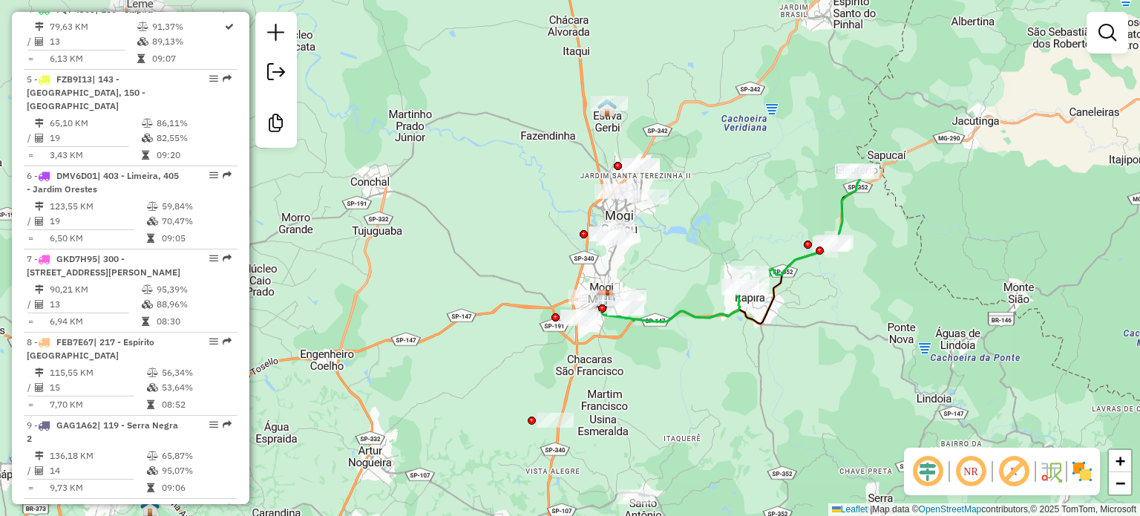
drag, startPoint x: 654, startPoint y: 243, endPoint x: 602, endPoint y: 321, distance: 94.3
click at [602, 321] on div "Janela de atendimento Grade de atendimento Capacidade Transportadoras Veículos …" at bounding box center [570, 258] width 1140 height 516
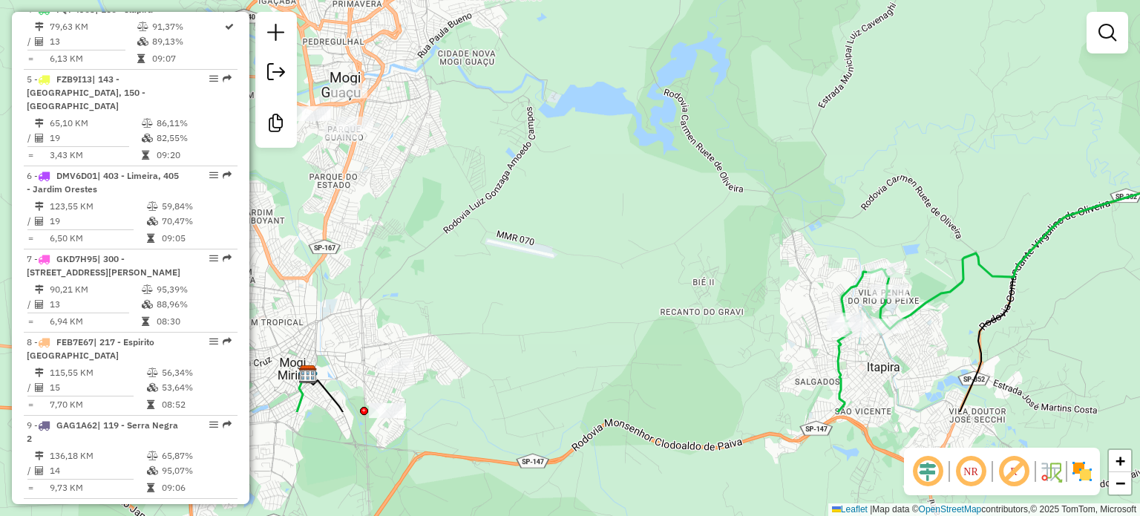
drag, startPoint x: 673, startPoint y: 390, endPoint x: 555, endPoint y: 223, distance: 204.5
click at [558, 226] on div "Janela de atendimento Grade de atendimento Capacidade Transportadoras Veículos …" at bounding box center [570, 258] width 1140 height 516
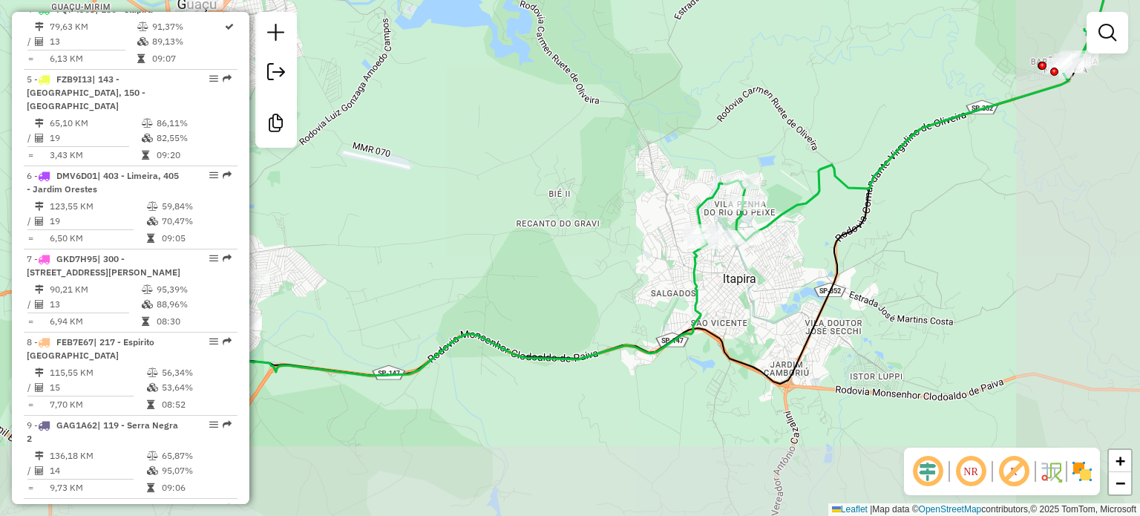
drag, startPoint x: 506, startPoint y: 242, endPoint x: 373, endPoint y: 166, distance: 153.3
click at [373, 166] on div "Janela de atendimento Grade de atendimento Capacidade Transportadoras Veículos …" at bounding box center [570, 258] width 1140 height 516
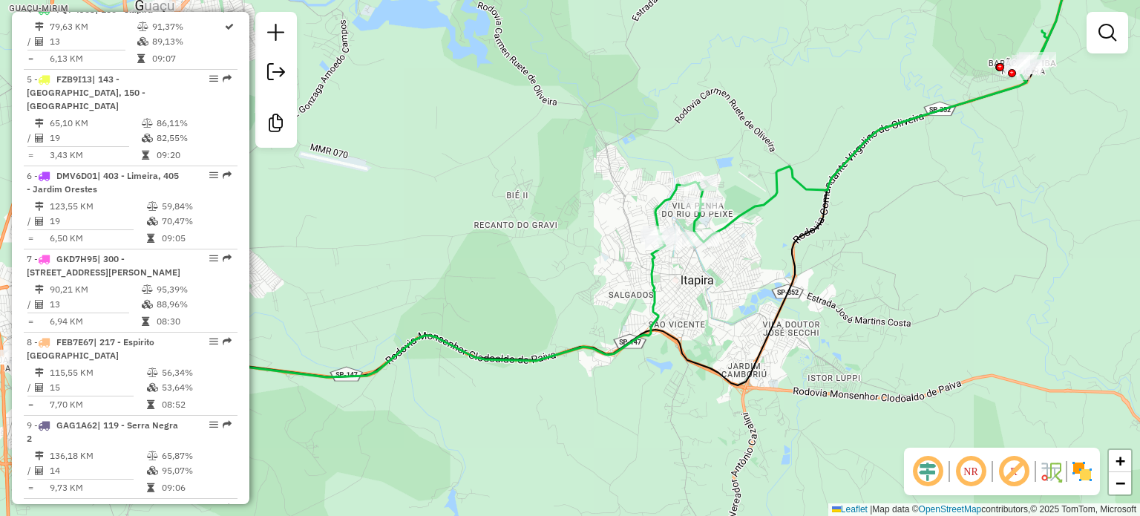
drag, startPoint x: 497, startPoint y: 181, endPoint x: 434, endPoint y: 174, distance: 63.5
click at [434, 174] on div "Janela de atendimento Grade de atendimento Capacidade Transportadoras Veículos …" at bounding box center [570, 258] width 1140 height 516
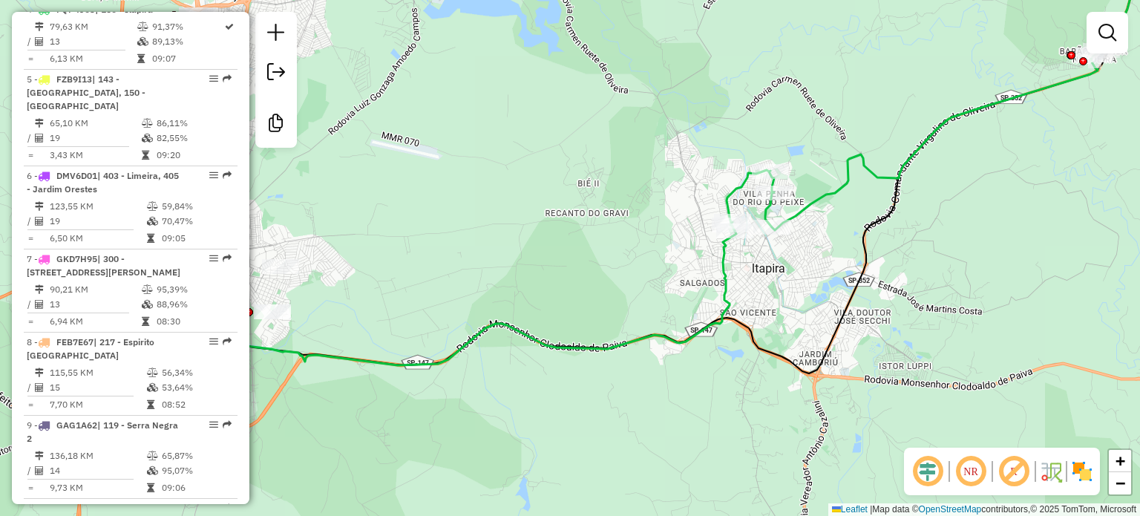
drag, startPoint x: 499, startPoint y: 217, endPoint x: 586, endPoint y: 213, distance: 87.7
click at [586, 213] on div "Janela de atendimento Grade de atendimento Capacidade Transportadoras Veículos …" at bounding box center [570, 258] width 1140 height 516
click at [869, 258] on icon at bounding box center [667, 160] width 948 height 425
select select "**********"
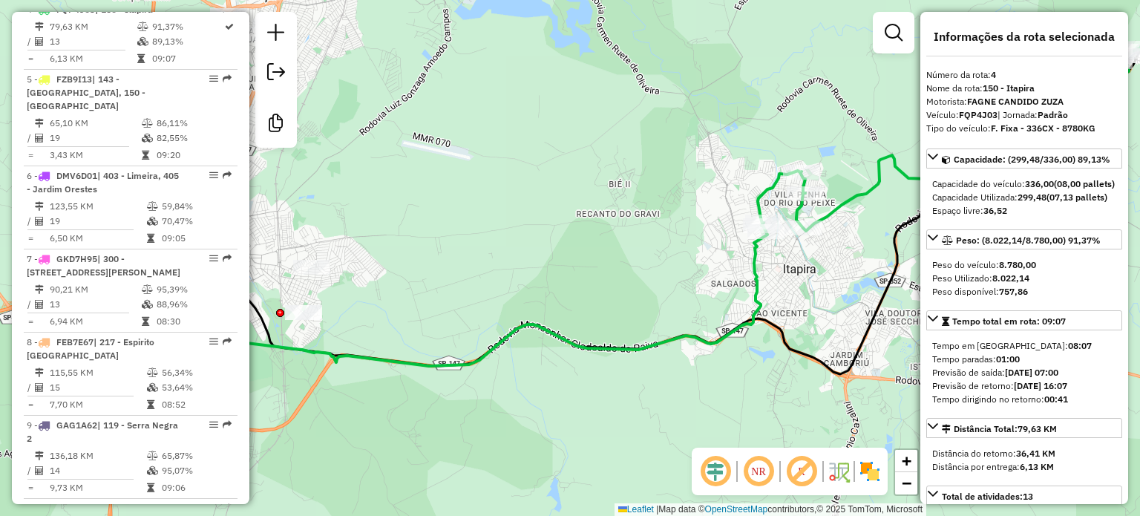
drag, startPoint x: 606, startPoint y: 215, endPoint x: 653, endPoint y: 213, distance: 47.5
click at [653, 215] on div "Janela de atendimento Grade de atendimento Capacidade Transportadoras Veículos …" at bounding box center [570, 258] width 1140 height 516
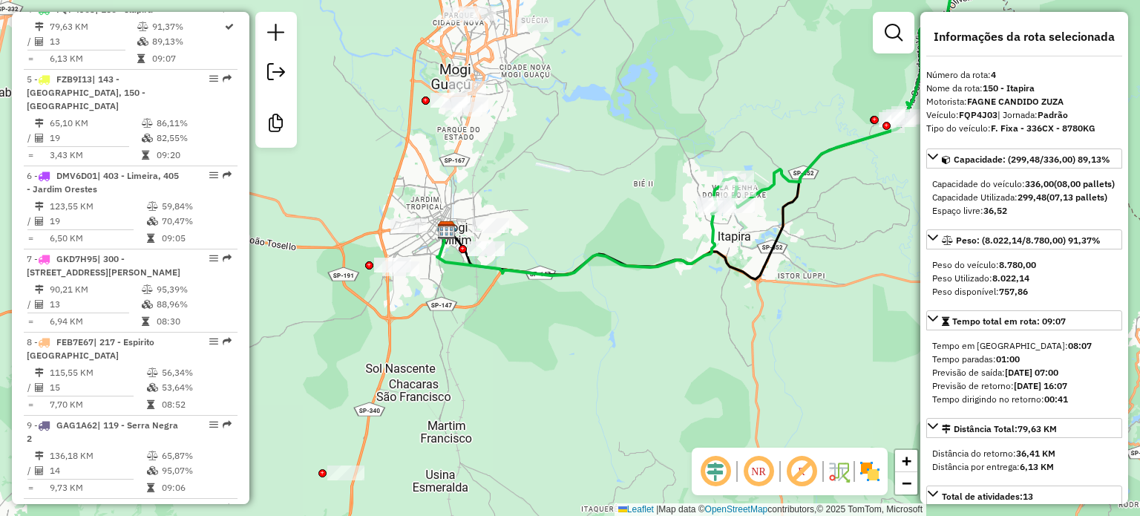
drag, startPoint x: 638, startPoint y: 186, endPoint x: 626, endPoint y: 174, distance: 16.8
click at [626, 174] on div "Janela de atendimento Grade de atendimento Capacidade Transportadoras Veículos …" at bounding box center [570, 258] width 1140 height 516
drag, startPoint x: 578, startPoint y: 274, endPoint x: 627, endPoint y: 178, distance: 107.6
click at [627, 208] on icon at bounding box center [577, 242] width 281 height 68
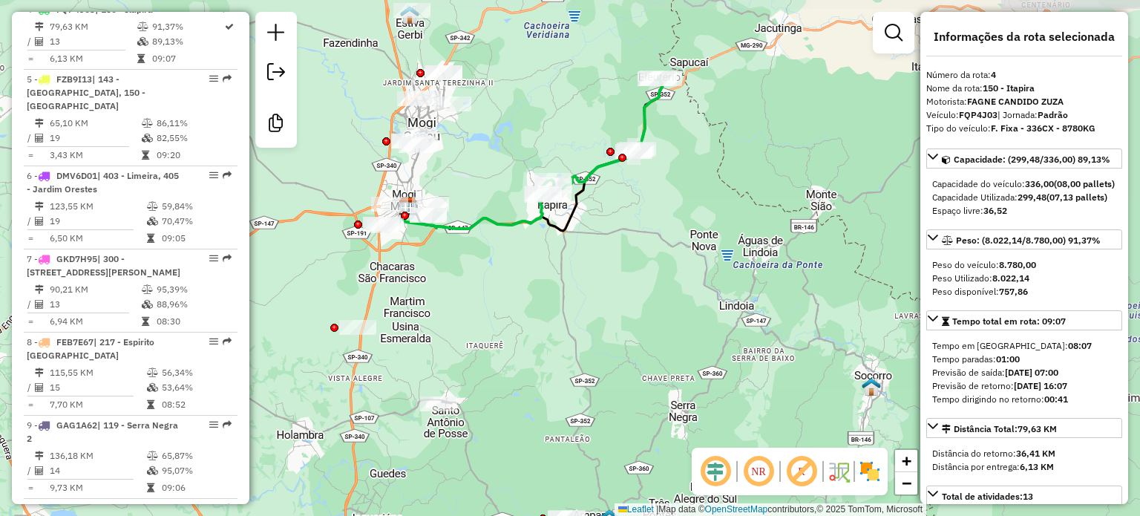
drag, startPoint x: 600, startPoint y: 258, endPoint x: 479, endPoint y: 299, distance: 127.9
click at [479, 299] on div "Janela de atendimento Grade de atendimento Capacidade Transportadoras Veículos …" at bounding box center [570, 258] width 1140 height 516
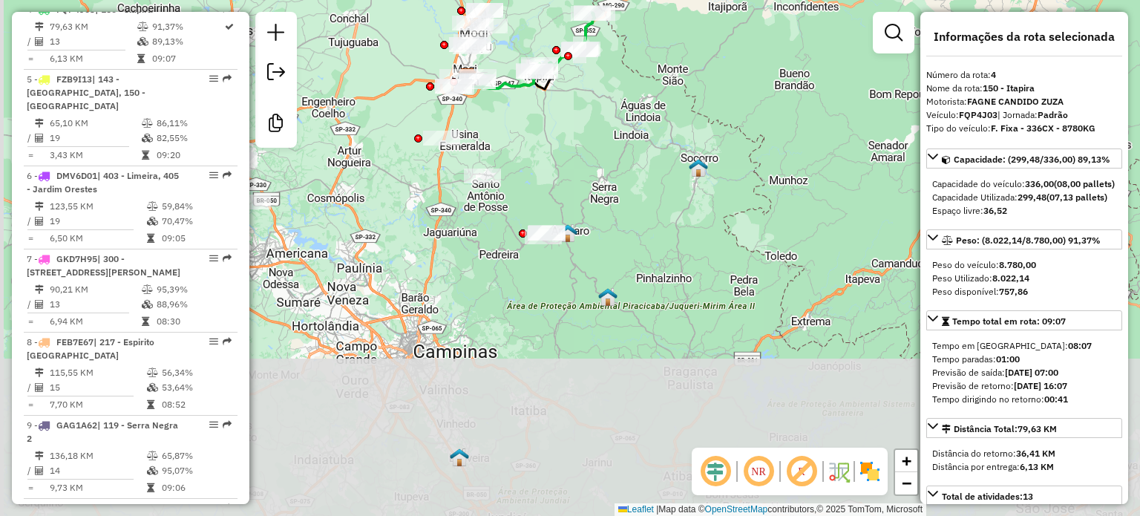
drag, startPoint x: 624, startPoint y: 358, endPoint x: 647, endPoint y: 177, distance: 181.9
click at [647, 177] on div "Janela de atendimento Grade de atendimento Capacidade Transportadoras Veículos …" at bounding box center [570, 258] width 1140 height 516
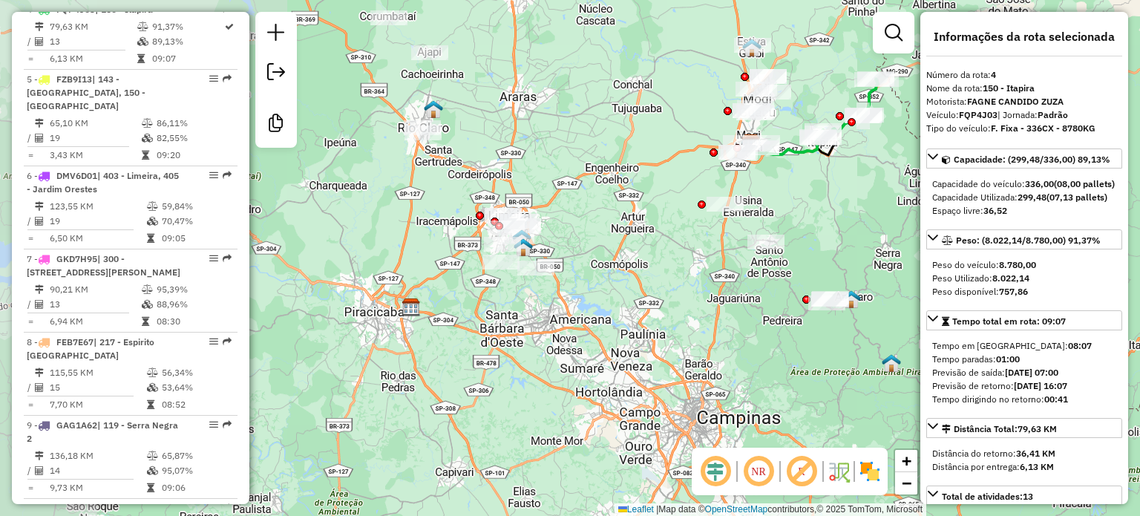
drag, startPoint x: 520, startPoint y: 310, endPoint x: 742, endPoint y: 369, distance: 230.5
click at [742, 369] on div "Janela de atendimento Grade de atendimento Capacidade Transportadoras Veículos …" at bounding box center [570, 258] width 1140 height 516
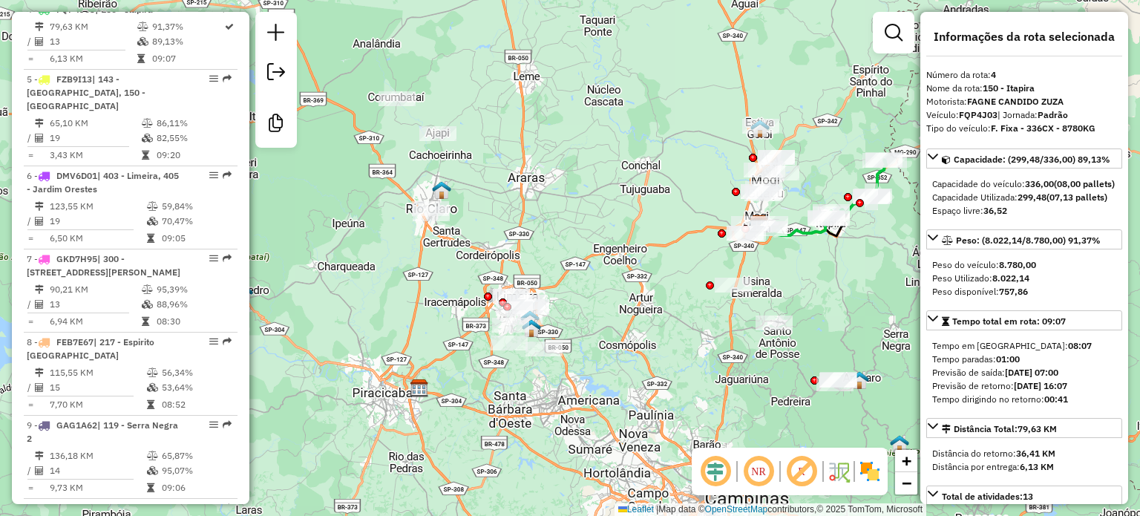
drag, startPoint x: 652, startPoint y: 237, endPoint x: 661, endPoint y: 319, distance: 83.0
click at [661, 319] on div "Janela de atendimento Grade de atendimento Capacidade Transportadoras Veículos …" at bounding box center [570, 258] width 1140 height 516
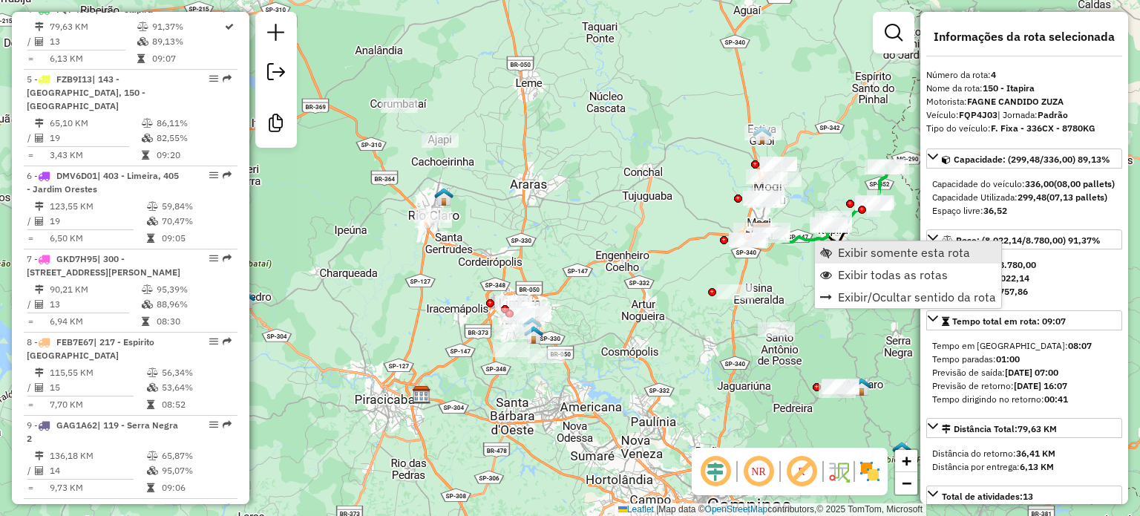
click at [856, 254] on span "Exibir somente esta rota" at bounding box center [904, 252] width 132 height 12
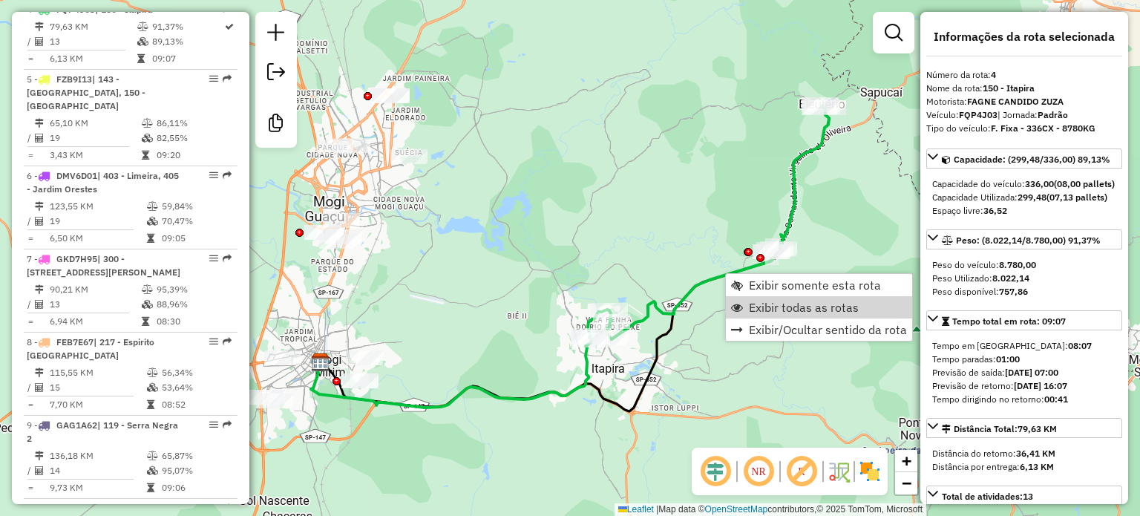
click at [827, 309] on span "Exibir todas as rotas" at bounding box center [804, 307] width 110 height 12
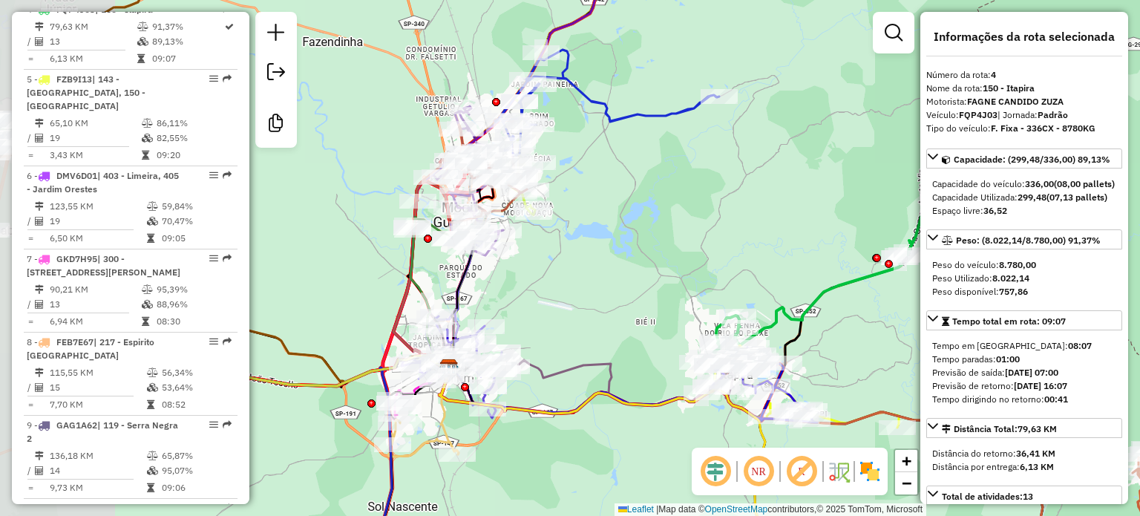
drag, startPoint x: 505, startPoint y: 296, endPoint x: 636, endPoint y: 302, distance: 131.5
click at [636, 302] on div "Janela de atendimento Grade de atendimento Capacidade Transportadoras Veículos …" at bounding box center [570, 258] width 1140 height 516
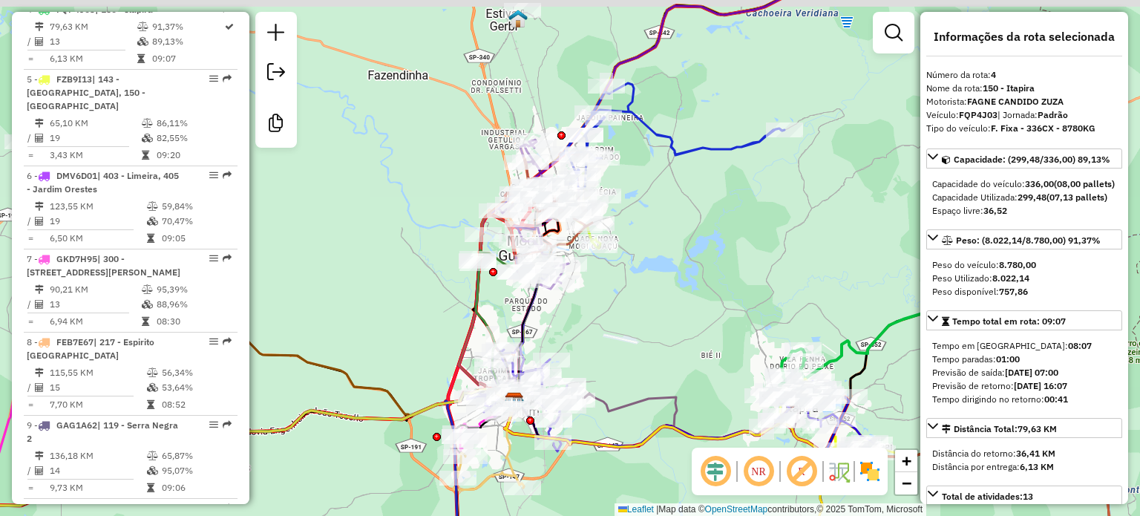
drag, startPoint x: 654, startPoint y: 221, endPoint x: 719, endPoint y: 255, distance: 73.4
click at [719, 255] on div "Janela de atendimento Grade de atendimento Capacidade Transportadoras Veículos …" at bounding box center [570, 258] width 1140 height 516
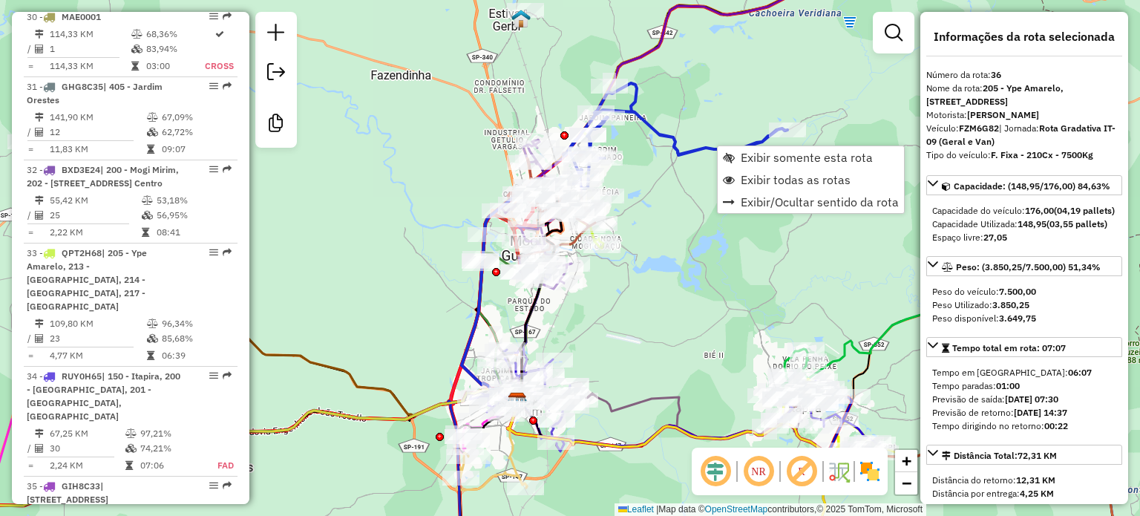
scroll to position [3740, 0]
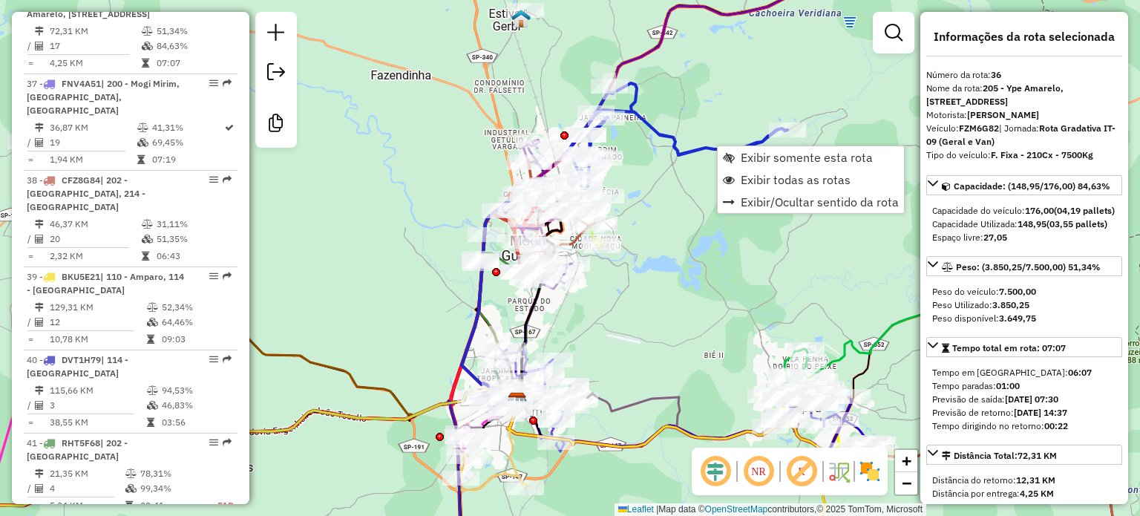
click at [674, 226] on div "Janela de atendimento Grade de atendimento Capacidade Transportadoras Veículos …" at bounding box center [570, 258] width 1140 height 516
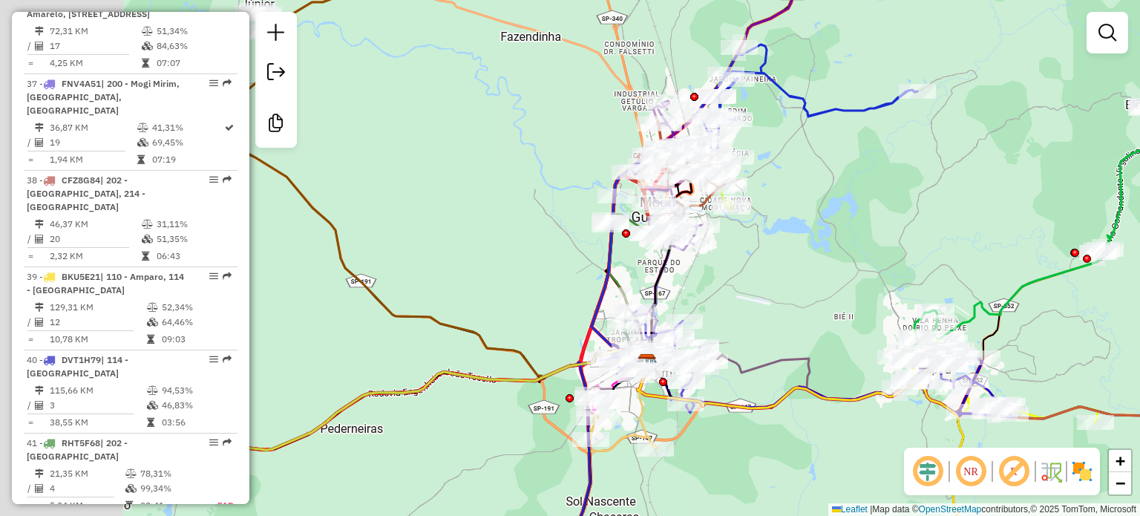
drag, startPoint x: 687, startPoint y: 272, endPoint x: 814, endPoint y: 234, distance: 132.7
click at [814, 234] on div "Janela de atendimento Grade de atendimento Capacidade Transportadoras Veículos …" at bounding box center [570, 258] width 1140 height 516
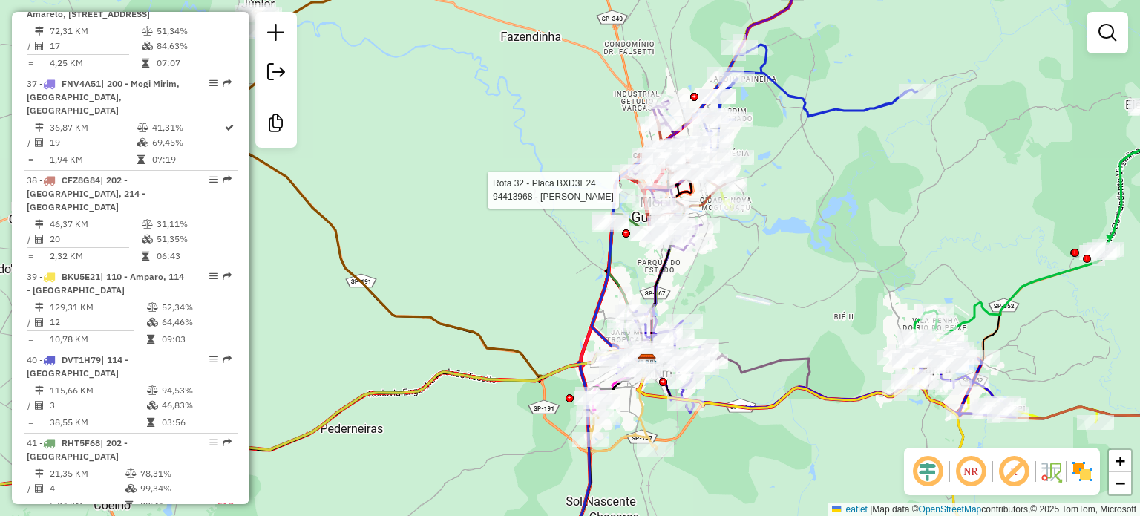
select select "**********"
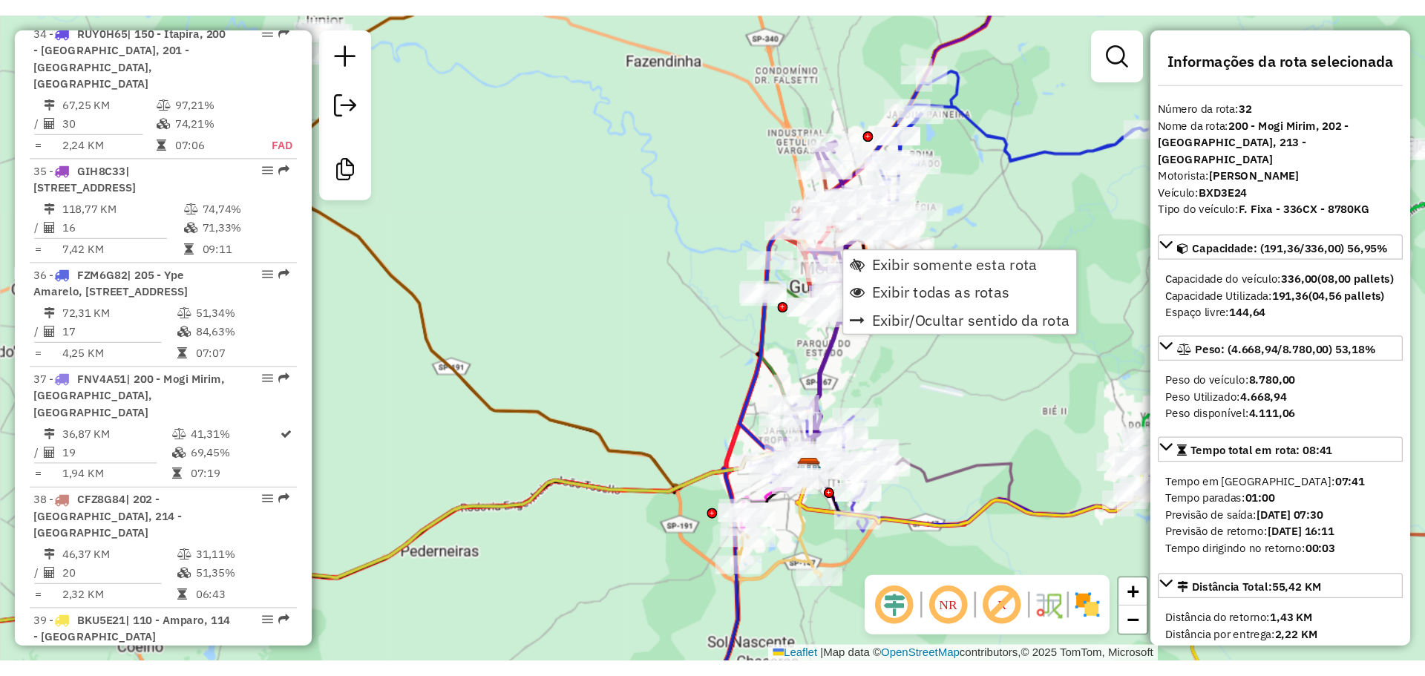
scroll to position [3328, 0]
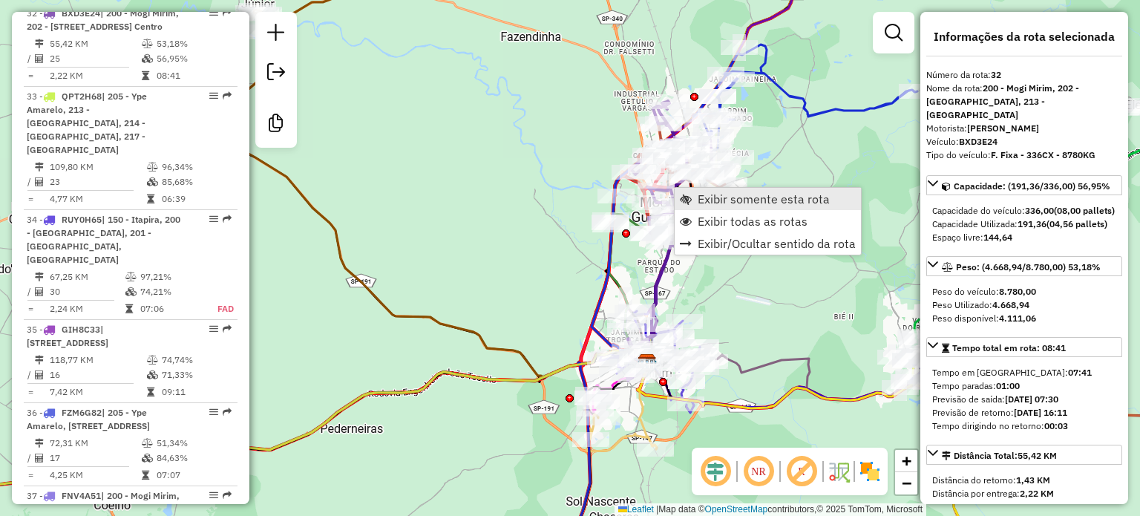
click at [736, 200] on span "Exibir somente esta rota" at bounding box center [764, 199] width 132 height 12
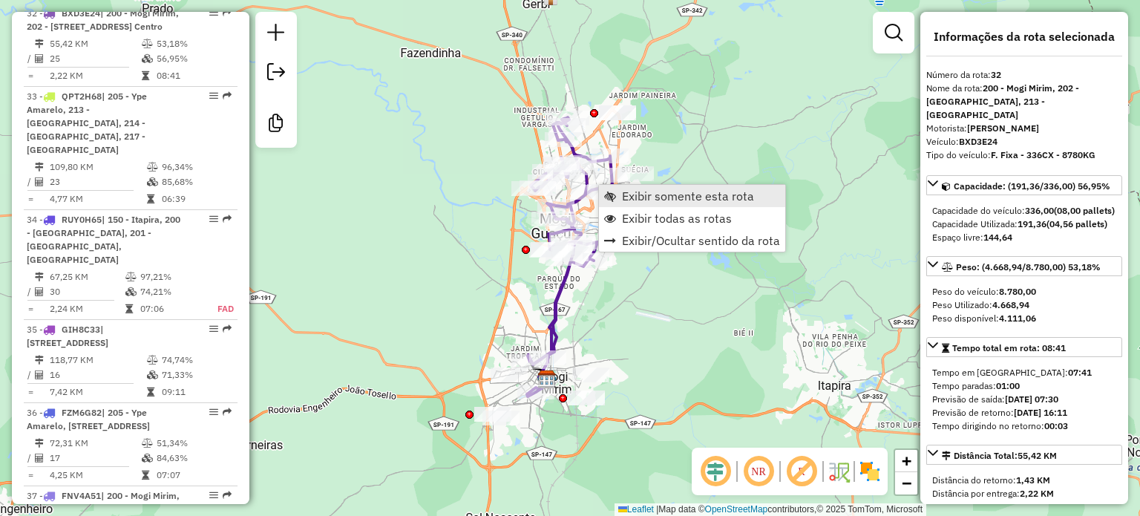
click at [617, 195] on link "Exibir somente esta rota" at bounding box center [692, 196] width 186 height 22
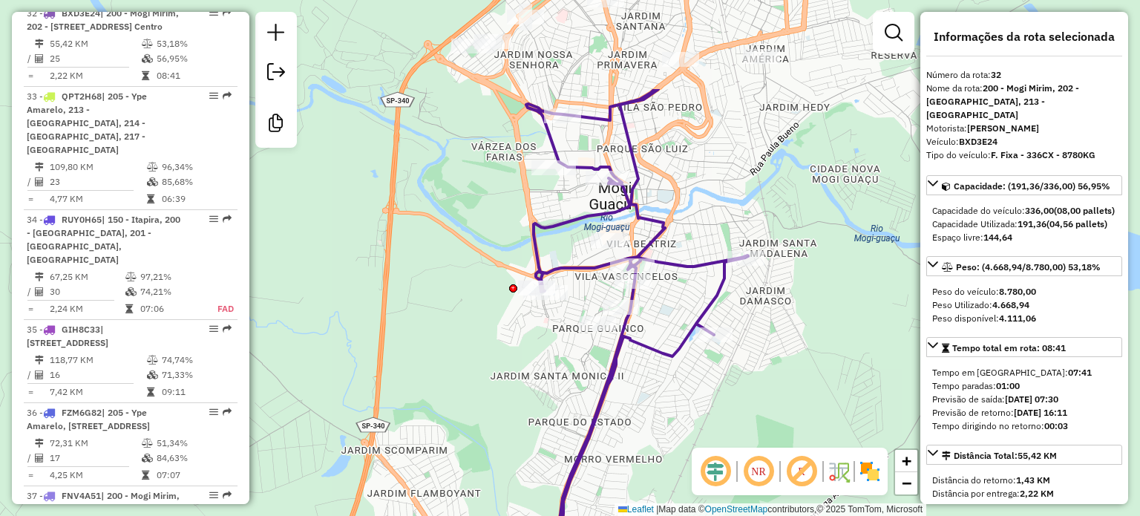
drag, startPoint x: 838, startPoint y: 77, endPoint x: 812, endPoint y: 233, distance: 158.0
click at [812, 233] on div "Janela de atendimento Grade de atendimento Capacidade Transportadoras Veículos …" at bounding box center [570, 258] width 1140 height 516
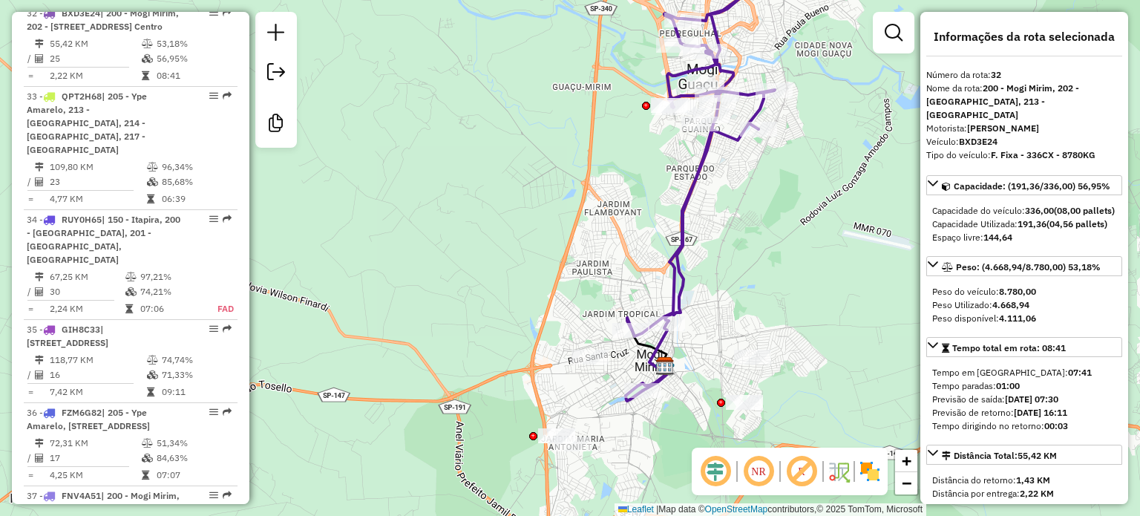
drag, startPoint x: 811, startPoint y: 274, endPoint x: 811, endPoint y: 97, distance: 176.7
click at [811, 97] on div "Janela de atendimento Grade de atendimento Capacidade Transportadoras Veículos …" at bounding box center [570, 258] width 1140 height 516
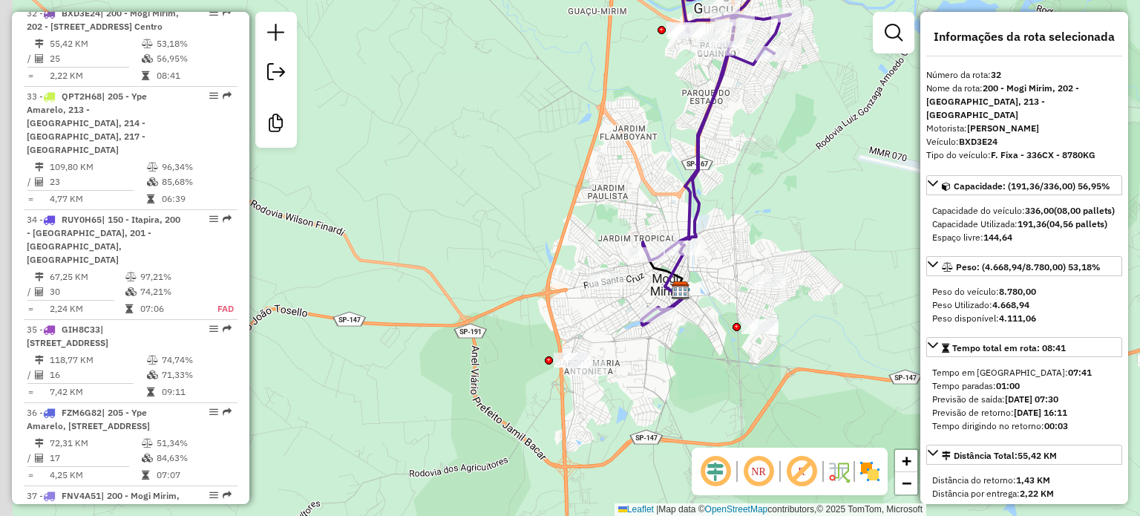
drag, startPoint x: 769, startPoint y: 215, endPoint x: 788, endPoint y: 154, distance: 63.6
click at [788, 154] on div "Janela de atendimento Grade de atendimento Capacidade Transportadoras Veículos …" at bounding box center [570, 258] width 1140 height 516
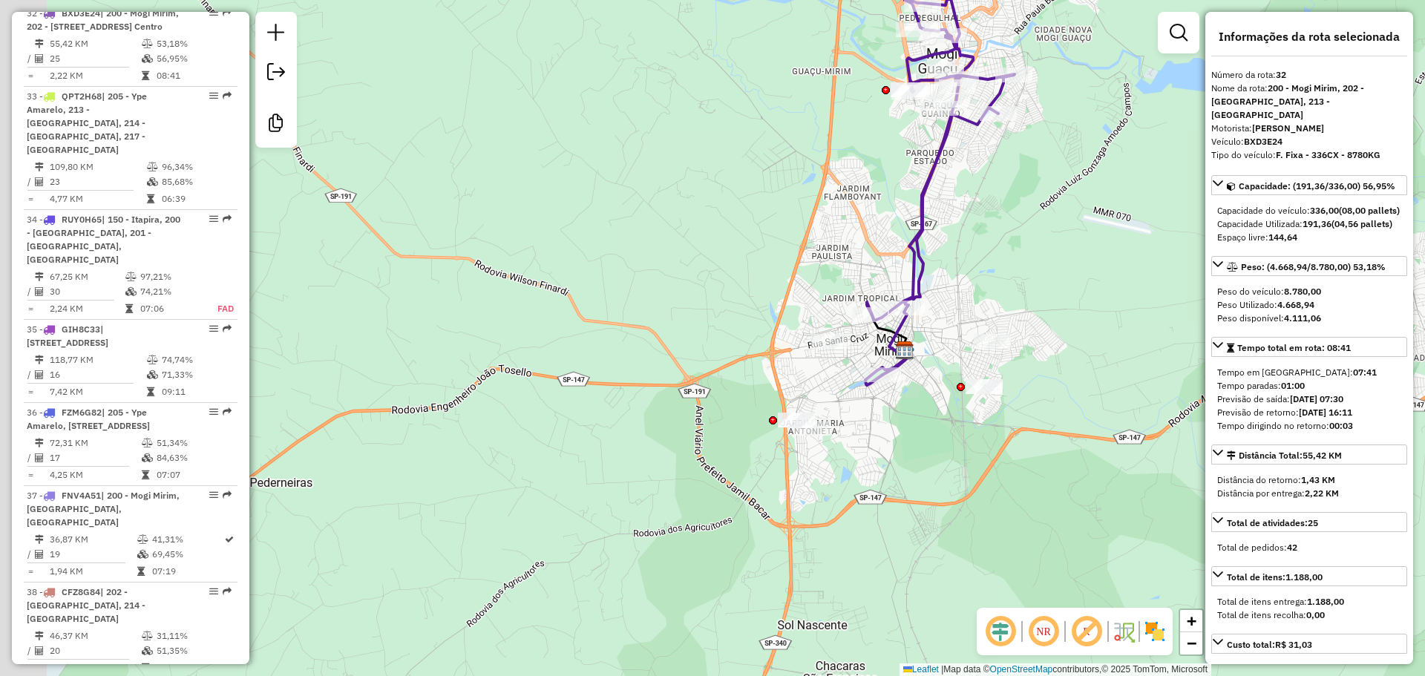
drag, startPoint x: 535, startPoint y: 419, endPoint x: 617, endPoint y: 399, distance: 84.1
click at [617, 399] on div "Janela de atendimento Grade de atendimento Capacidade Transportadoras Veículos …" at bounding box center [712, 338] width 1425 height 676
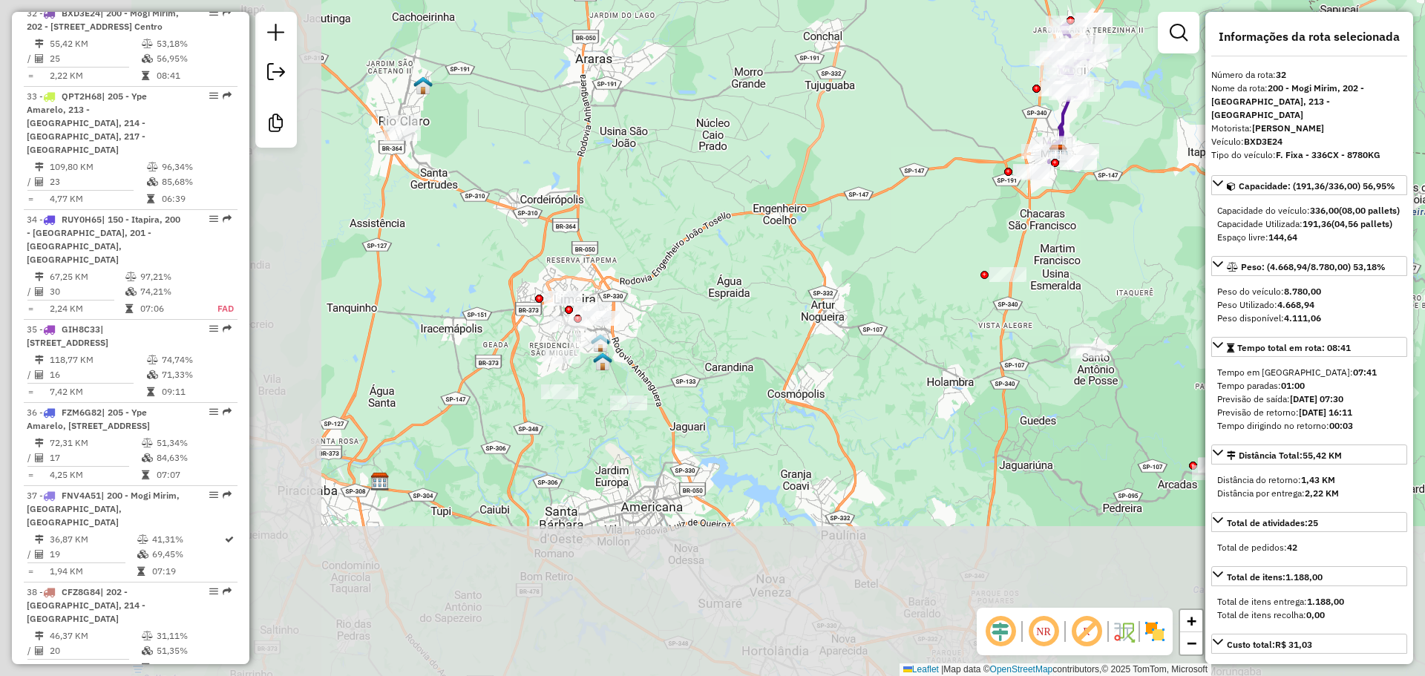
drag, startPoint x: 538, startPoint y: 445, endPoint x: 739, endPoint y: 273, distance: 264.3
click at [924, 193] on div "Janela de atendimento Grade de atendimento Capacidade Transportadoras Veículos …" at bounding box center [712, 338] width 1425 height 676
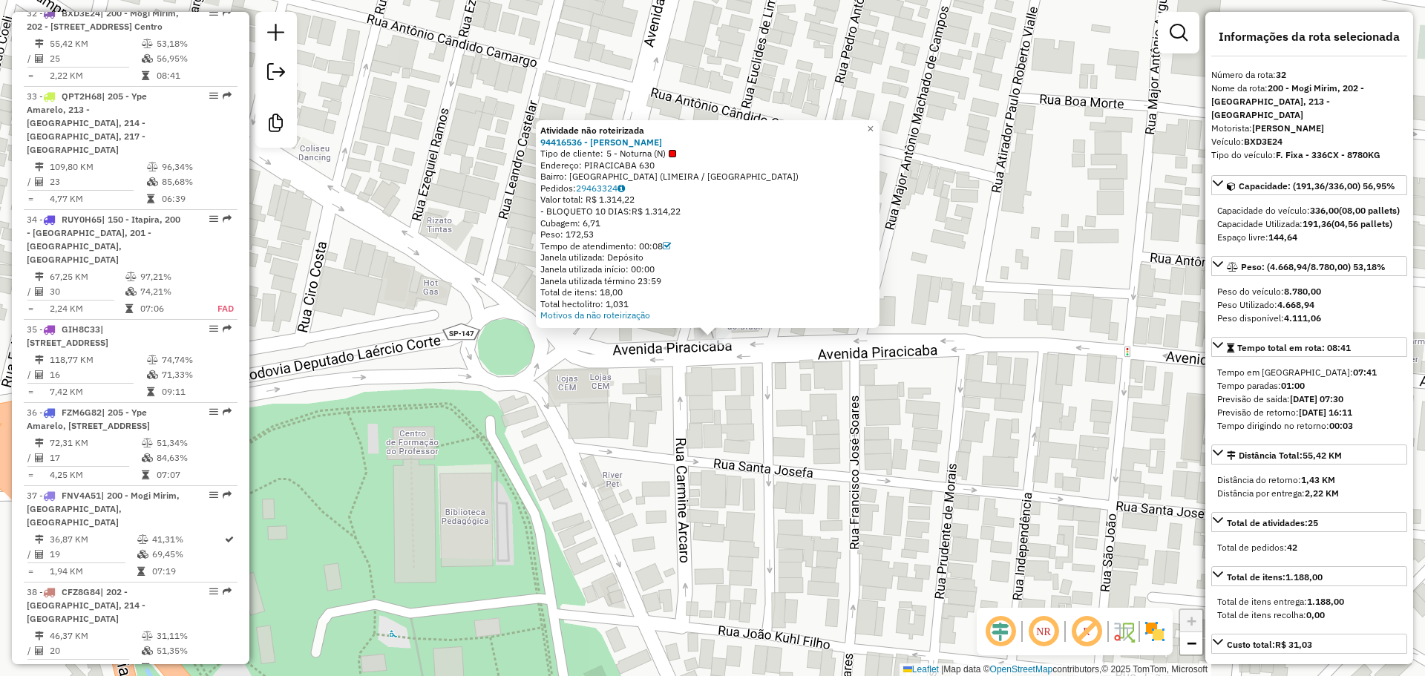
click at [612, 364] on div "Atividade não roteirizada 94416536 - [PERSON_NAME] I Tipo de cliente: 5 - Notur…" at bounding box center [712, 338] width 1425 height 676
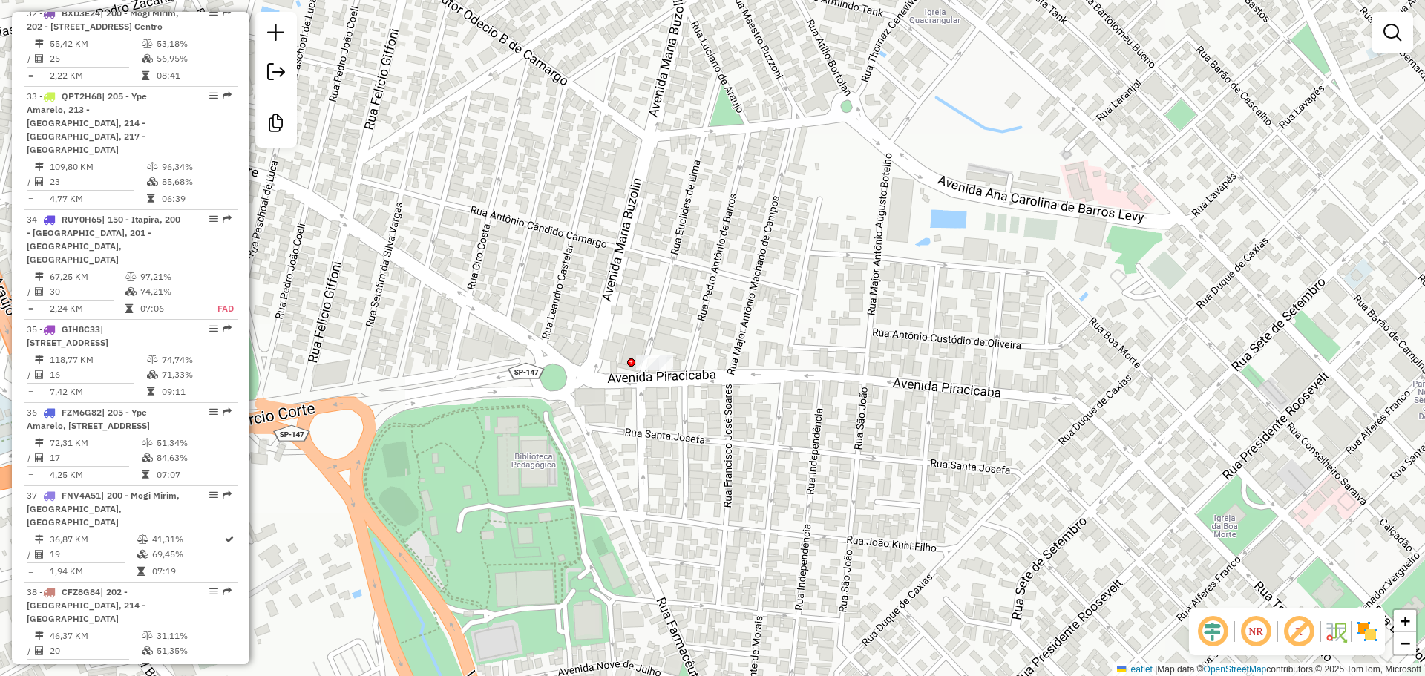
drag, startPoint x: 671, startPoint y: 334, endPoint x: 676, endPoint y: 325, distance: 10.3
click at [676, 325] on div "Janela de atendimento Grade de atendimento Capacidade Transportadoras Veículos …" at bounding box center [712, 338] width 1425 height 676
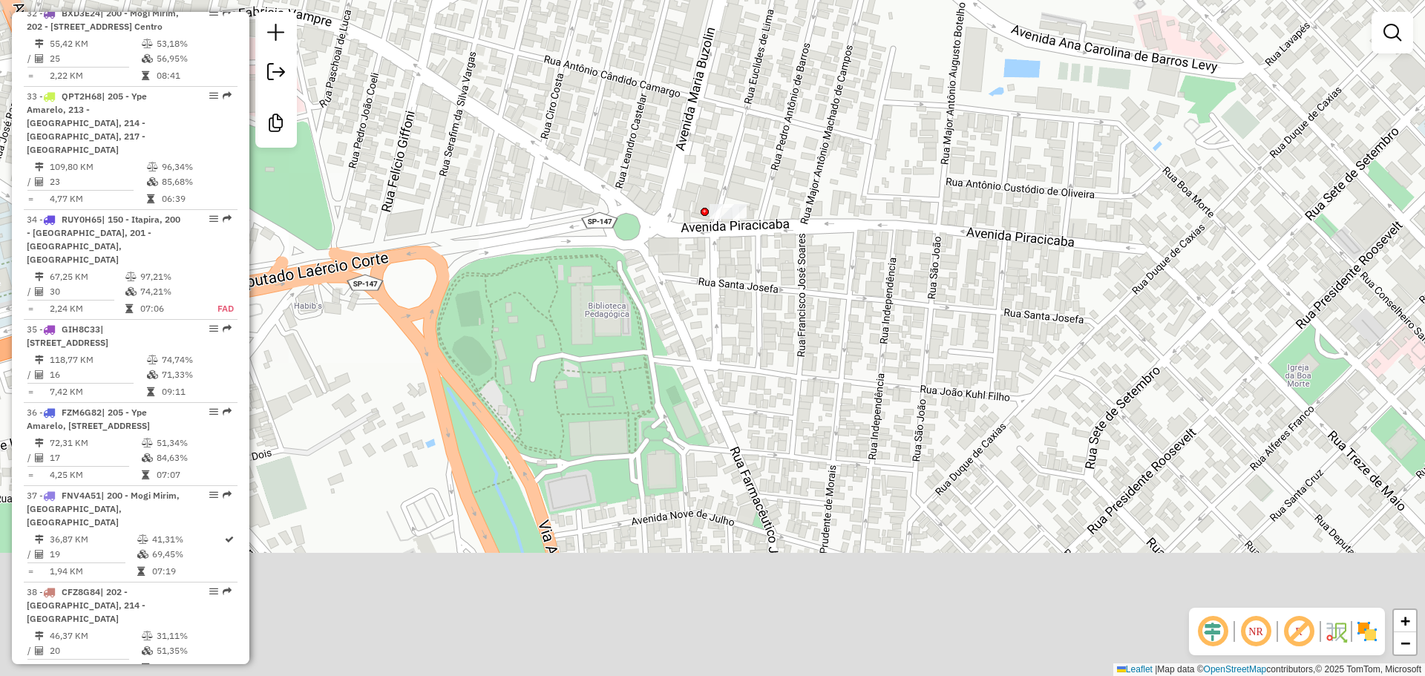
drag, startPoint x: 702, startPoint y: 282, endPoint x: 750, endPoint y: 174, distance: 118.3
click at [750, 174] on div "Janela de atendimento Grade de atendimento Capacidade Transportadoras Veículos …" at bounding box center [712, 338] width 1425 height 676
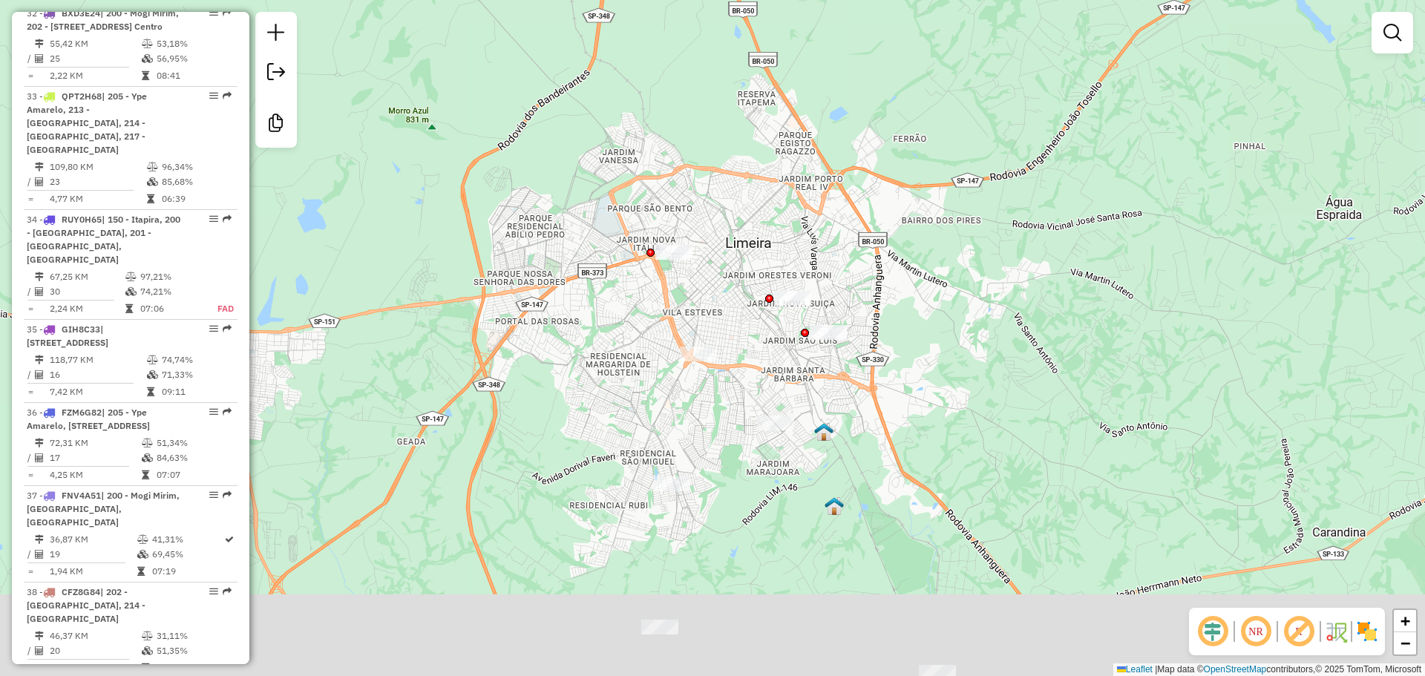
drag, startPoint x: 662, startPoint y: 454, endPoint x: 668, endPoint y: 281, distance: 173.1
click at [668, 281] on div "Janela de atendimento Grade de atendimento Capacidade Transportadoras Veículos …" at bounding box center [712, 338] width 1425 height 676
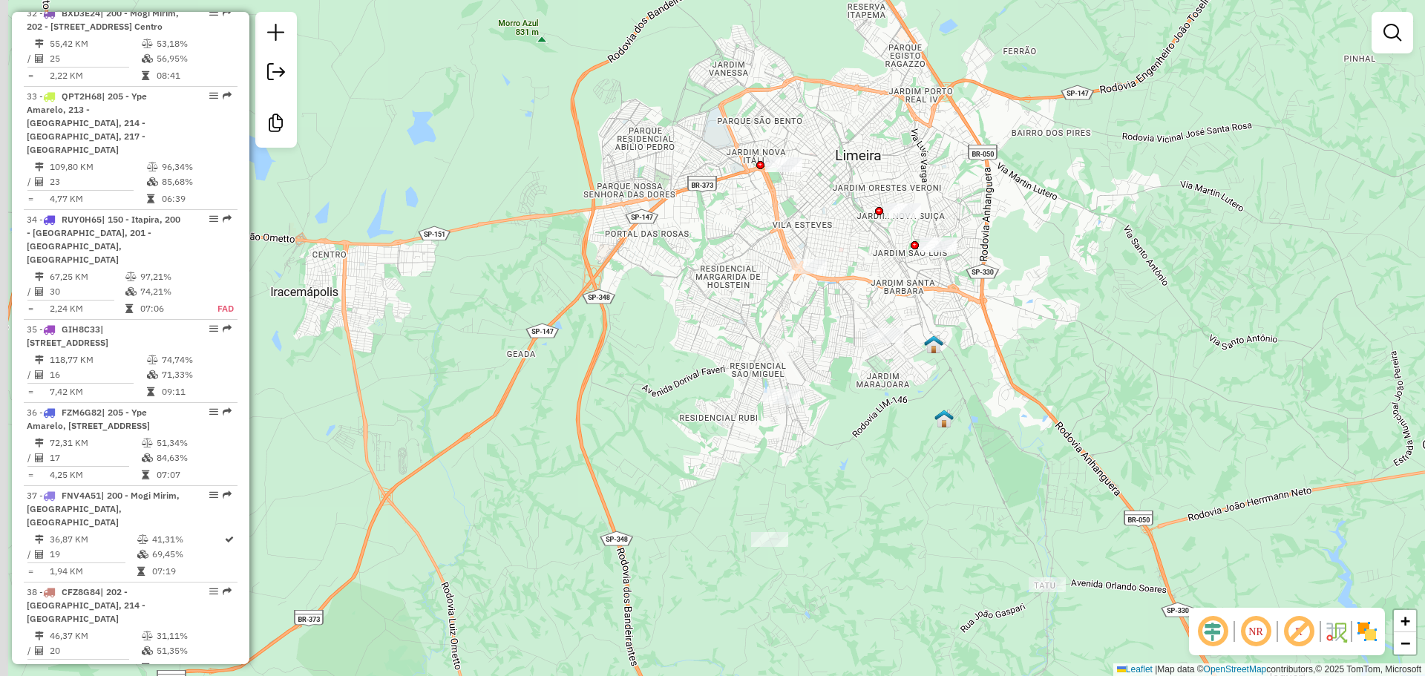
drag, startPoint x: 659, startPoint y: 318, endPoint x: 769, endPoint y: 231, distance: 140.1
click at [769, 231] on div "Janela de atendimento Grade de atendimento Capacidade Transportadoras Veículos …" at bounding box center [712, 338] width 1425 height 676
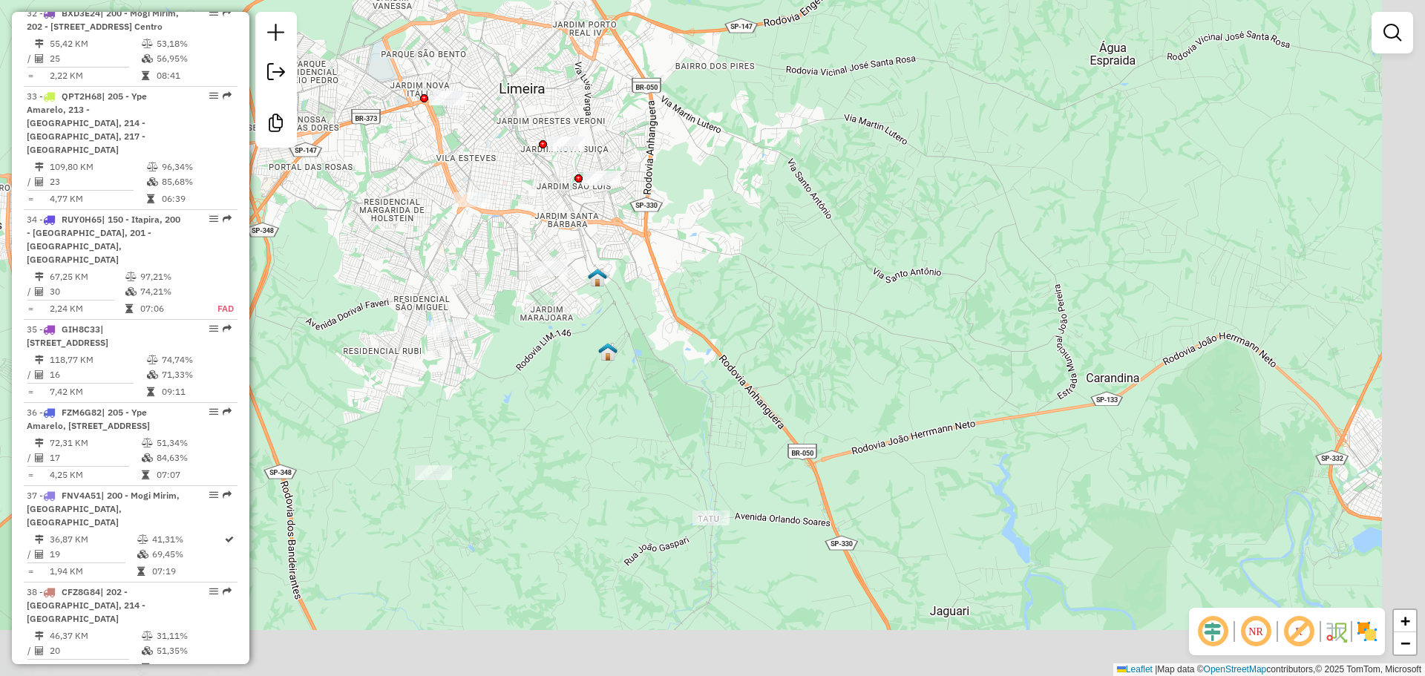
drag, startPoint x: 613, startPoint y: 448, endPoint x: 277, endPoint y: 382, distance: 342.9
click at [277, 382] on div "Janela de atendimento Grade de atendimento Capacidade Transportadoras Veículos …" at bounding box center [712, 338] width 1425 height 676
